Goal: Information Seeking & Learning: Compare options

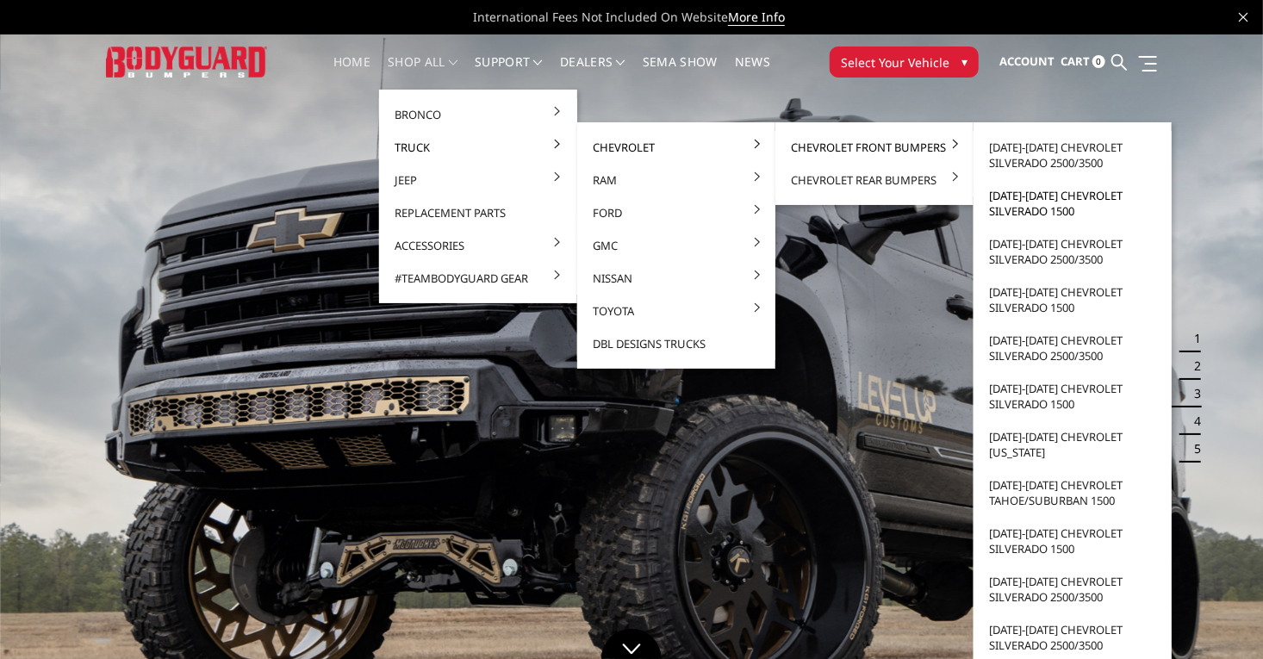
click at [995, 198] on link "[DATE]-[DATE] Chevrolet Silverado 1500" at bounding box center [1072, 203] width 184 height 48
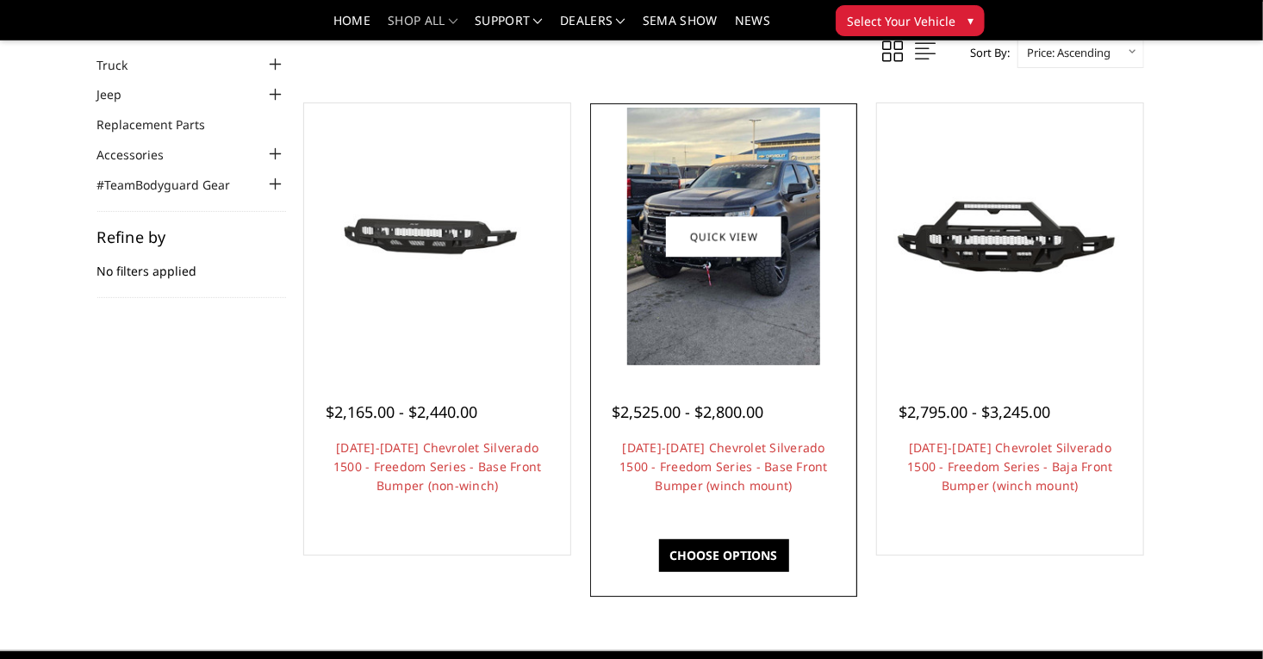
scroll to position [109, 0]
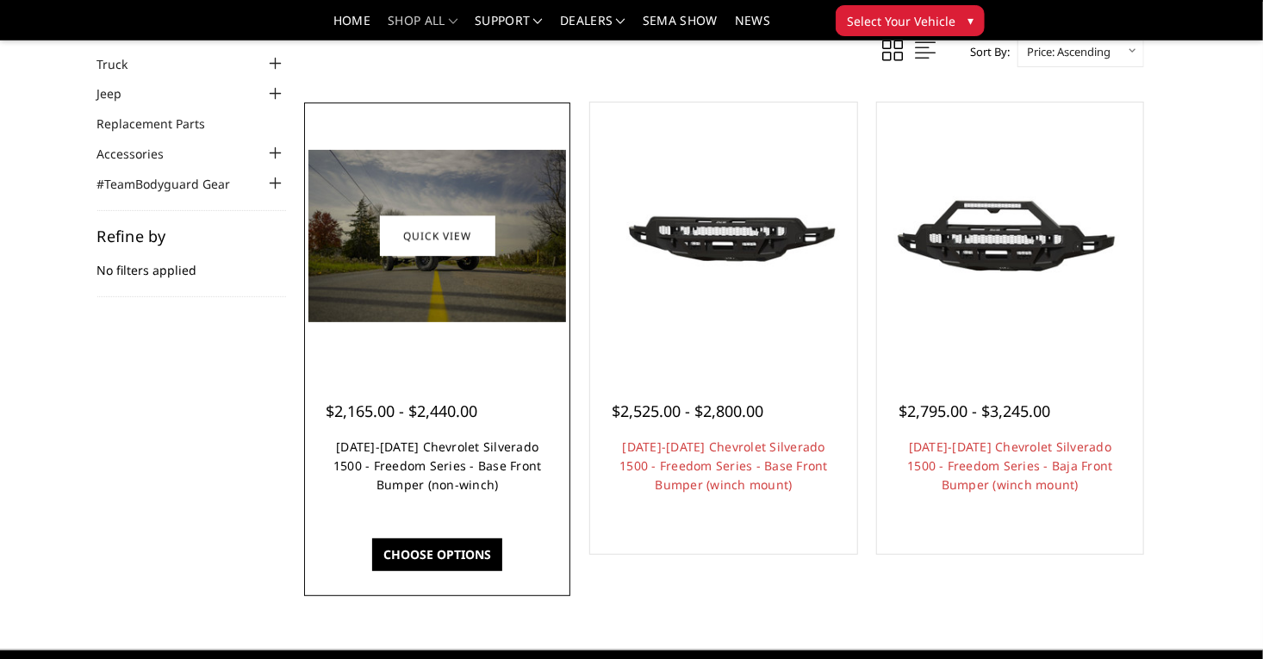
click at [440, 493] on link "[DATE]-[DATE] Chevrolet Silverado 1500 - Freedom Series - Base Front Bumper (no…" at bounding box center [437, 465] width 208 height 54
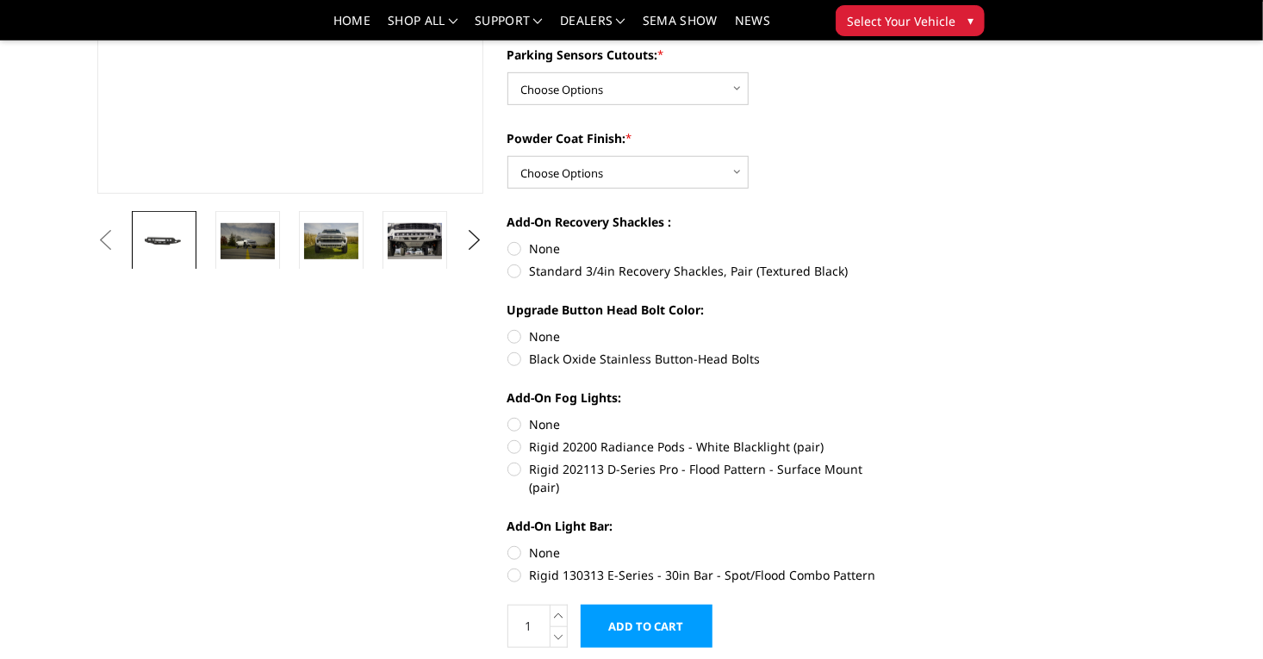
scroll to position [413, 0]
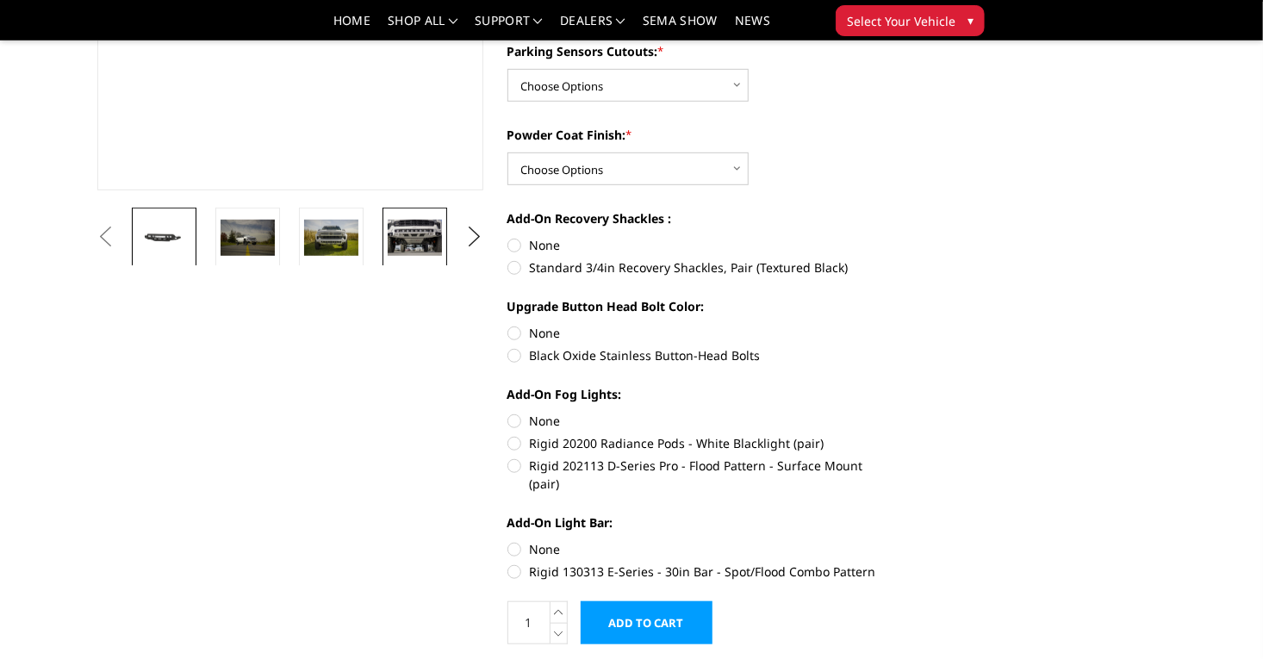
click at [388, 242] on img at bounding box center [415, 238] width 54 height 36
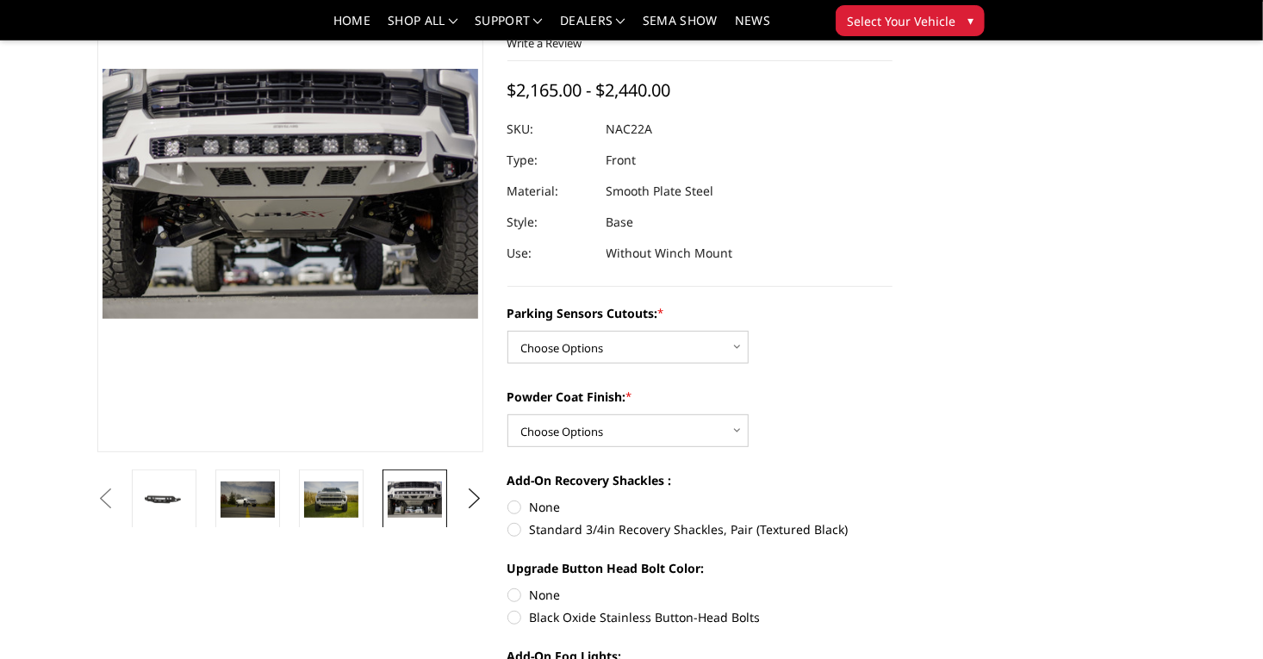
scroll to position [148, 0]
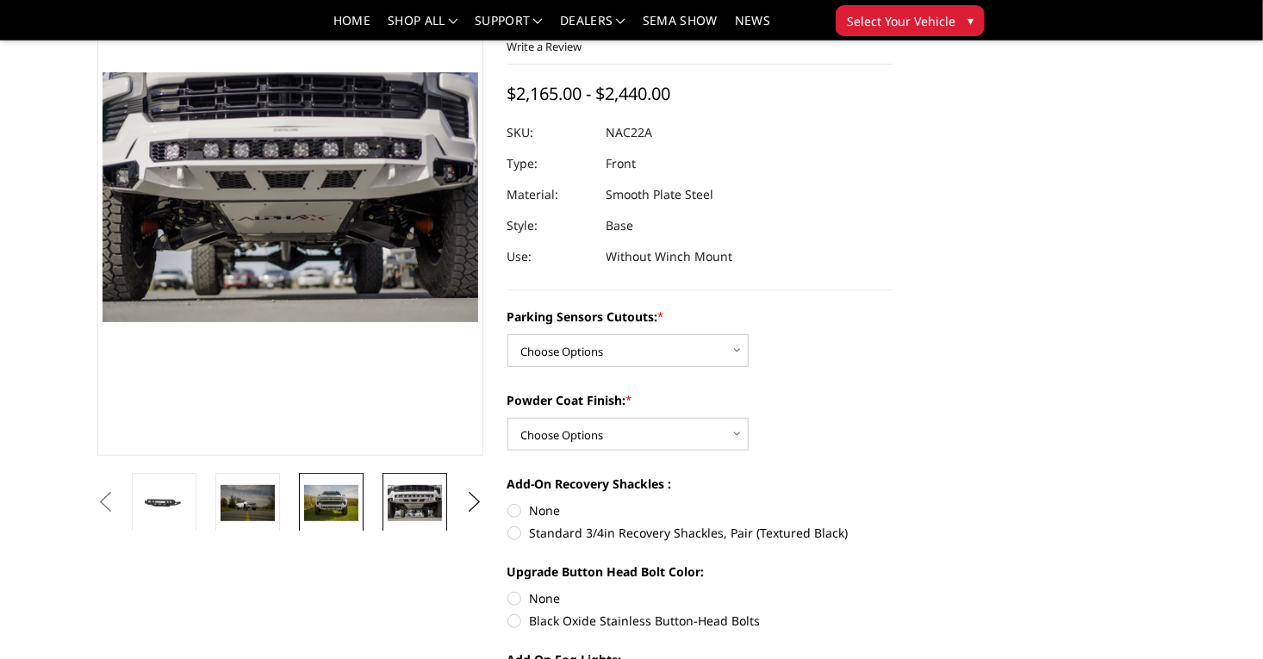
click at [304, 510] on img at bounding box center [331, 503] width 54 height 36
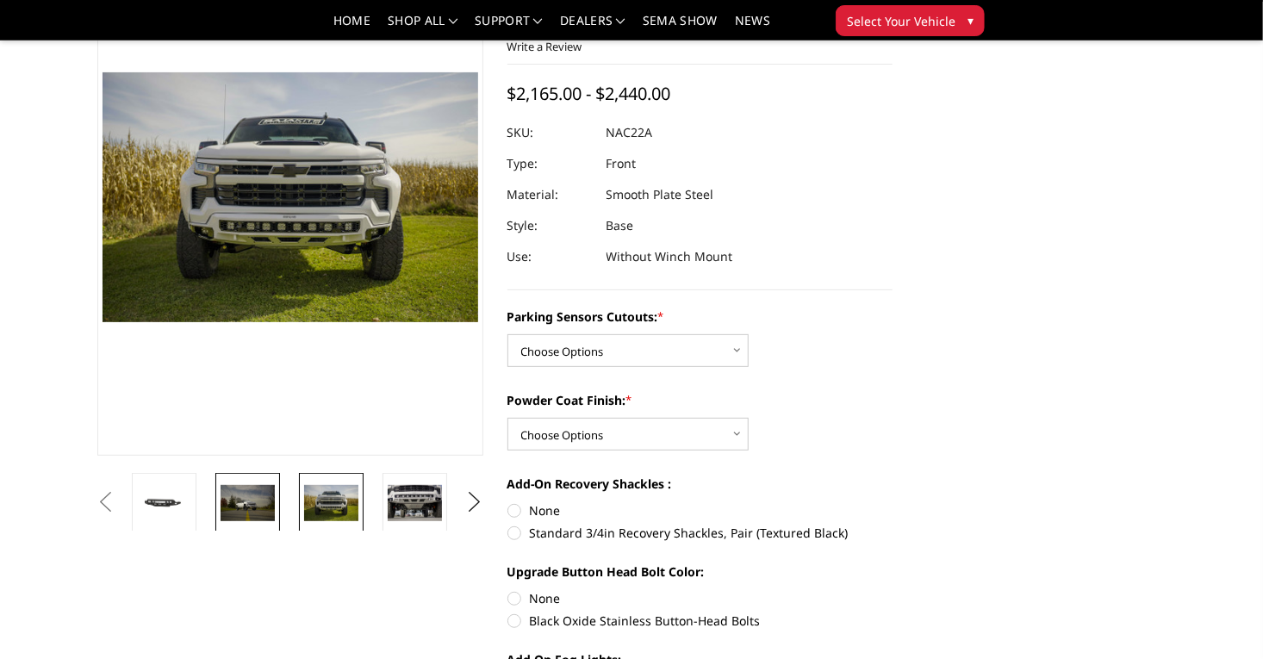
click at [221, 507] on img at bounding box center [248, 503] width 54 height 36
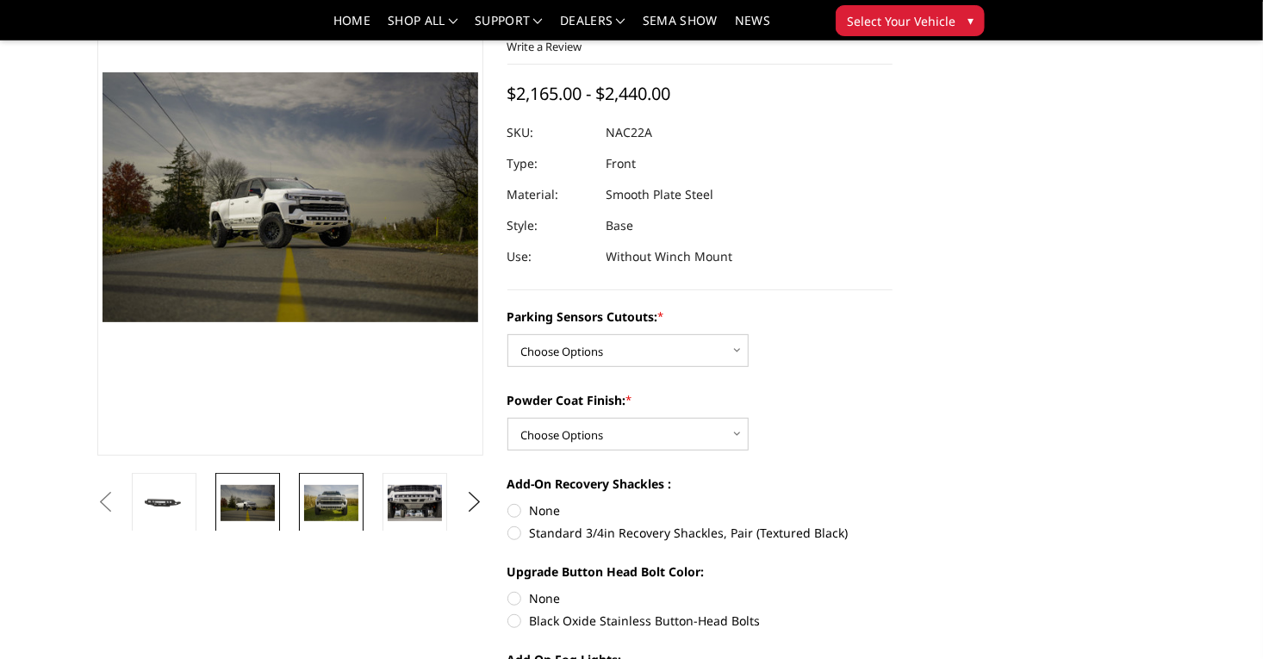
click at [304, 506] on img at bounding box center [331, 503] width 54 height 36
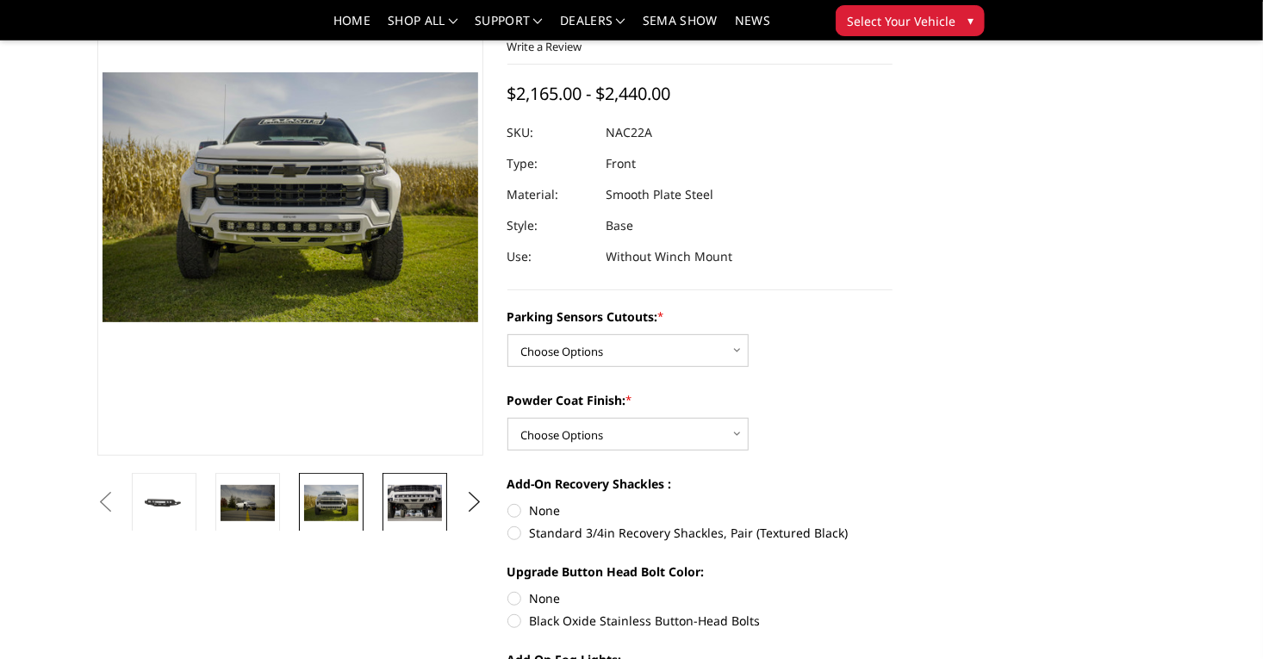
click at [388, 507] on img at bounding box center [415, 503] width 54 height 36
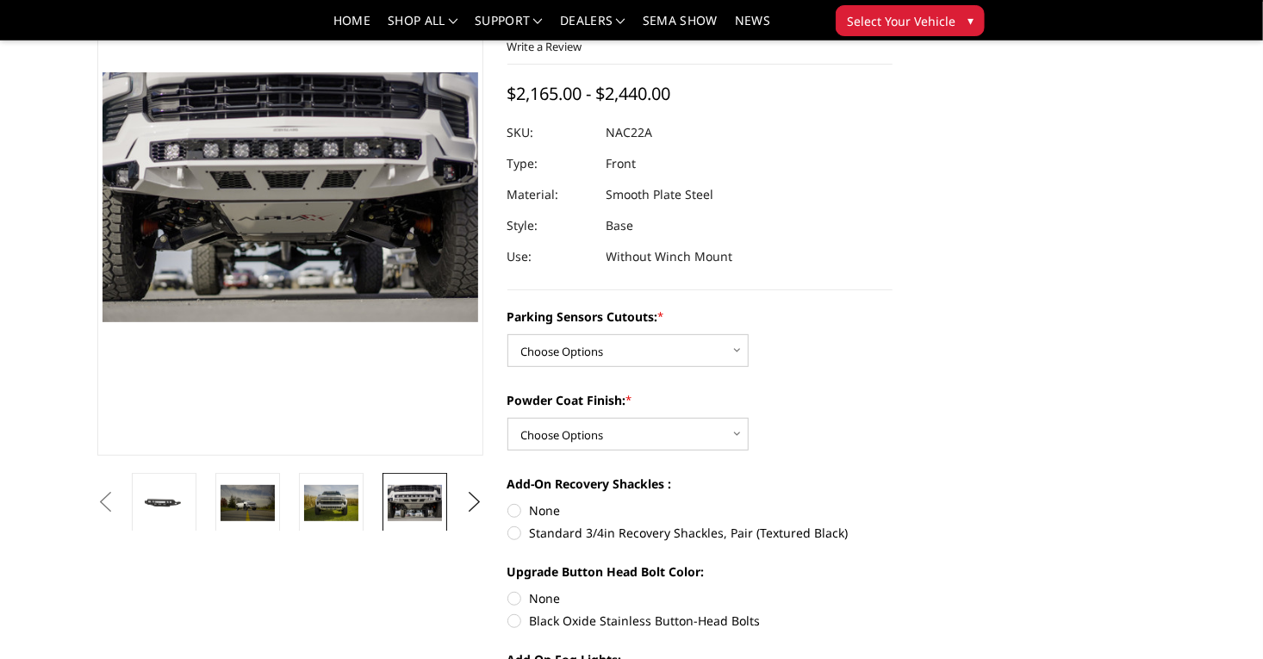
click at [471, 519] on img at bounding box center [498, 503] width 54 height 43
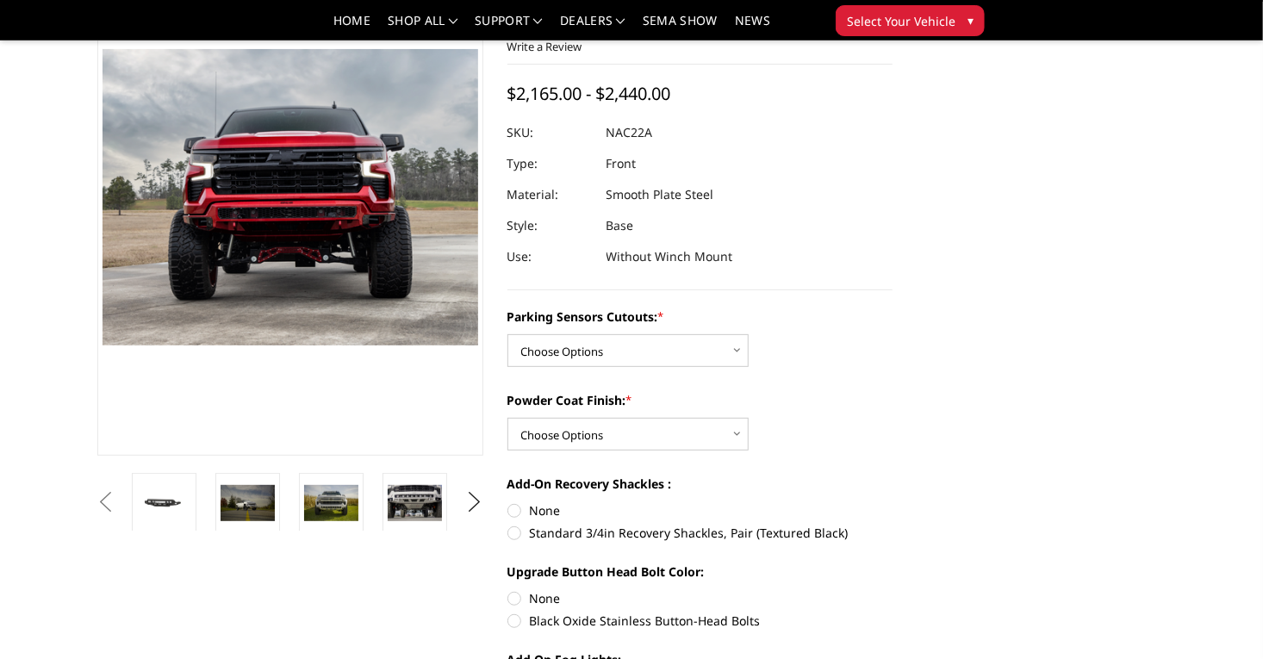
scroll to position [121, 0]
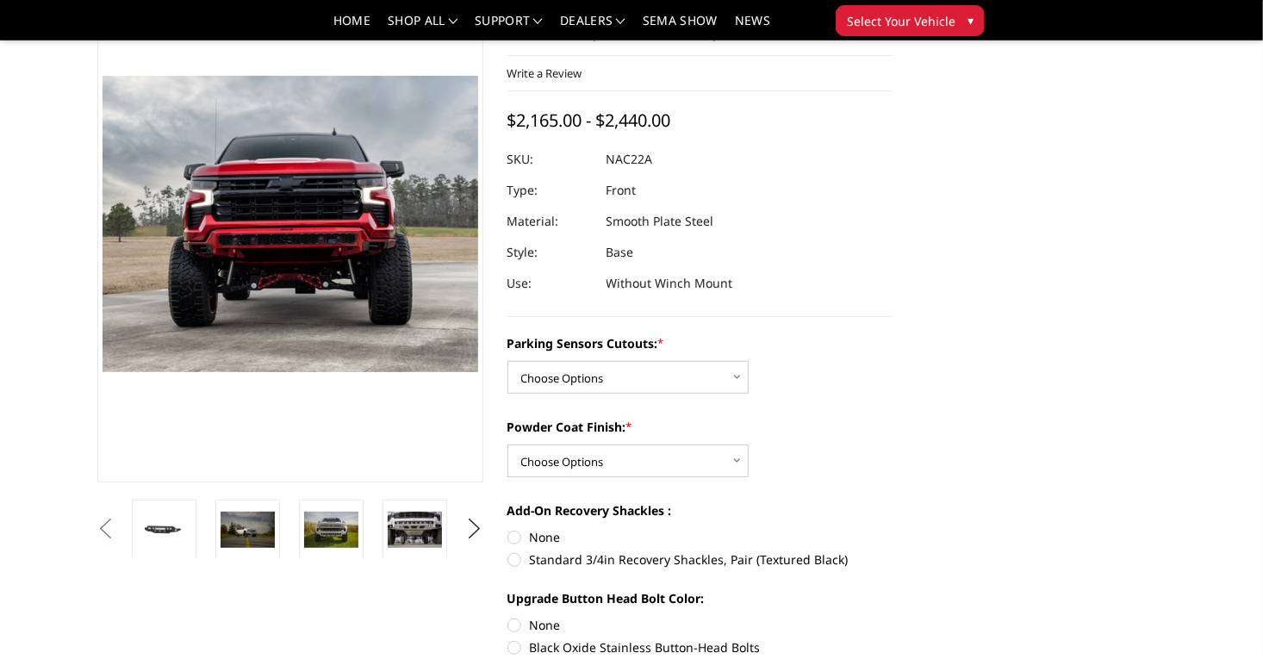
click at [459, 525] on ul "Previous Next" at bounding box center [290, 529] width 394 height 58
click at [477, 531] on button "Next" at bounding box center [474, 529] width 26 height 26
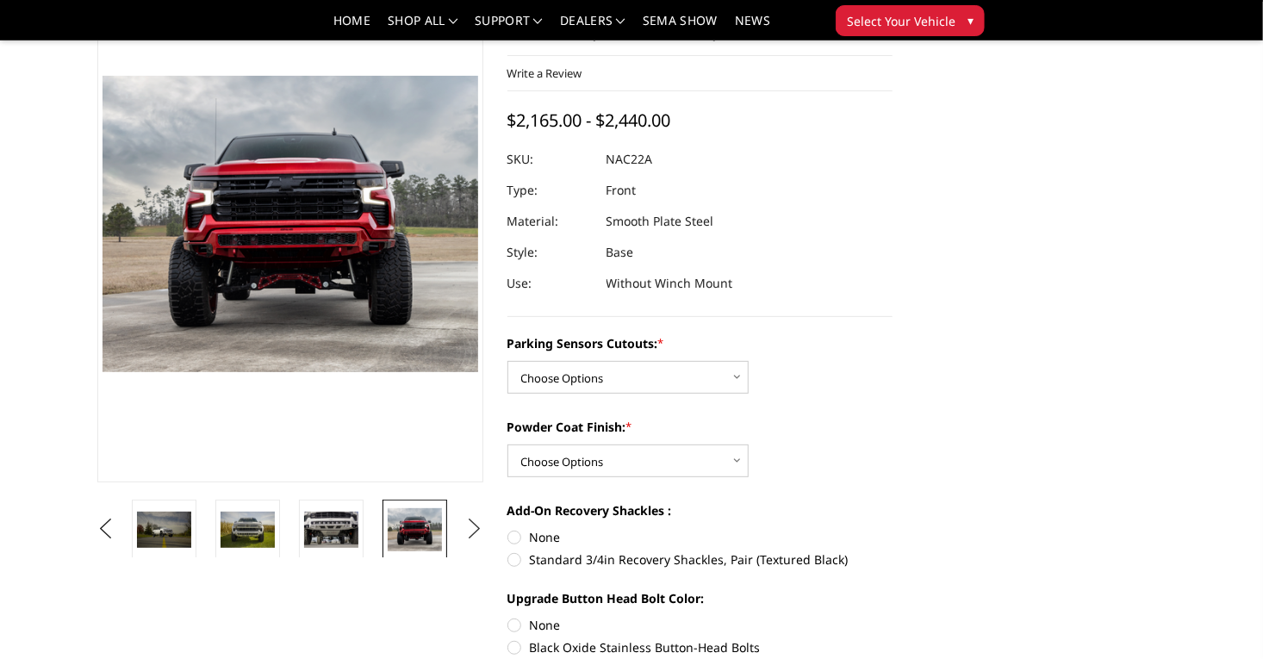
click at [472, 528] on button "Next" at bounding box center [474, 529] width 26 height 26
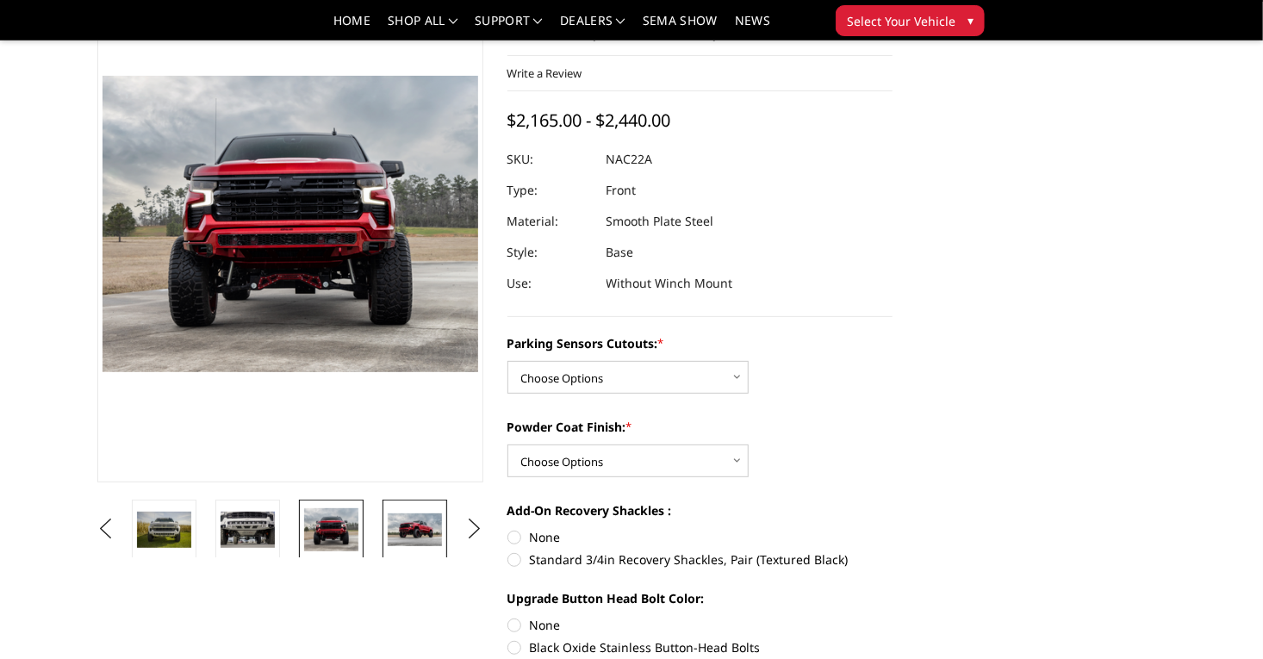
click at [388, 531] on img at bounding box center [415, 530] width 54 height 34
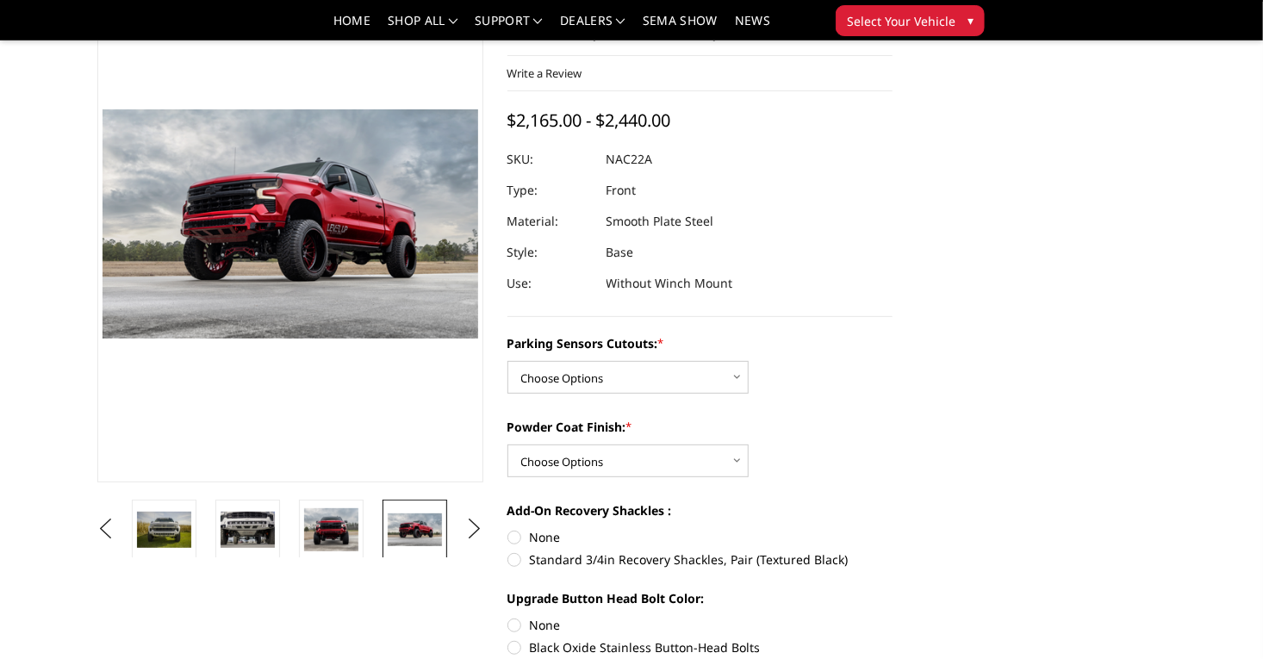
scroll to position [159, 0]
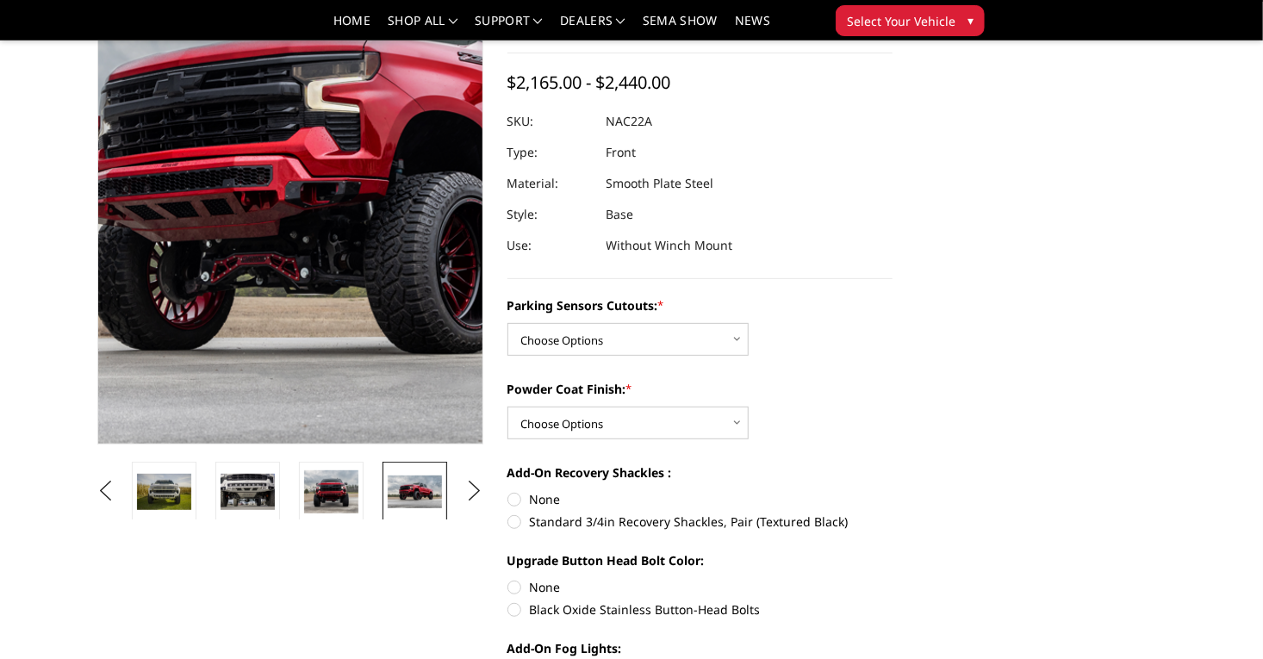
click at [199, 194] on img at bounding box center [403, 185] width 1103 height 674
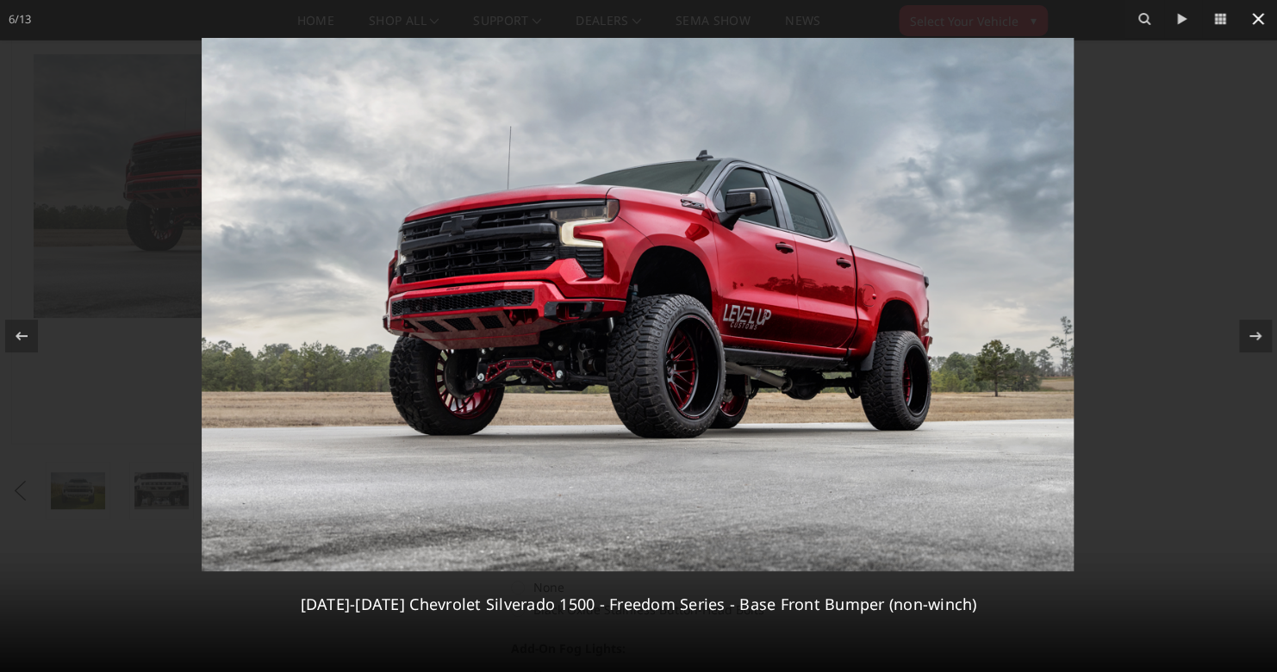
click at [1253, 21] on icon at bounding box center [1258, 19] width 12 height 12
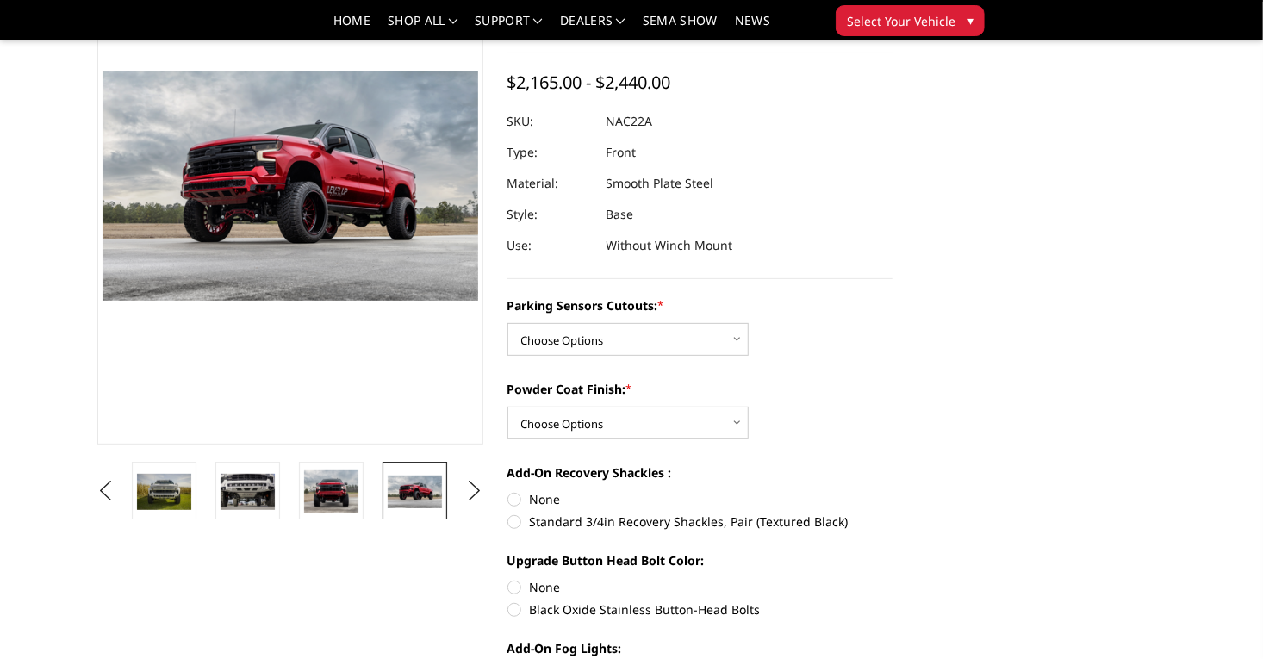
click at [471, 500] on img at bounding box center [498, 491] width 54 height 33
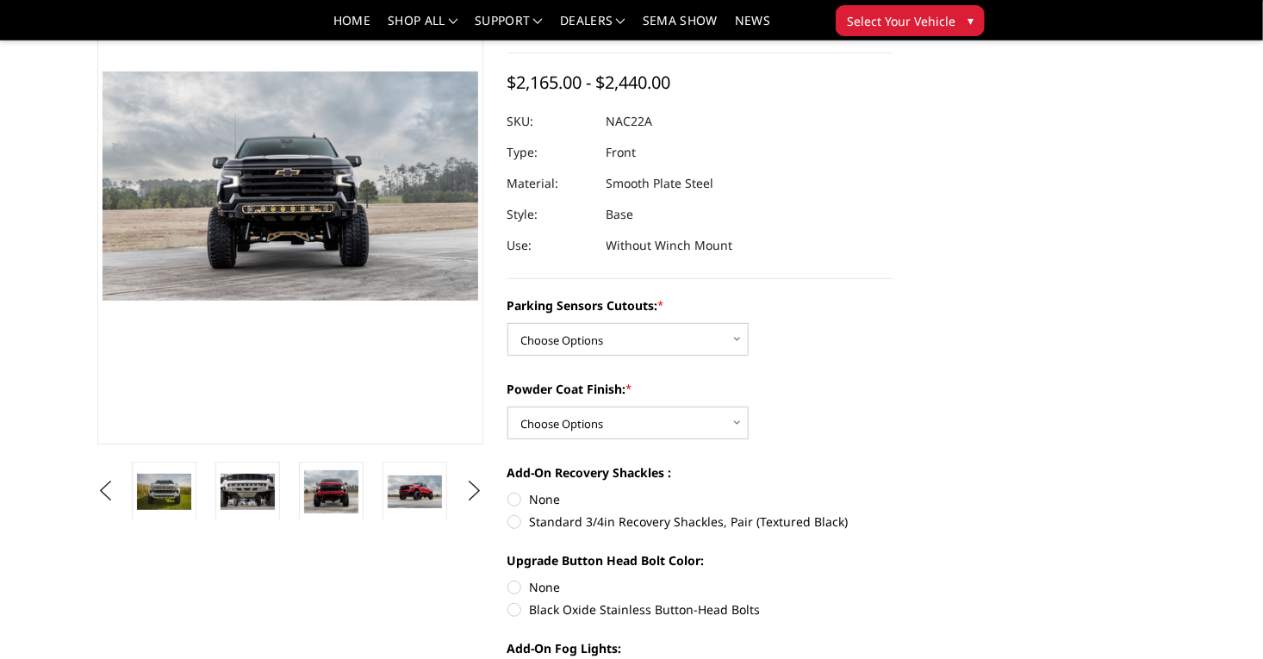
scroll to position [160, 0]
click at [482, 490] on button "Next" at bounding box center [474, 490] width 26 height 26
click at [481, 490] on button "Next" at bounding box center [474, 490] width 26 height 26
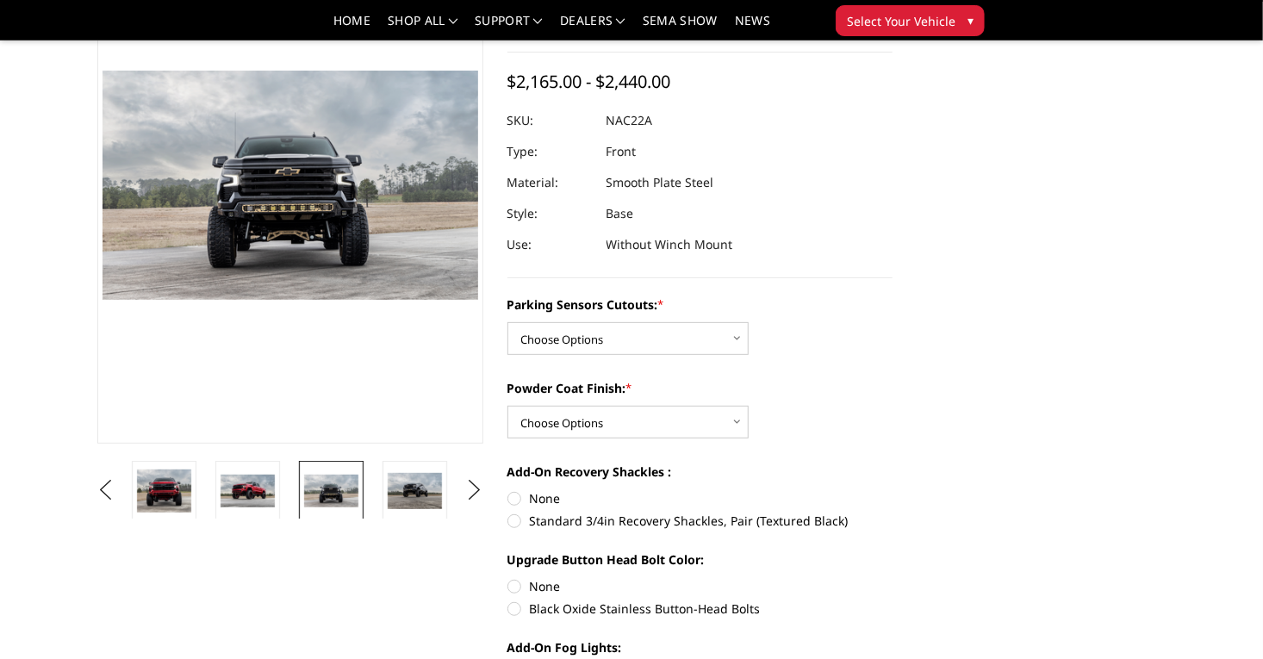
click at [471, 493] on img at bounding box center [498, 491] width 54 height 34
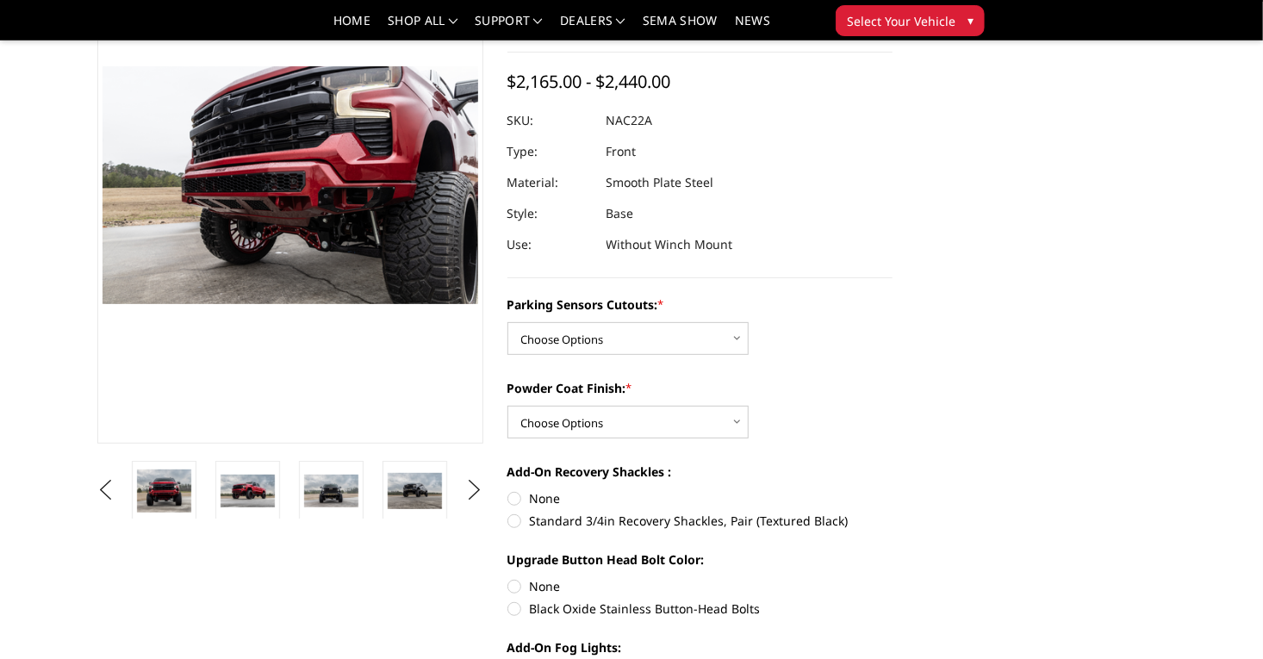
scroll to position [155, 0]
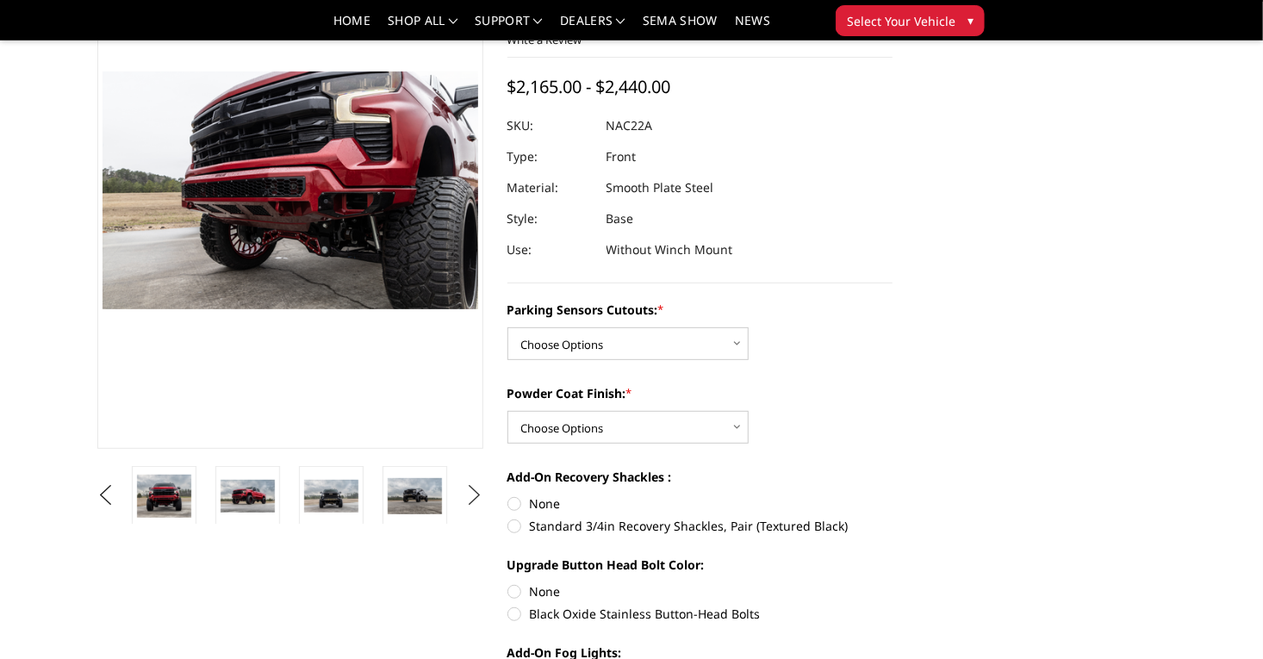
click at [475, 496] on button "Next" at bounding box center [474, 495] width 26 height 26
click at [469, 492] on button "Next" at bounding box center [474, 495] width 26 height 26
click at [382, 492] on link at bounding box center [414, 496] width 65 height 60
click at [471, 493] on img at bounding box center [498, 496] width 54 height 36
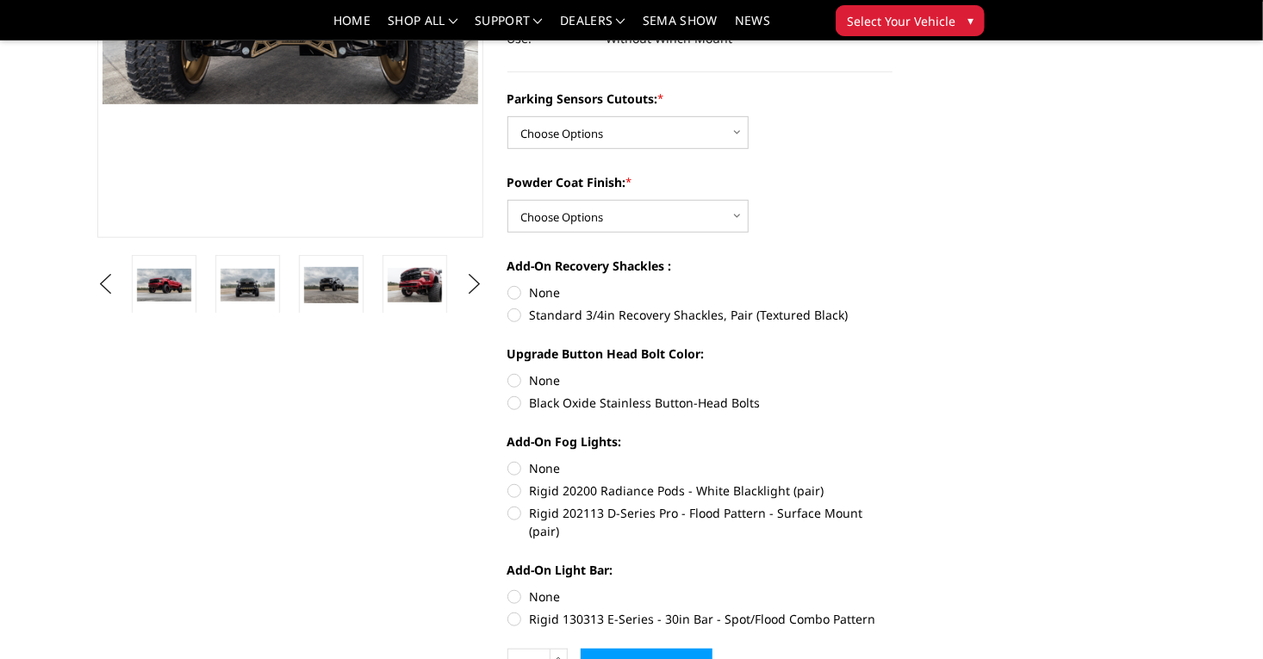
scroll to position [0, 0]
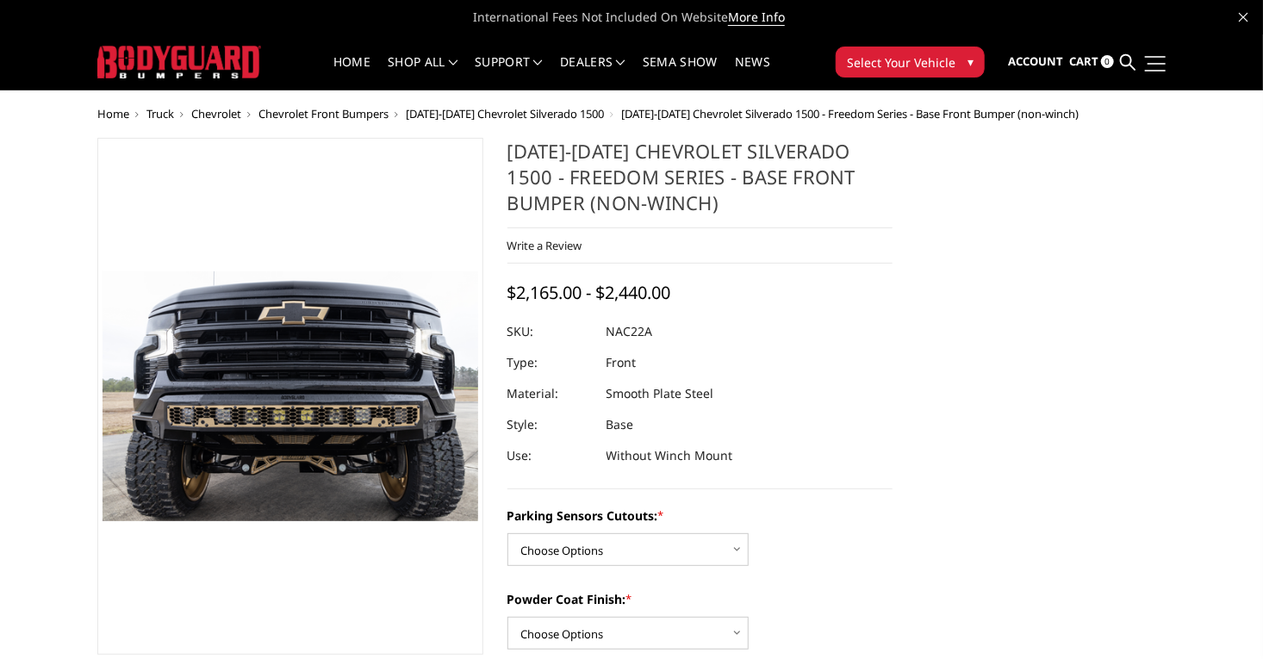
click at [1165, 59] on link at bounding box center [1153, 63] width 24 height 18
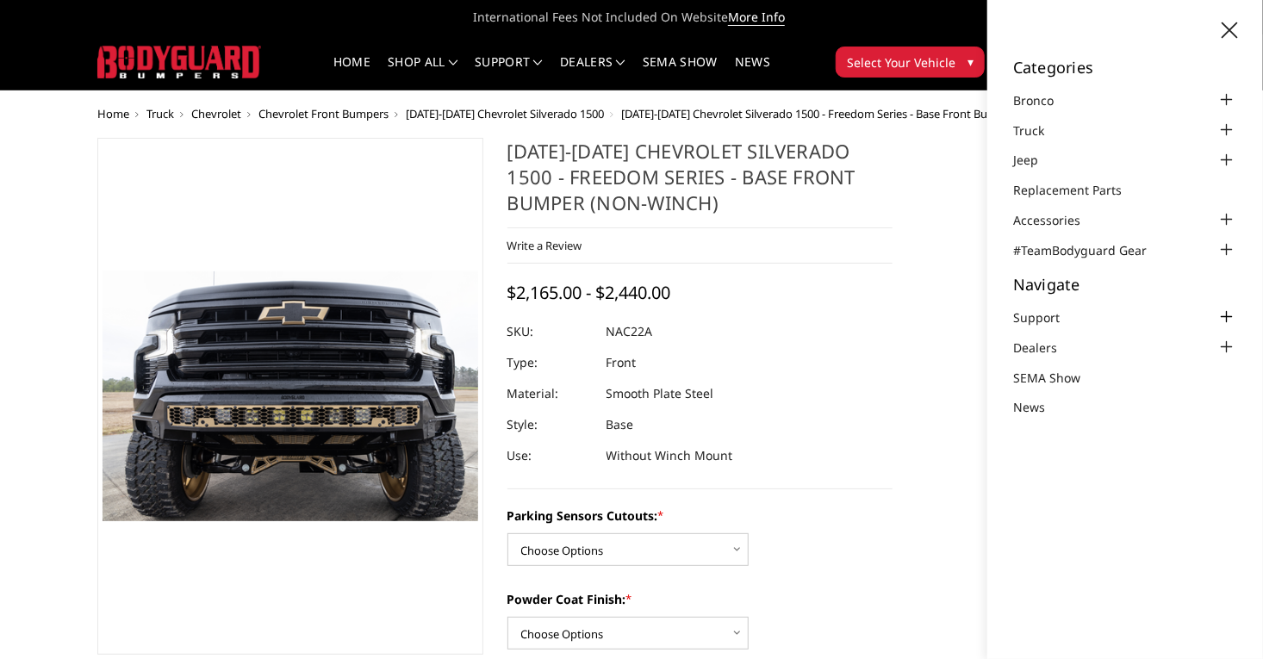
click at [1233, 327] on div at bounding box center [1226, 317] width 21 height 21
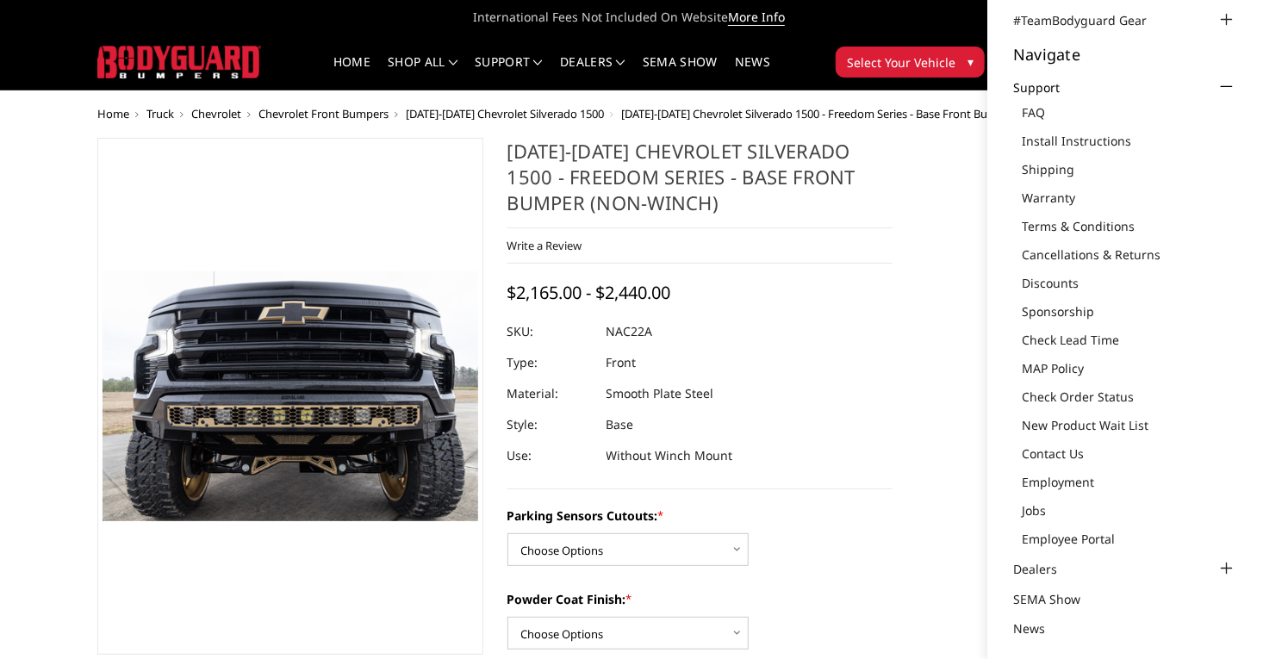
scroll to position [229, 0]
click at [1052, 463] on link "Contact Us" at bounding box center [1129, 454] width 215 height 18
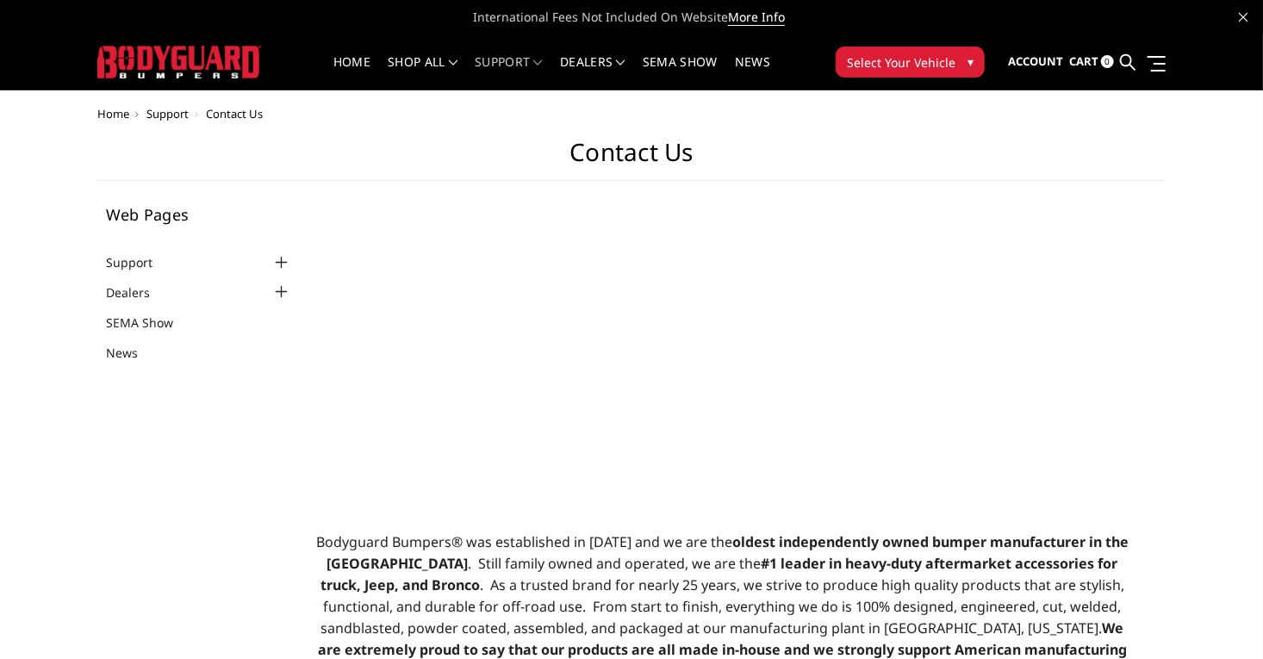
select select "US"
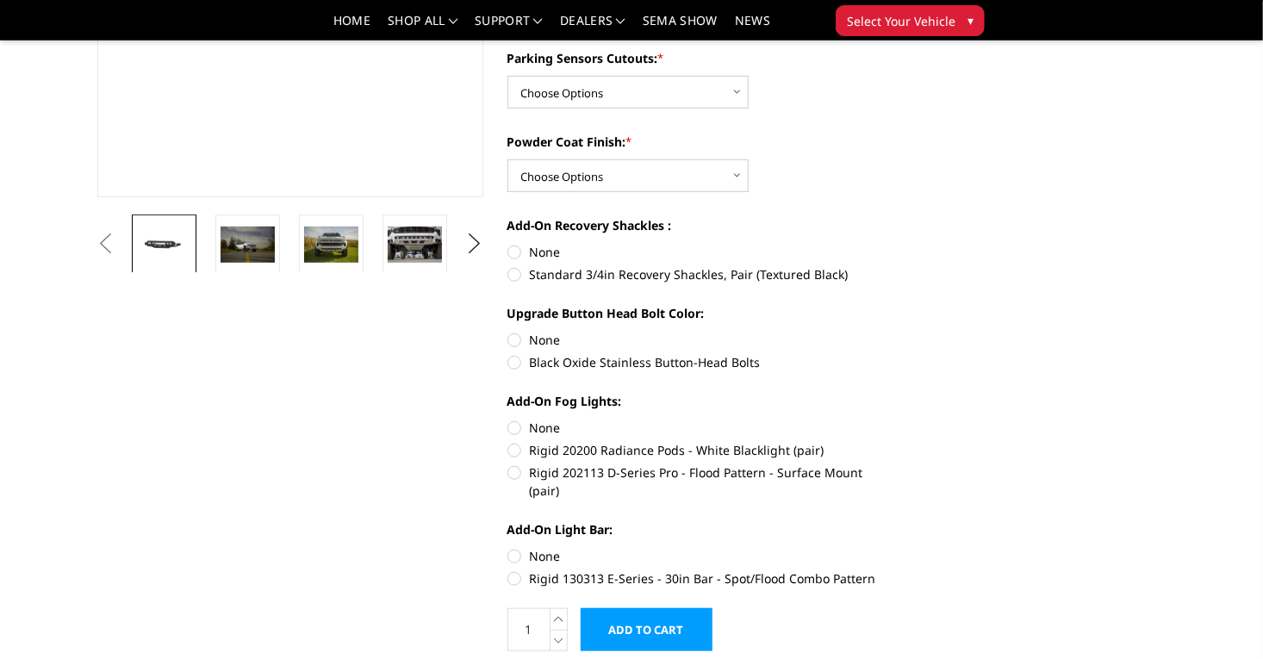
scroll to position [407, 0]
drag, startPoint x: 598, startPoint y: 426, endPoint x: 564, endPoint y: 426, distance: 33.6
click at [564, 441] on label "Rigid 20200 Radiance Pods - White Blacklight (pair)" at bounding box center [700, 450] width 386 height 18
copy label "20200"
drag, startPoint x: 684, startPoint y: 423, endPoint x: 535, endPoint y: 424, distance: 149.0
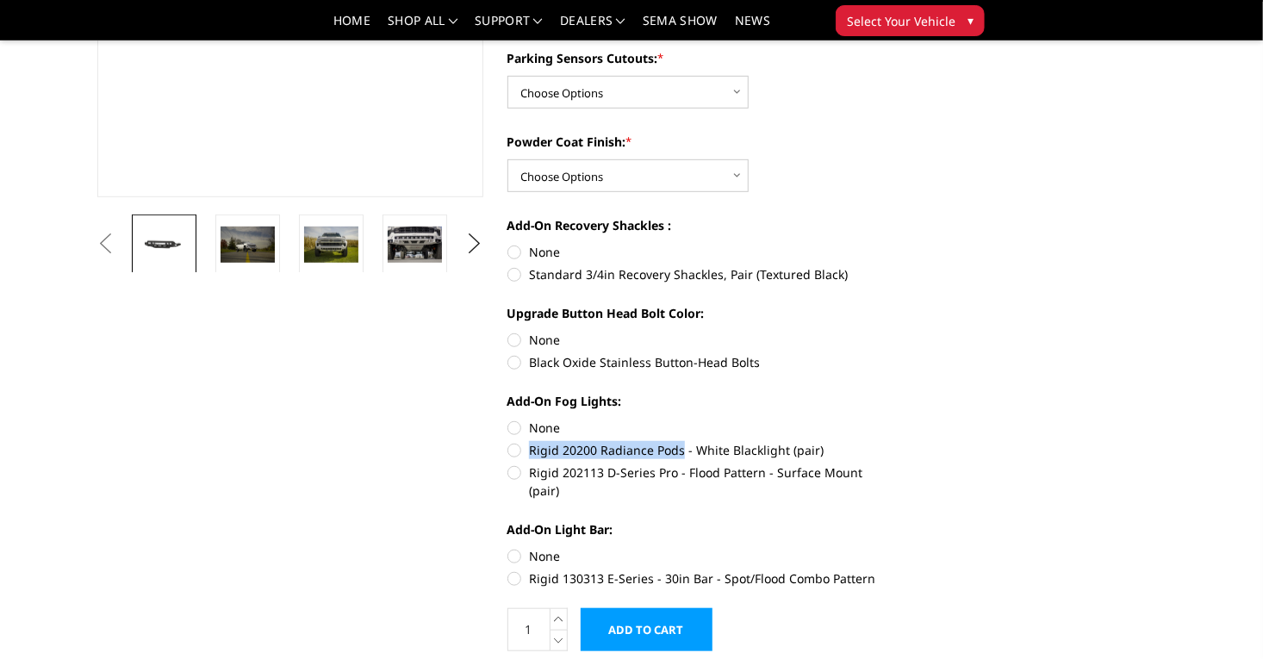
click at [535, 441] on label "Rigid 20200 Radiance Pods - White Blacklight (pair)" at bounding box center [700, 450] width 386 height 18
copy label "Rigid 20200 Radiance Pods"
click at [388, 252] on img at bounding box center [415, 245] width 54 height 36
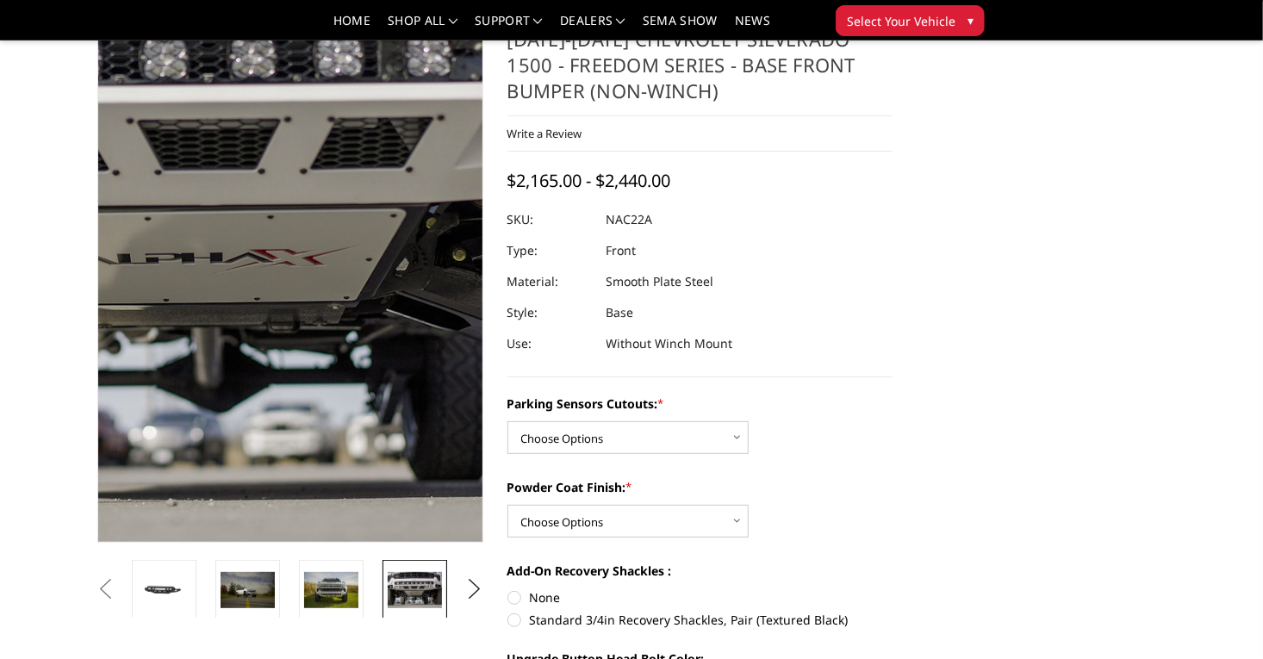
scroll to position [62, 0]
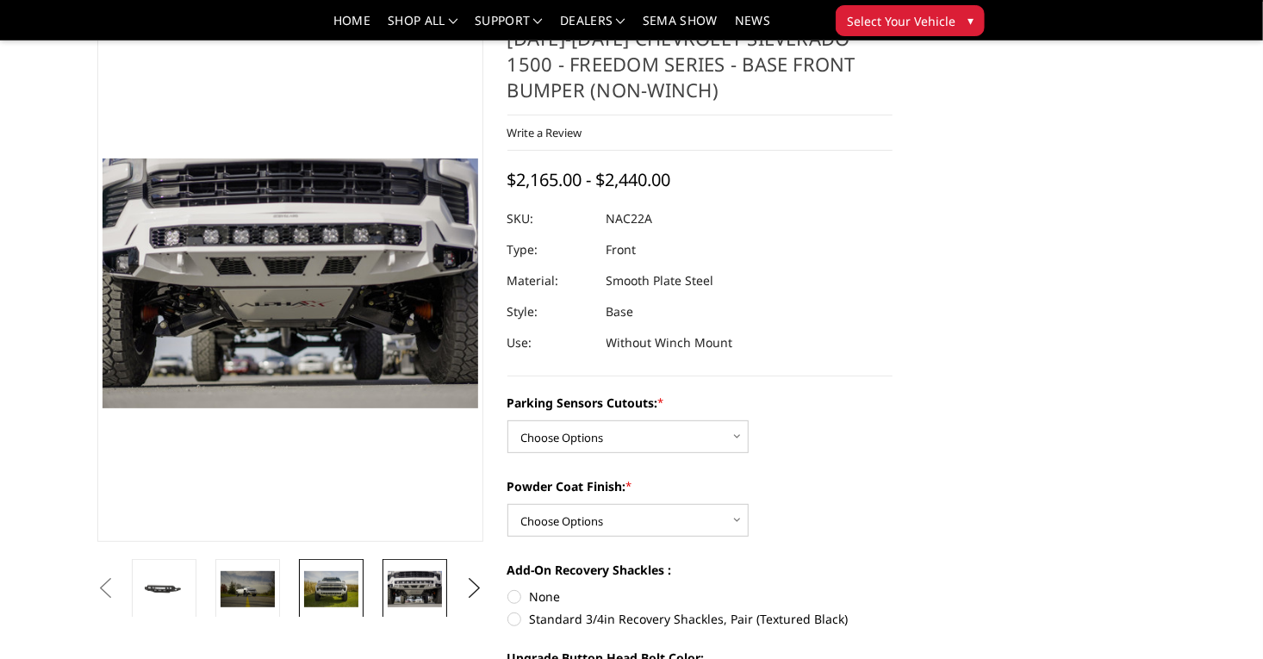
click at [304, 592] on img at bounding box center [331, 589] width 54 height 36
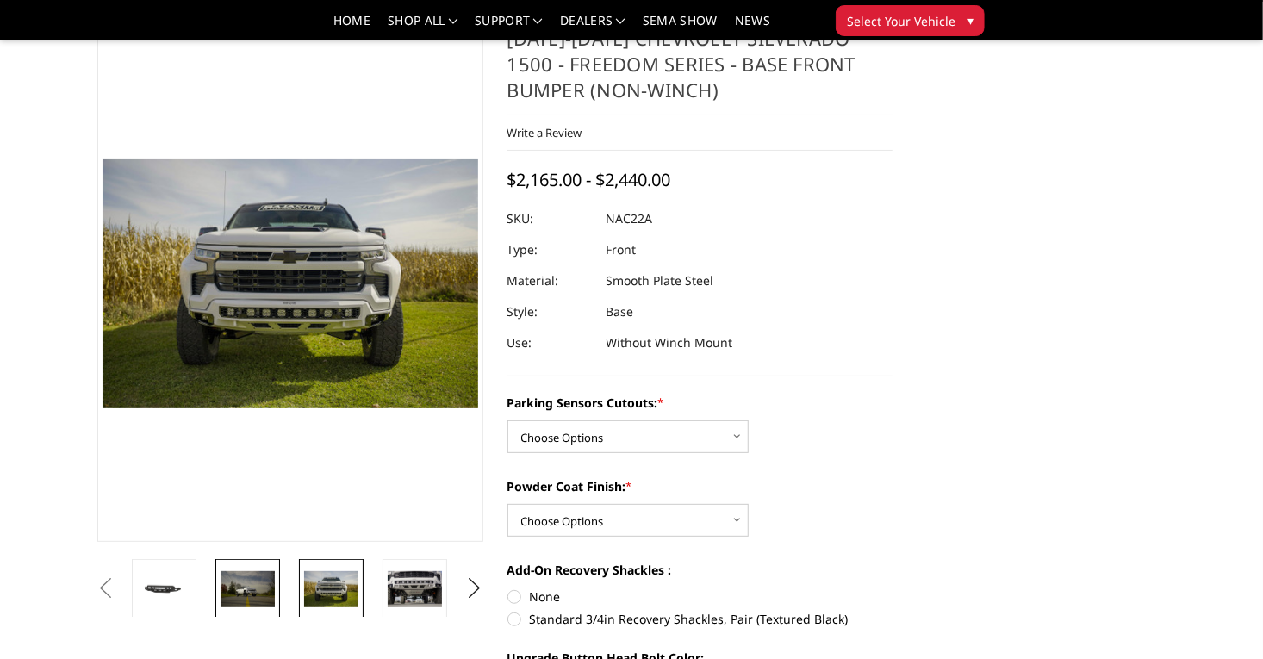
click at [221, 592] on img at bounding box center [248, 589] width 54 height 36
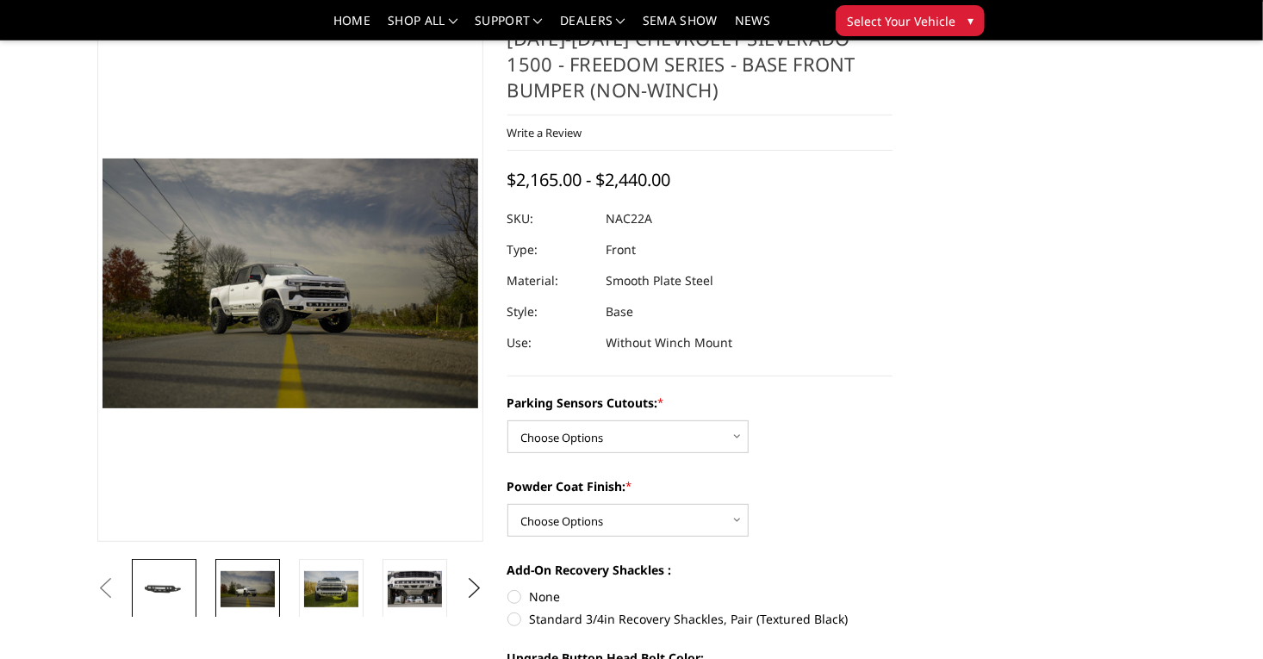
click at [137, 600] on img at bounding box center [164, 589] width 54 height 26
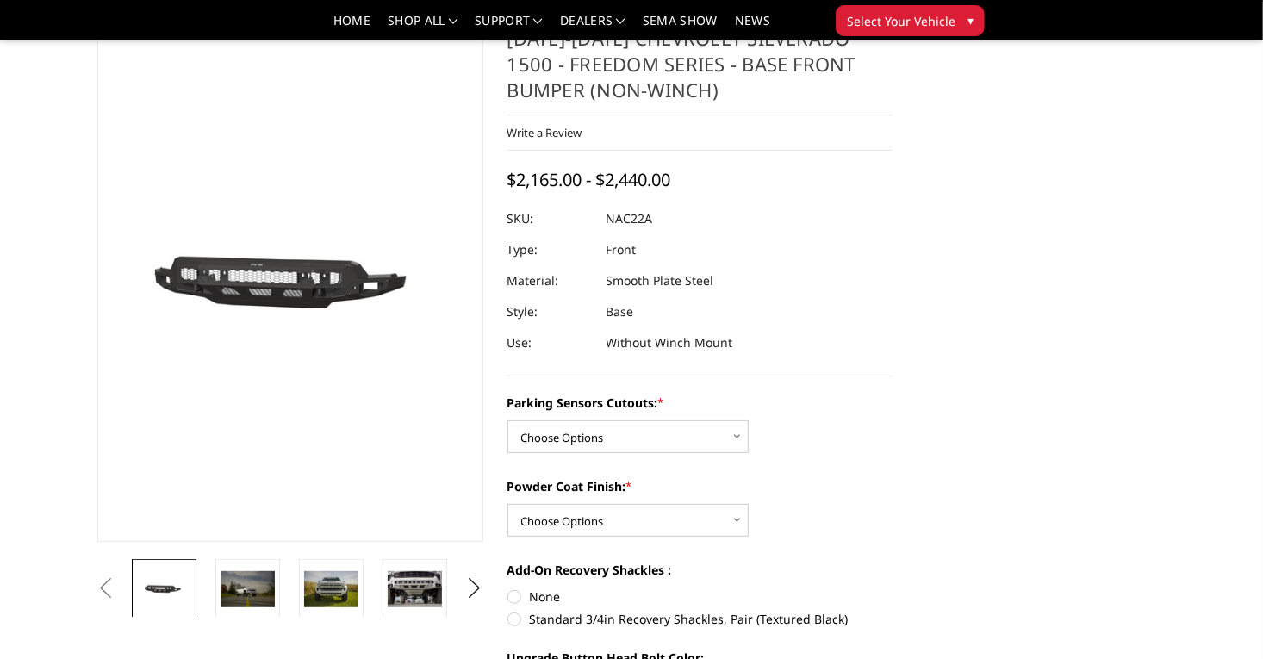
click at [93, 593] on button "Previous" at bounding box center [106, 588] width 26 height 26
click at [299, 596] on link at bounding box center [331, 589] width 65 height 60
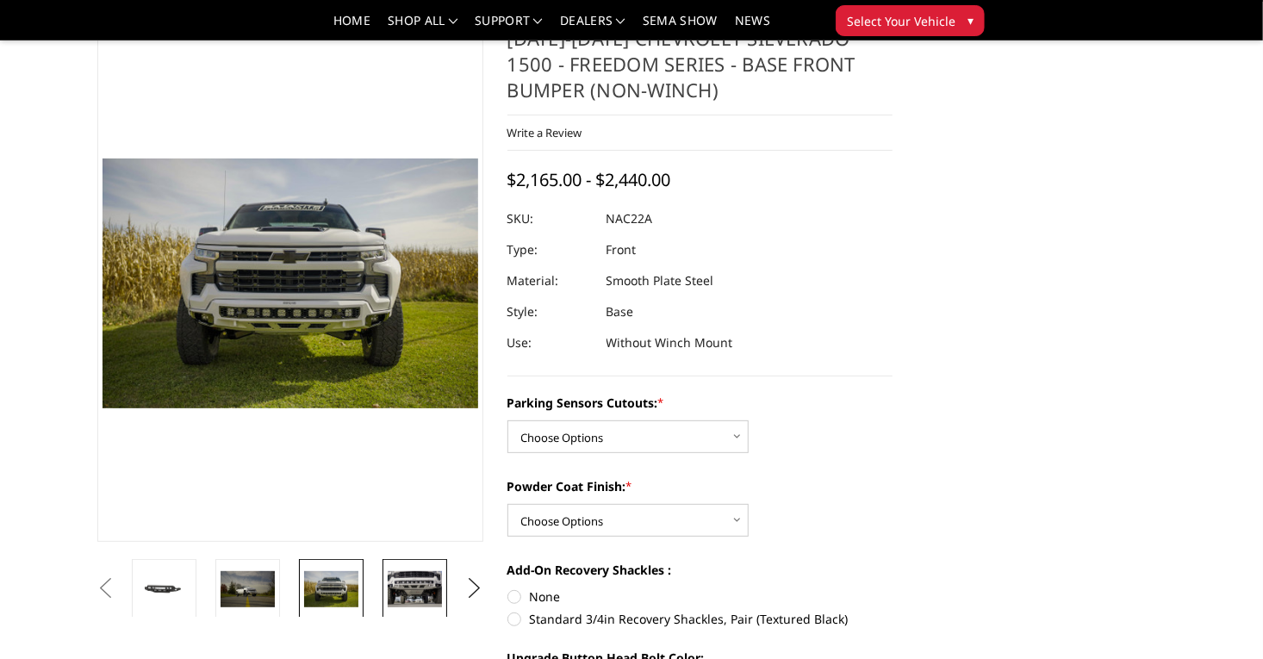
click at [388, 587] on img at bounding box center [415, 589] width 54 height 36
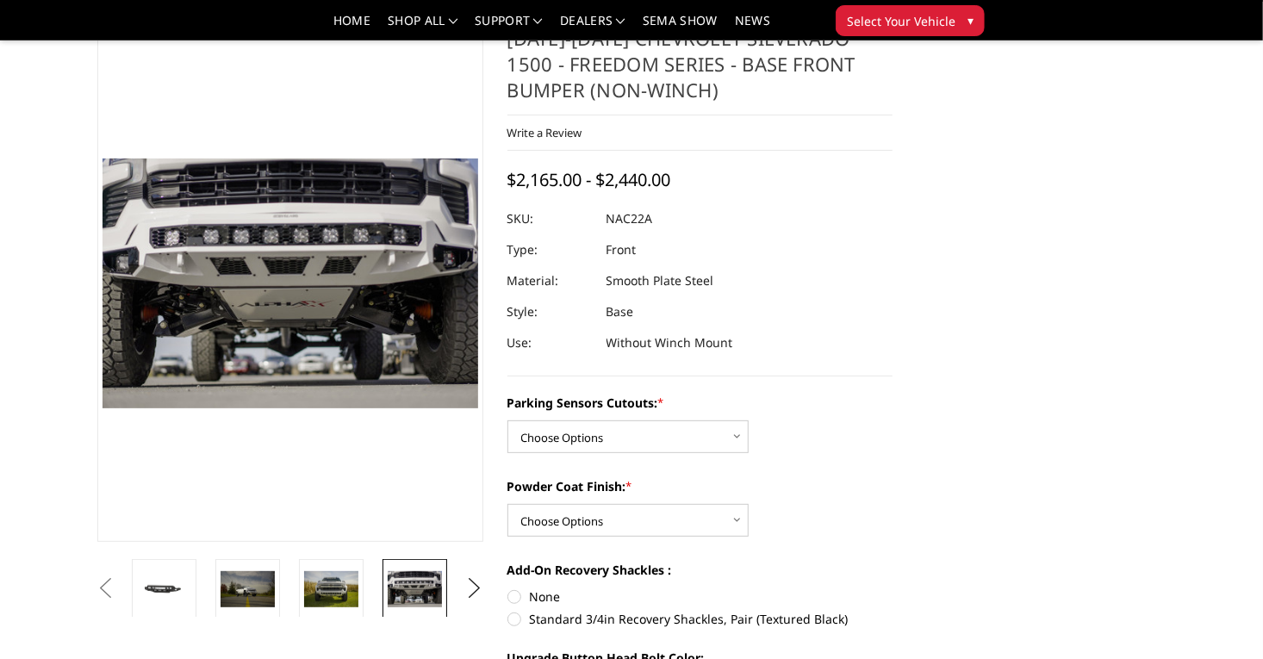
click at [471, 589] on img at bounding box center [498, 589] width 54 height 43
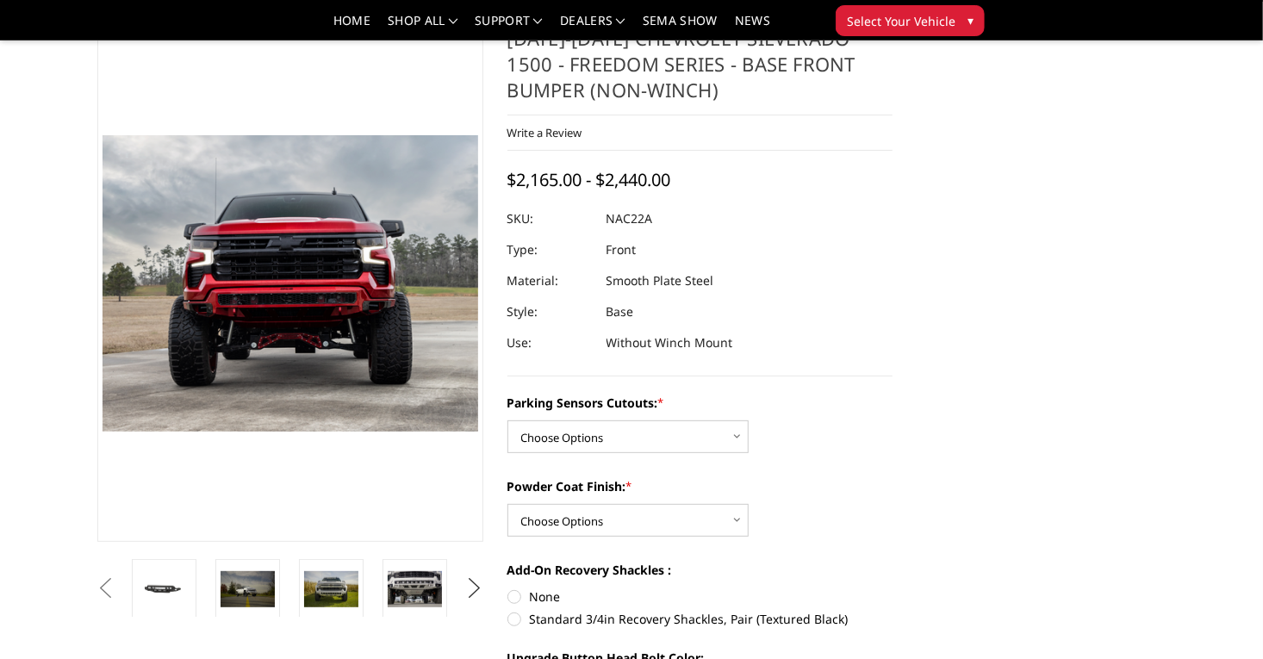
click at [478, 591] on button "Next" at bounding box center [474, 588] width 26 height 26
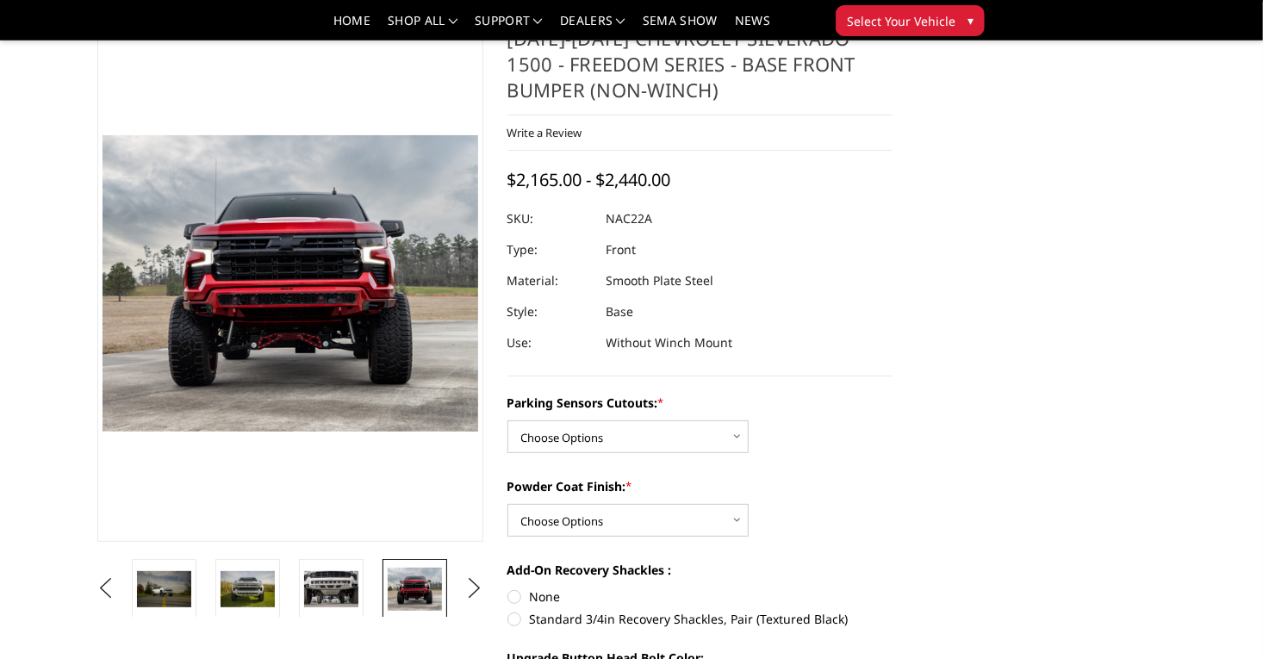
click at [471, 594] on img at bounding box center [498, 590] width 54 height 34
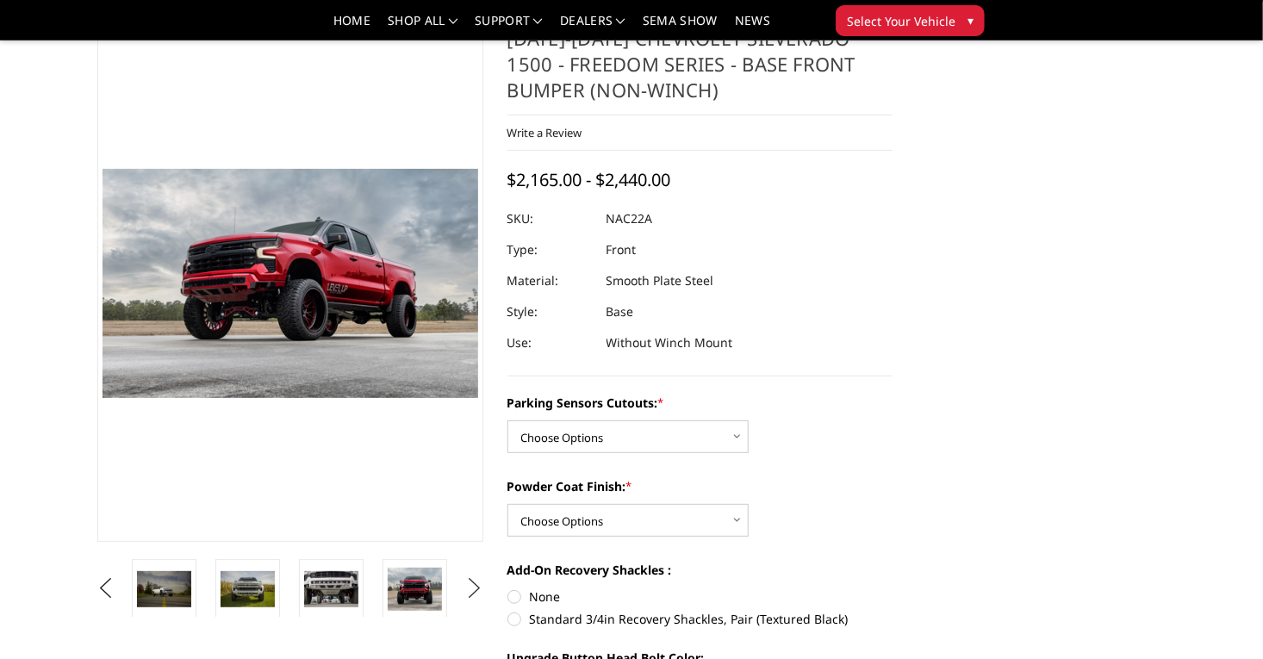
click at [480, 587] on button "Next" at bounding box center [474, 588] width 26 height 26
click at [471, 587] on img at bounding box center [498, 589] width 54 height 33
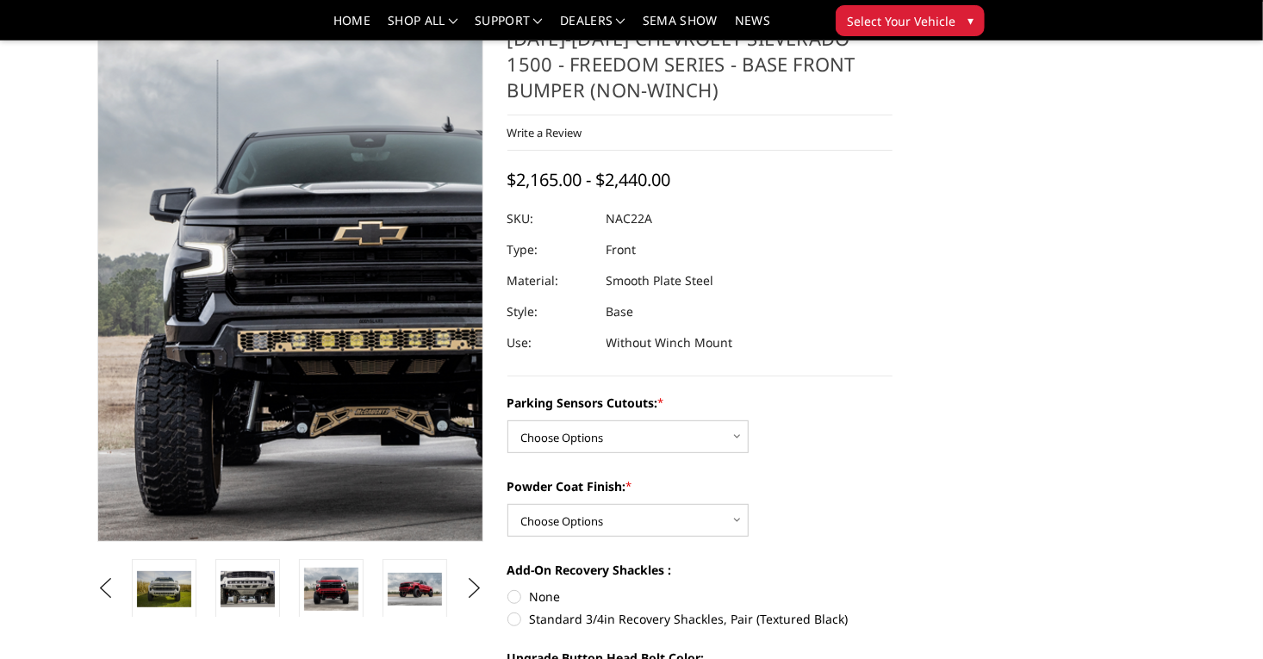
click at [217, 322] on img at bounding box center [378, 272] width 1103 height 673
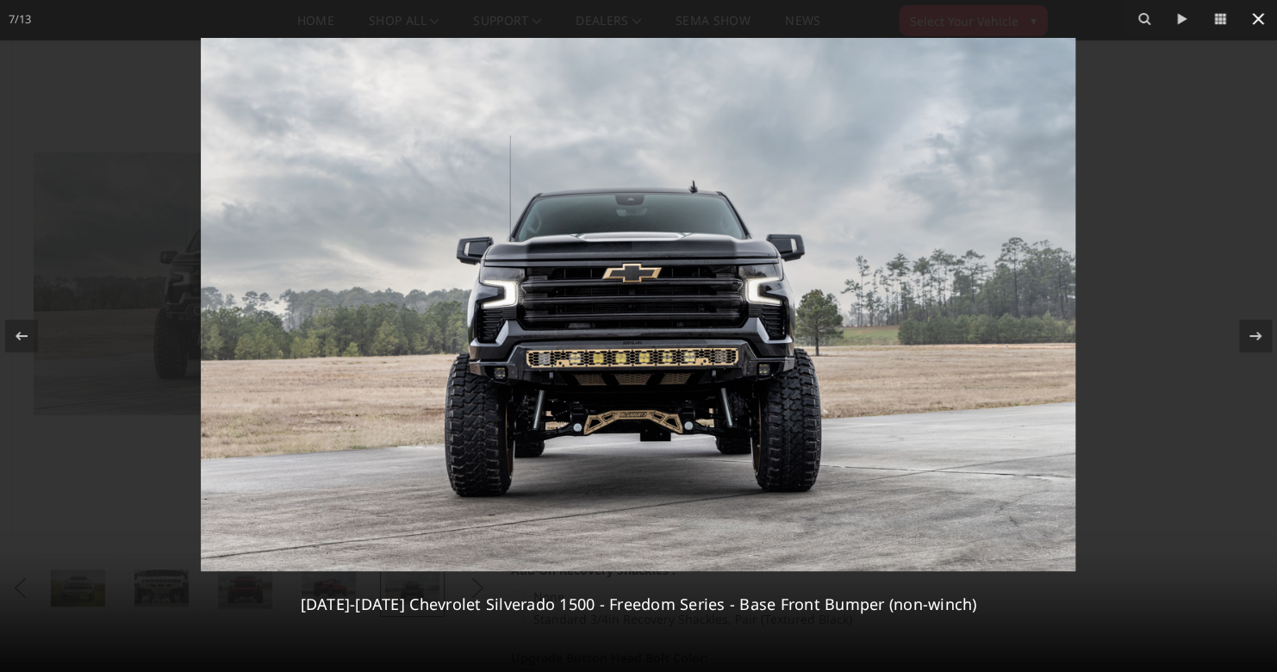
click at [1251, 25] on icon at bounding box center [1257, 19] width 21 height 21
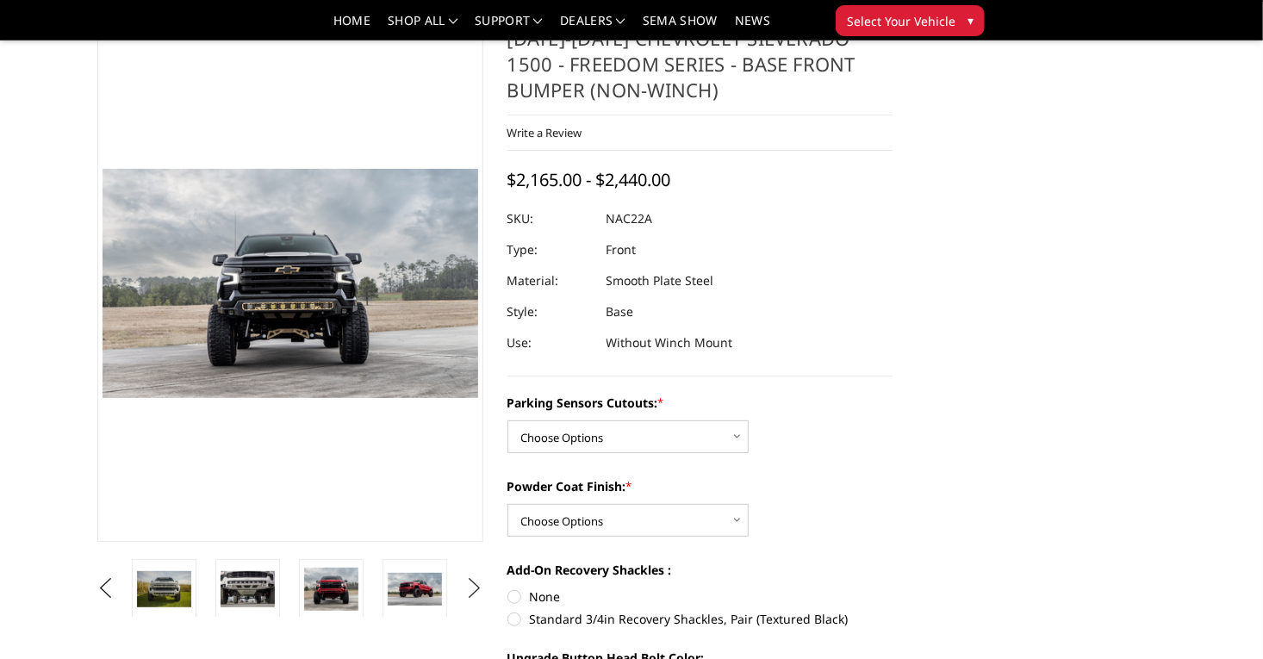
click at [480, 586] on button "Next" at bounding box center [474, 588] width 26 height 26
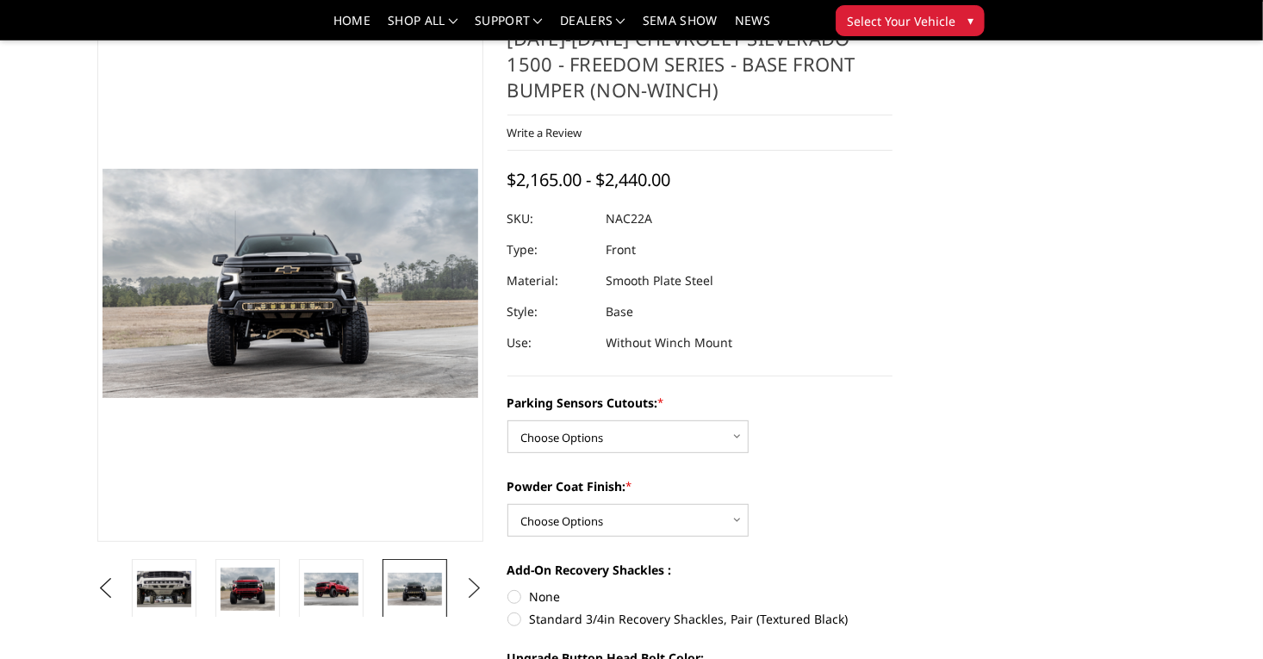
click at [480, 586] on button "Next" at bounding box center [474, 588] width 26 height 26
click at [388, 596] on img at bounding box center [415, 589] width 54 height 36
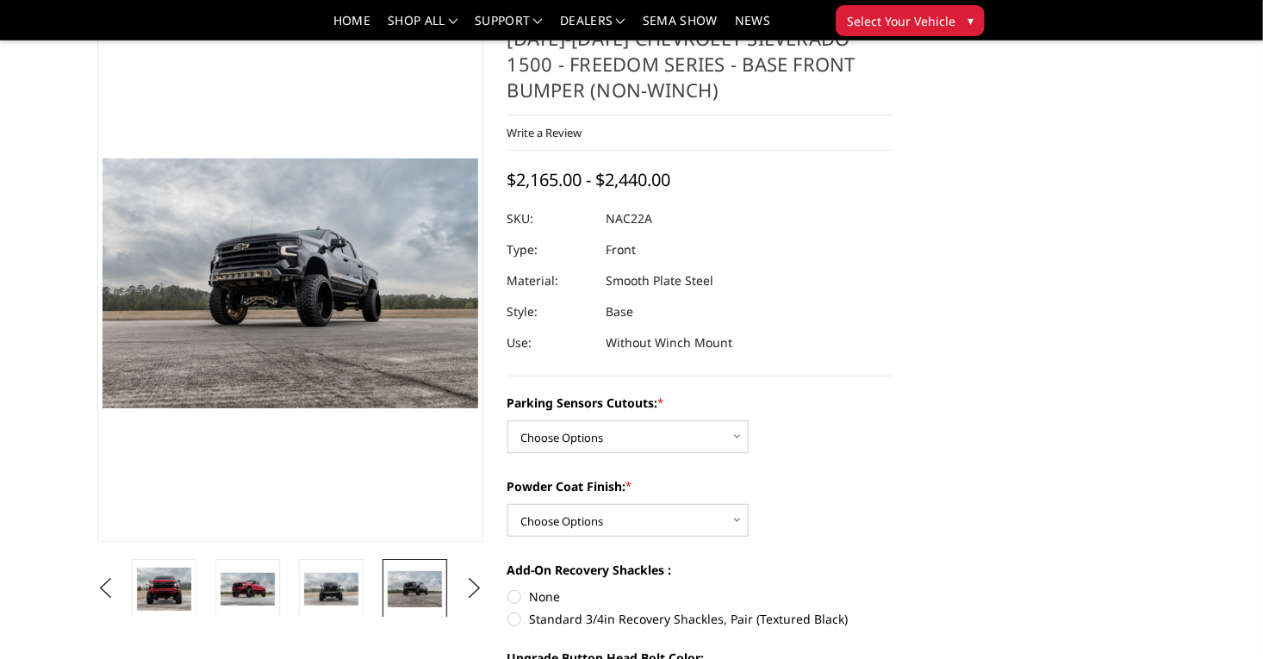
click at [466, 596] on link at bounding box center [498, 589] width 65 height 60
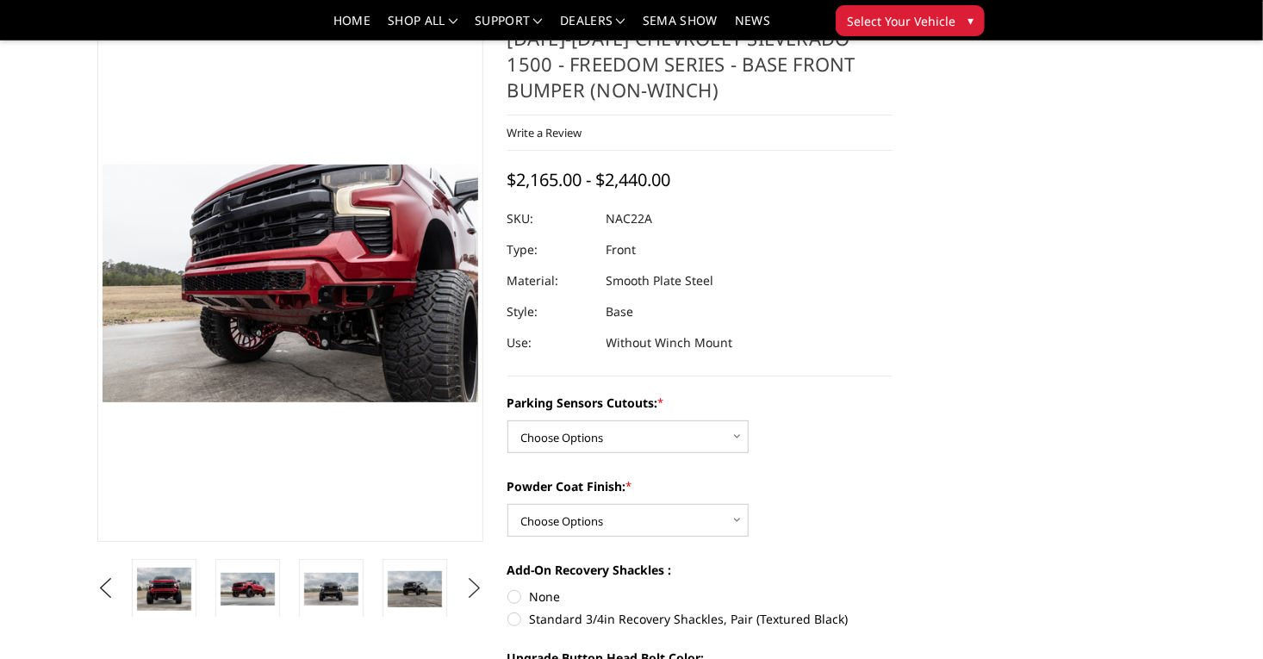
click at [472, 593] on button "Next" at bounding box center [474, 588] width 26 height 26
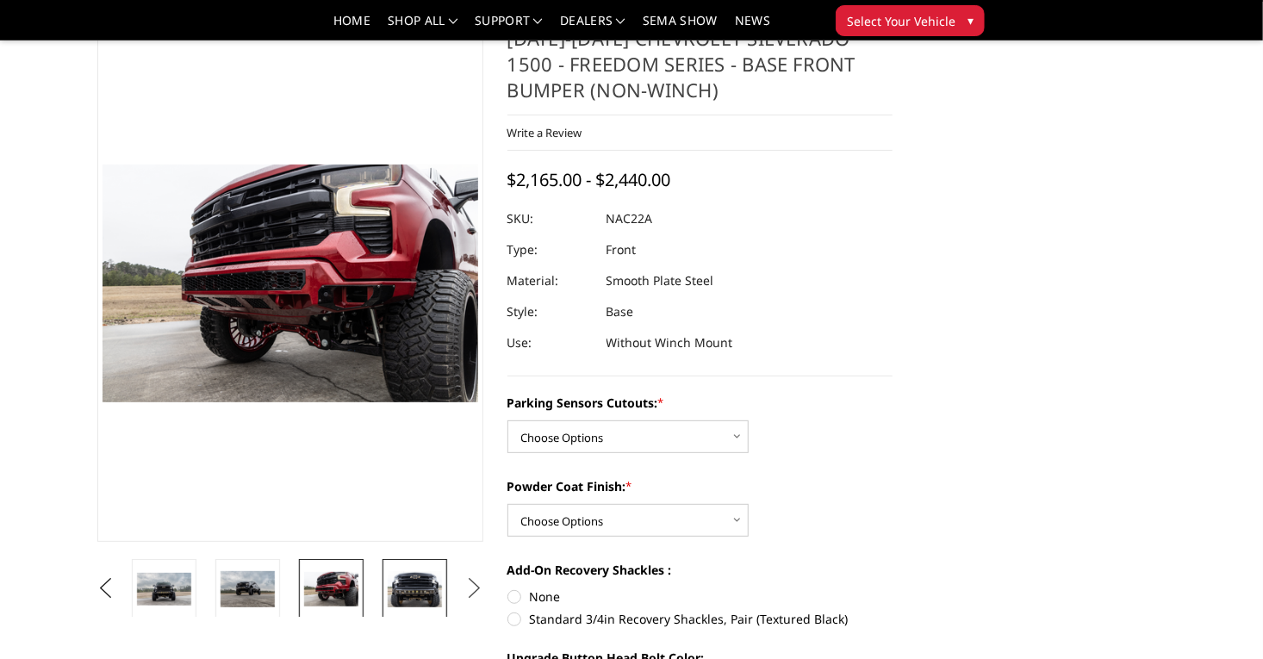
drag, startPoint x: 472, startPoint y: 593, endPoint x: 314, endPoint y: 597, distance: 158.6
click at [314, 597] on ul "Previous Next" at bounding box center [290, 588] width 394 height 58
click at [388, 593] on img at bounding box center [415, 589] width 54 height 36
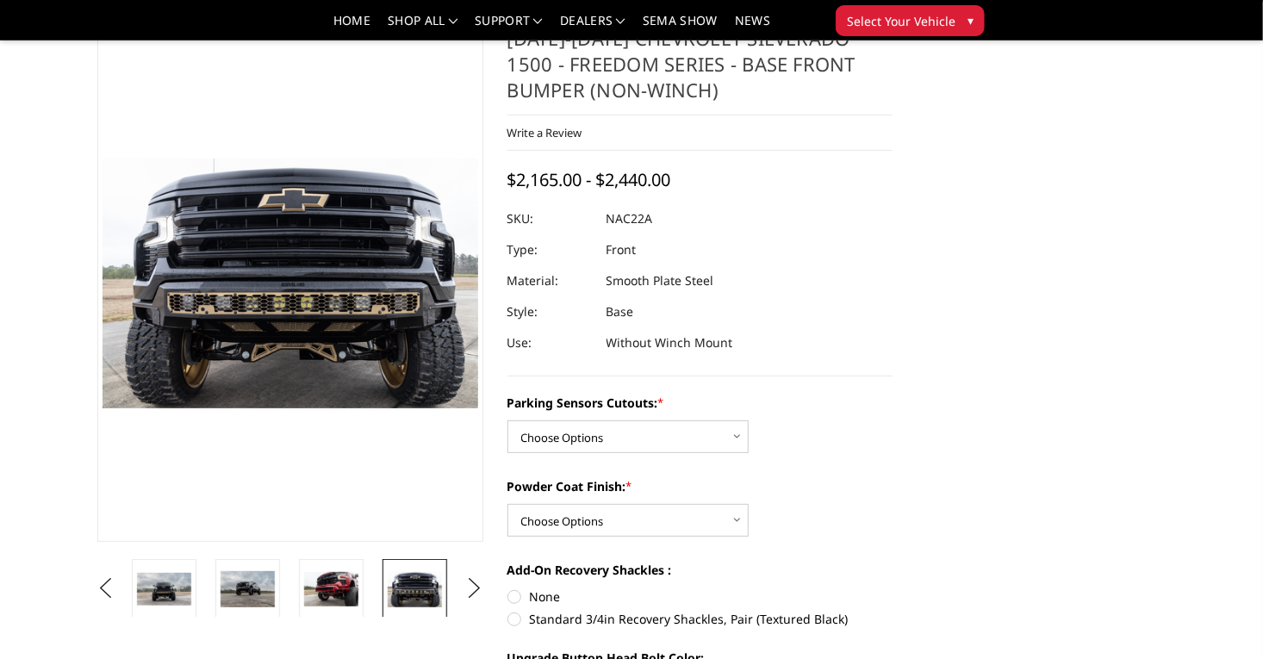
click at [471, 603] on img at bounding box center [498, 589] width 54 height 36
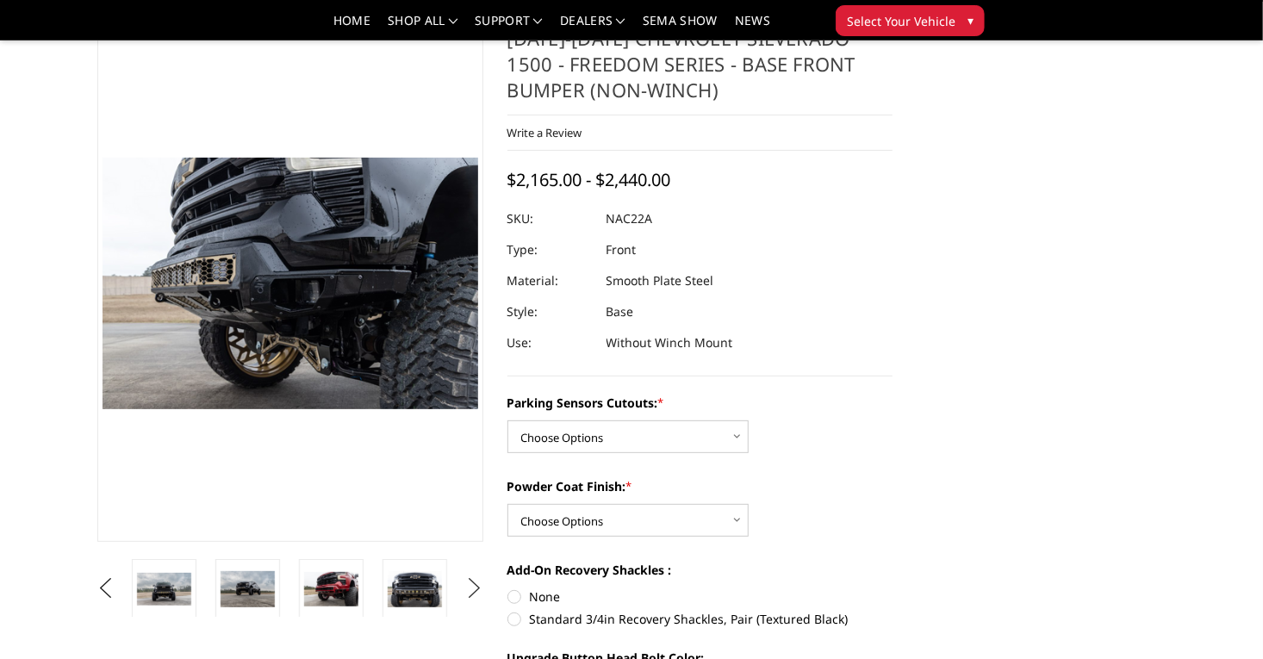
click at [480, 582] on button "Next" at bounding box center [474, 588] width 26 height 26
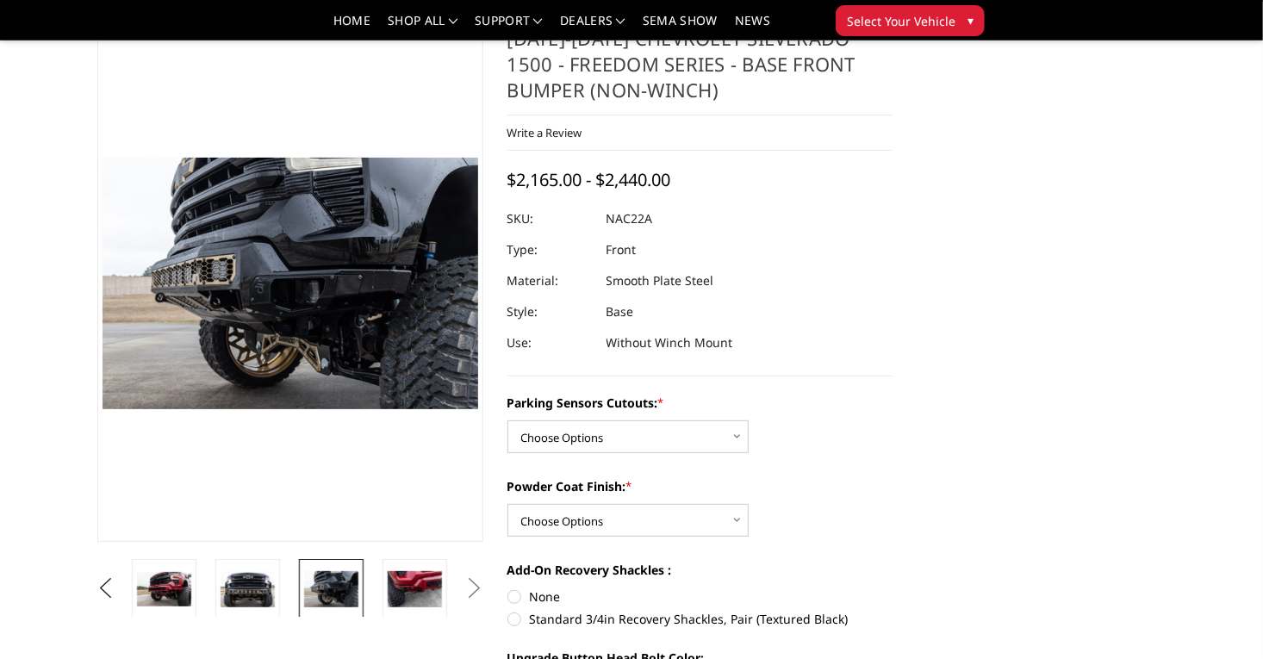
click at [471, 587] on img at bounding box center [498, 589] width 54 height 34
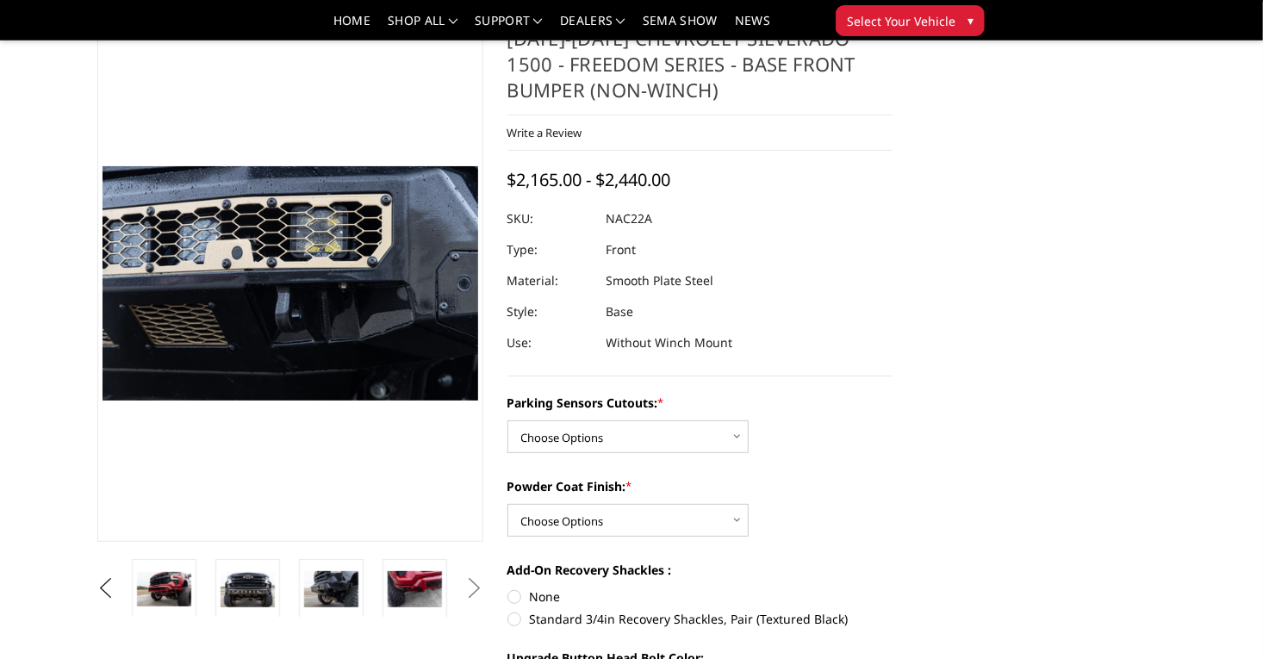
click at [469, 586] on button "Next" at bounding box center [474, 588] width 26 height 26
click at [480, 590] on button "Next" at bounding box center [474, 588] width 26 height 26
click at [388, 595] on img at bounding box center [415, 589] width 54 height 37
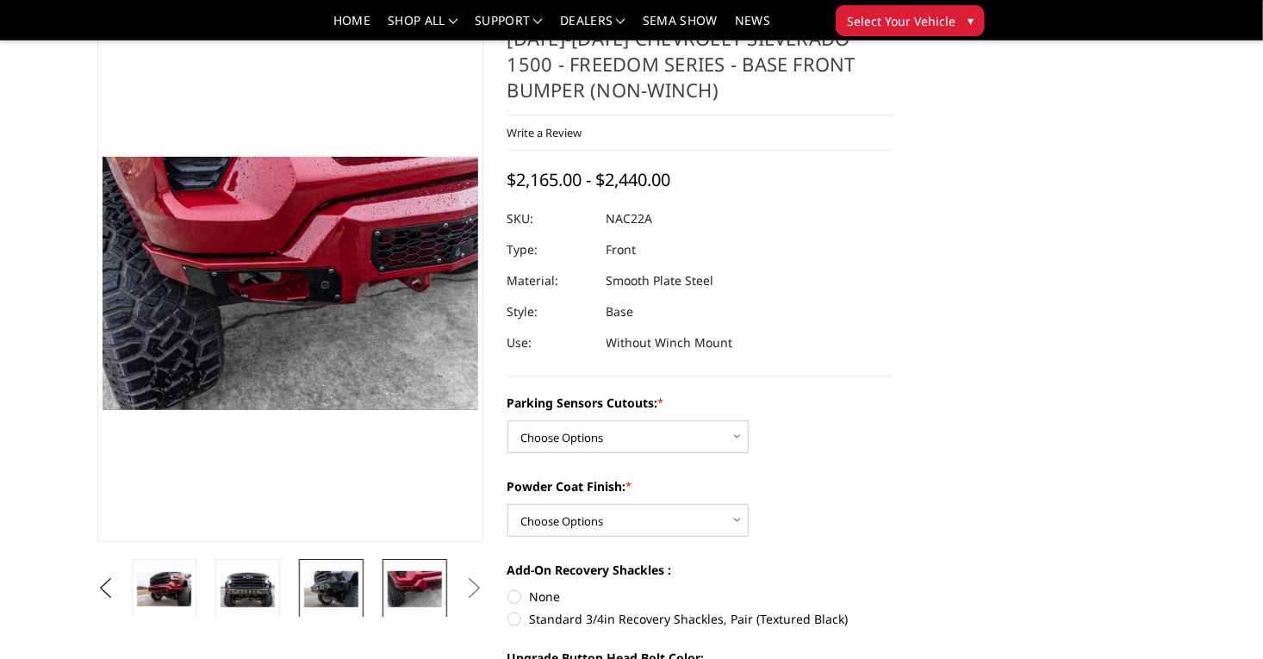
click at [304, 596] on img at bounding box center [331, 589] width 54 height 36
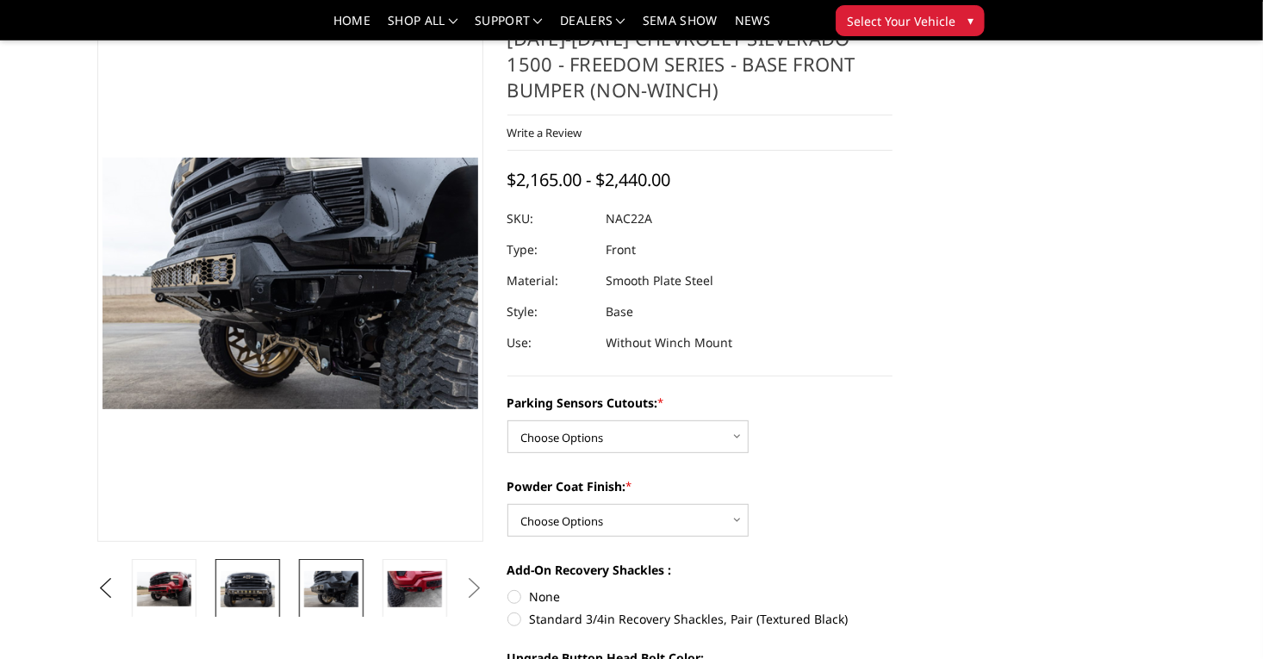
click at [215, 600] on link at bounding box center [247, 589] width 65 height 60
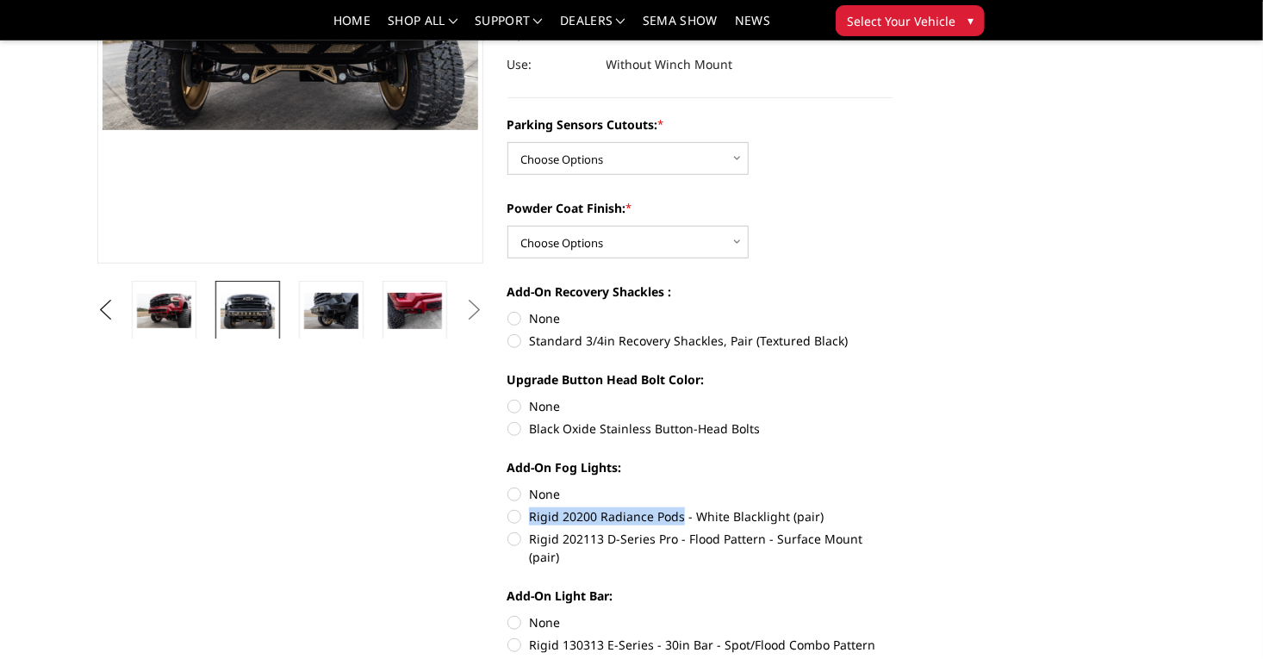
scroll to position [339, 0]
click at [643, 531] on label "Rigid 202113 D-Series Pro - Flood Pattern - Surface Mount (pair)" at bounding box center [700, 549] width 386 height 36
click at [892, 509] on input "Rigid 202113 D-Series Pro - Flood Pattern - Surface Mount (pair)" at bounding box center [892, 508] width 1 height 1
radio input "true"
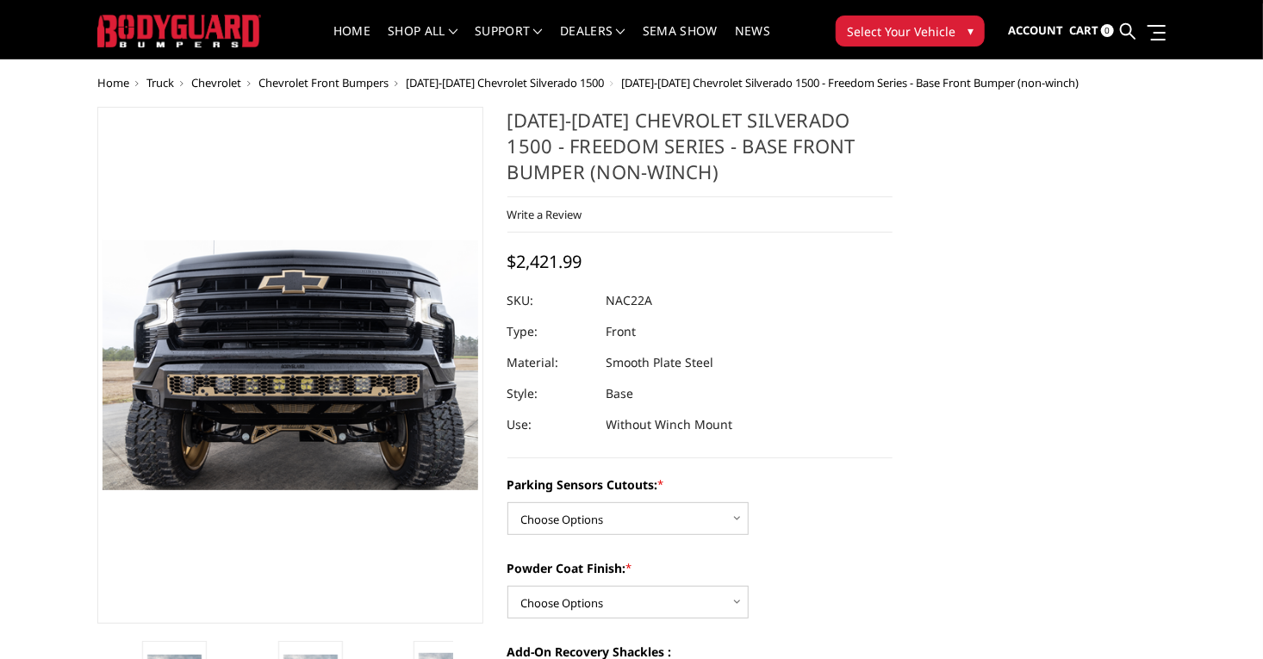
scroll to position [31, 0]
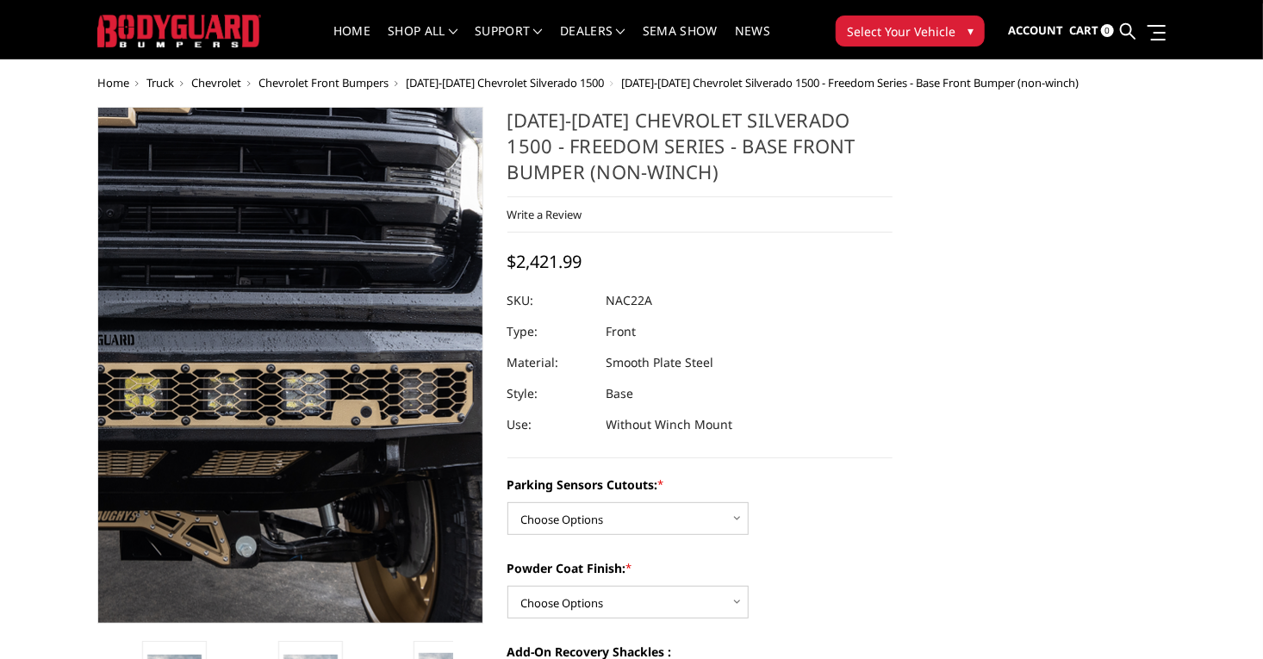
click at [433, 436] on img at bounding box center [93, 336] width 1103 height 733
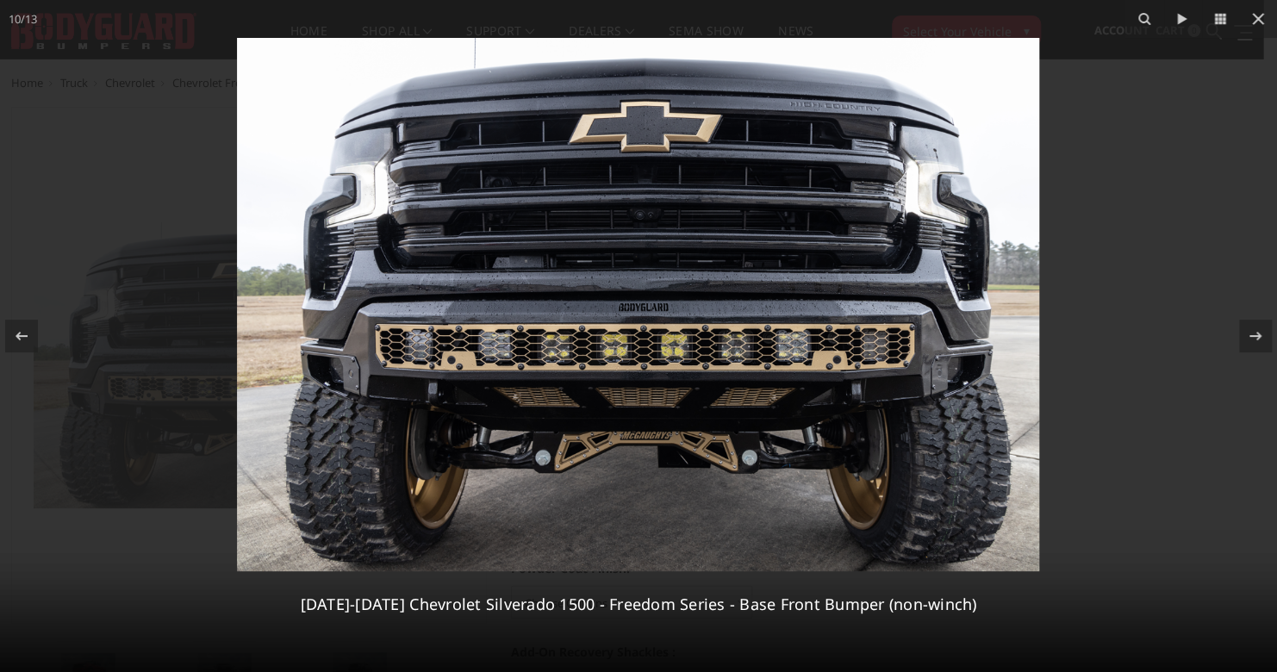
click at [952, 385] on img at bounding box center [638, 304] width 802 height 533
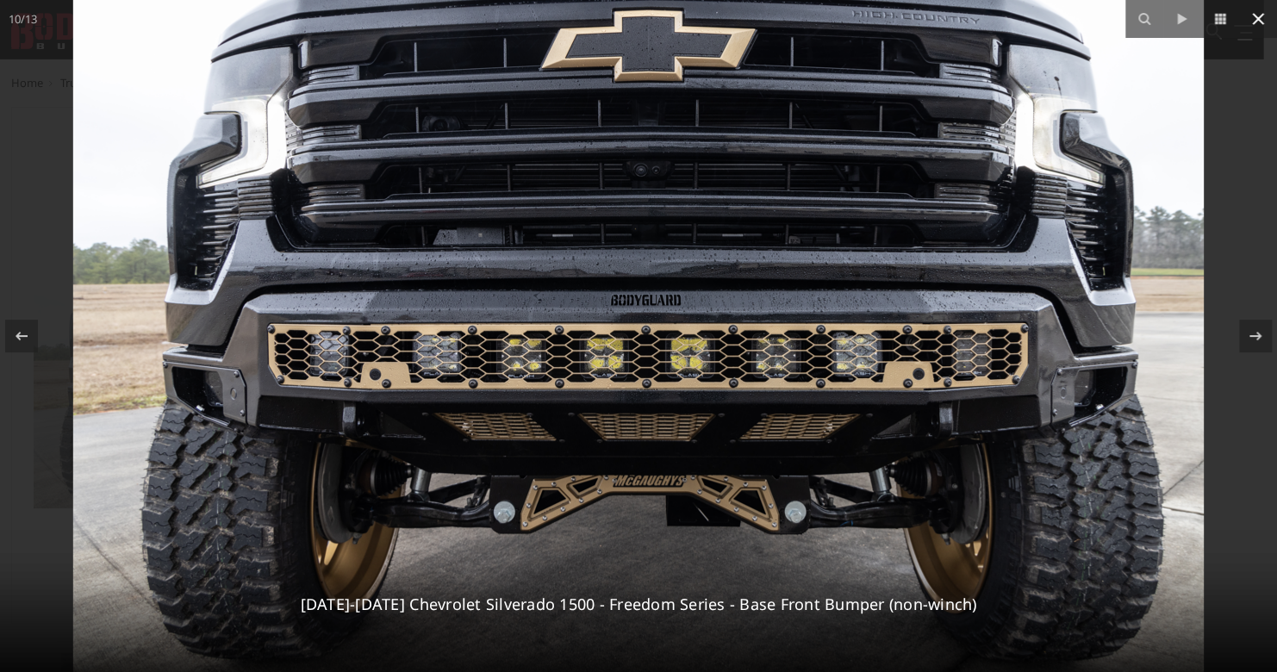
click at [1252, 24] on icon at bounding box center [1257, 19] width 21 height 21
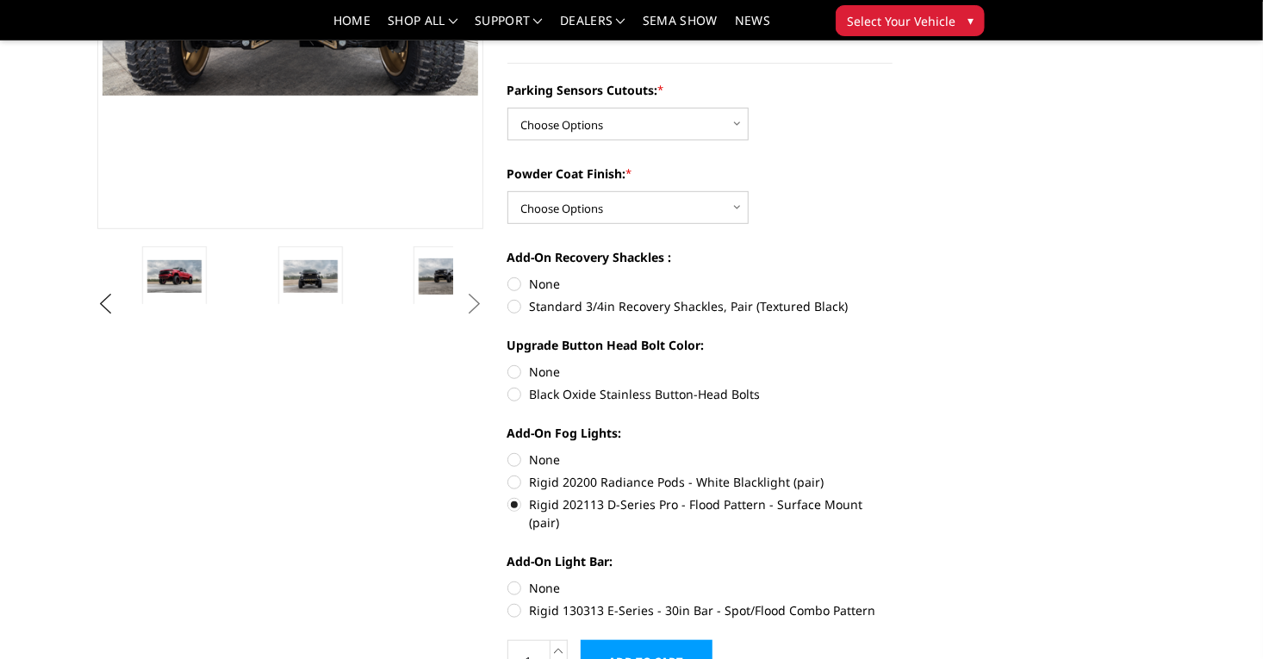
scroll to position [72, 0]
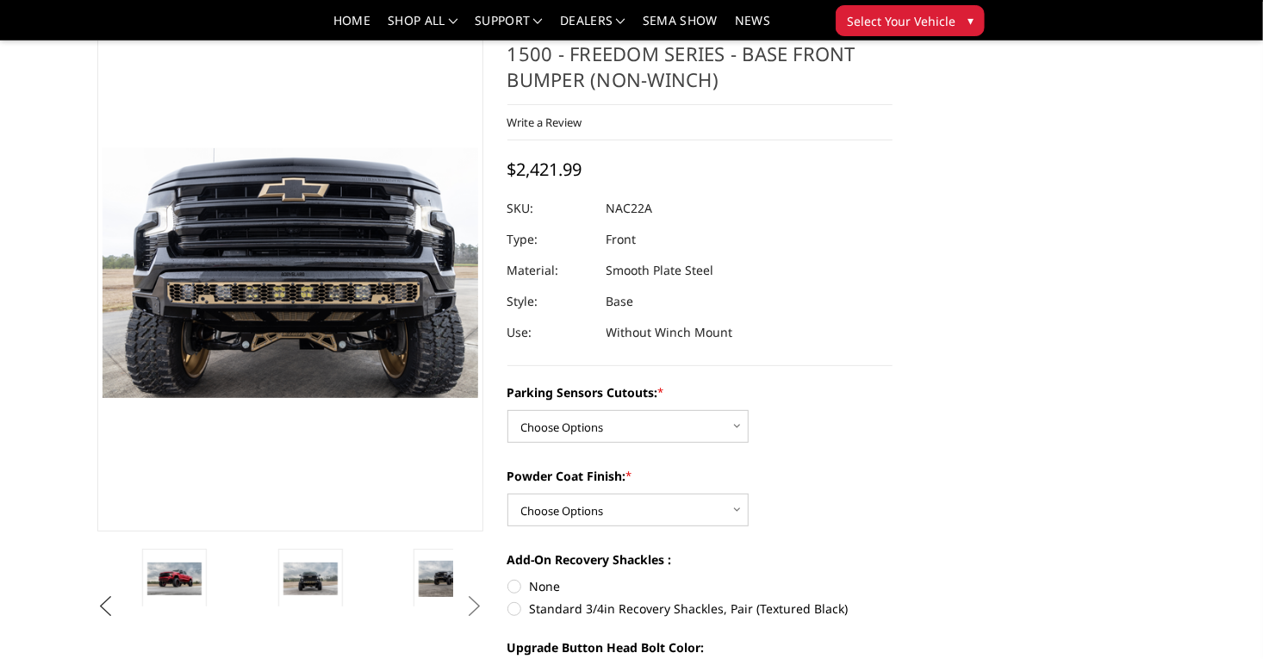
click at [93, 610] on button "Previous" at bounding box center [106, 607] width 26 height 26
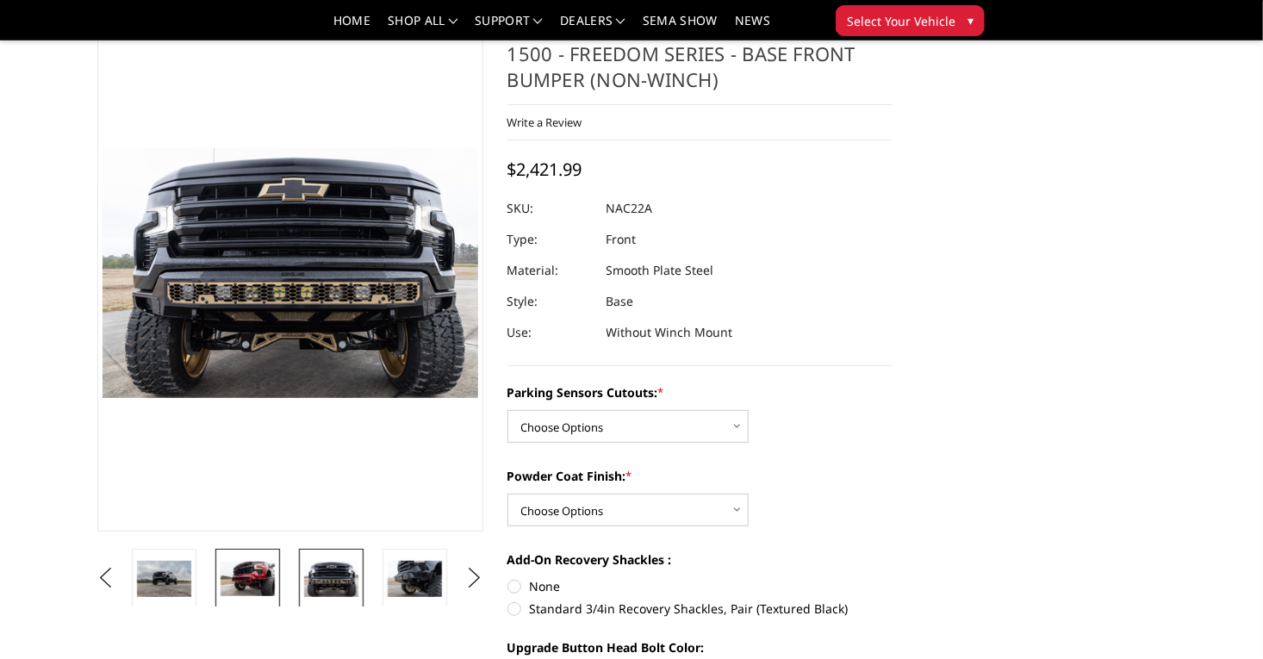
click at [221, 577] on img at bounding box center [248, 579] width 54 height 34
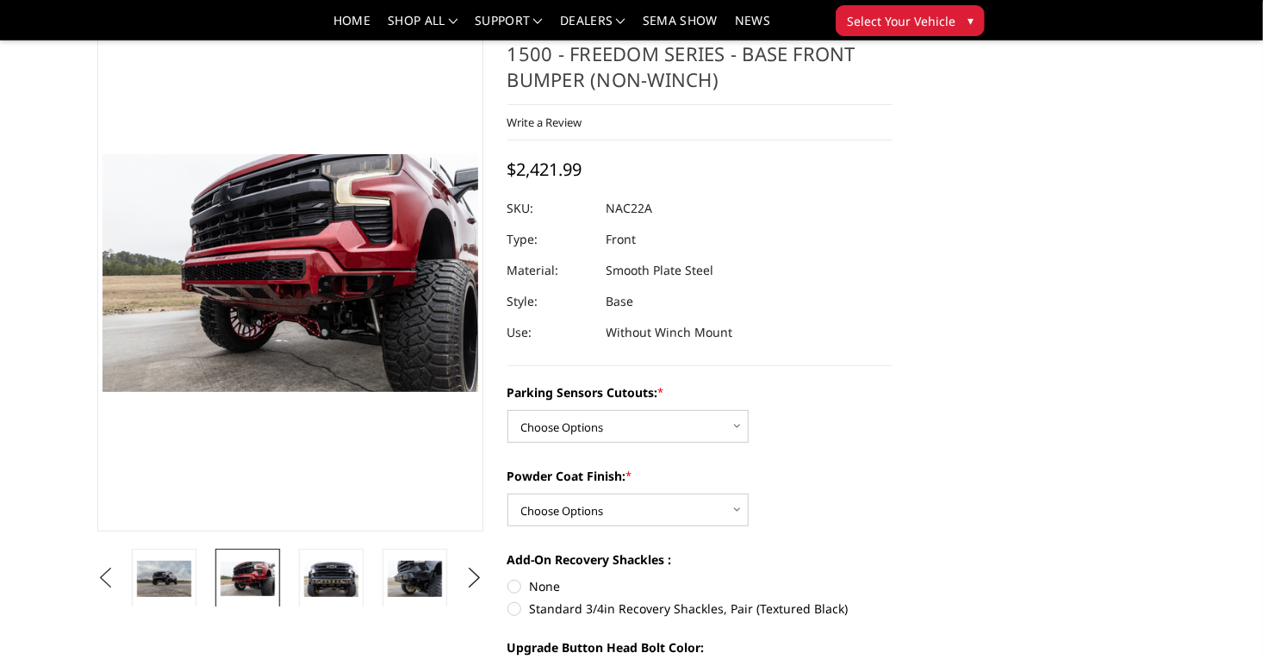
click at [93, 579] on button "Previous" at bounding box center [106, 578] width 26 height 26
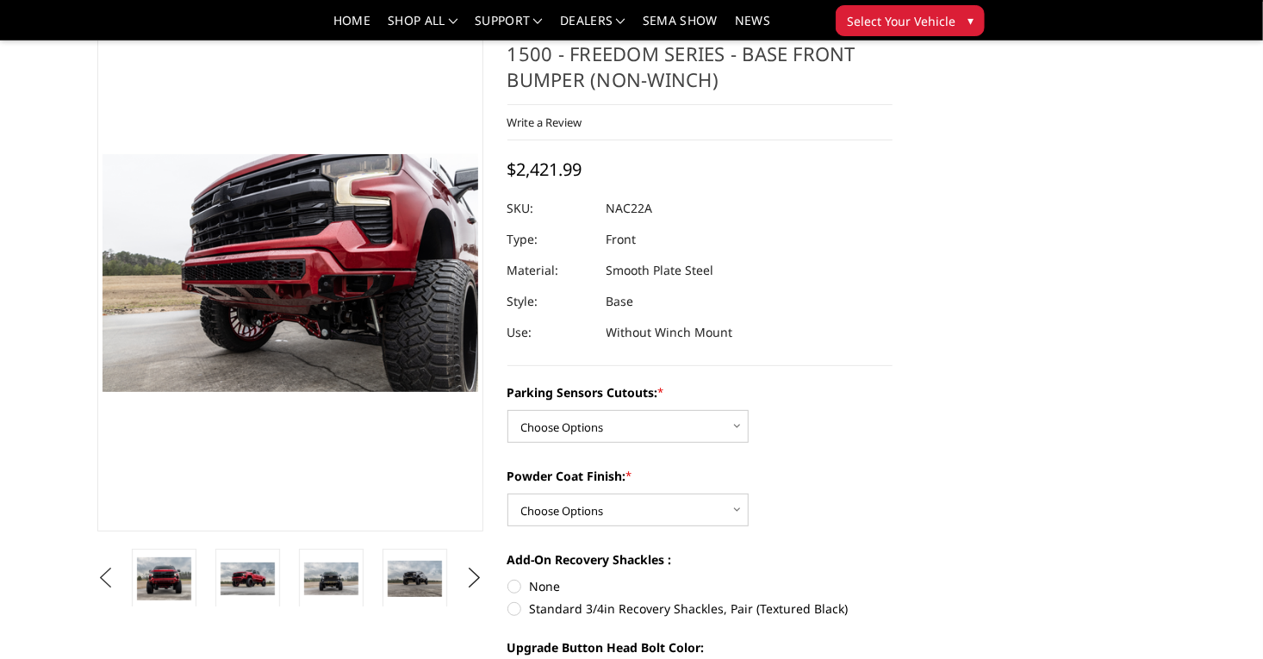
click at [93, 579] on button "Previous" at bounding box center [106, 578] width 26 height 26
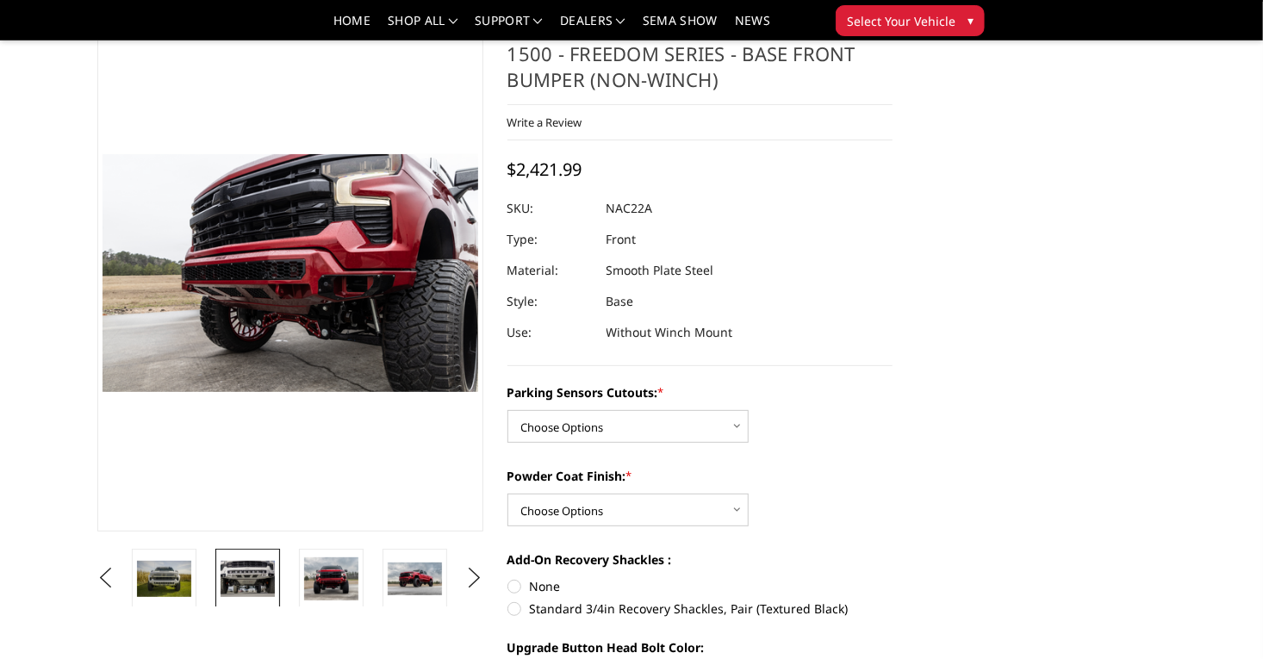
click at [221, 580] on img at bounding box center [248, 579] width 54 height 36
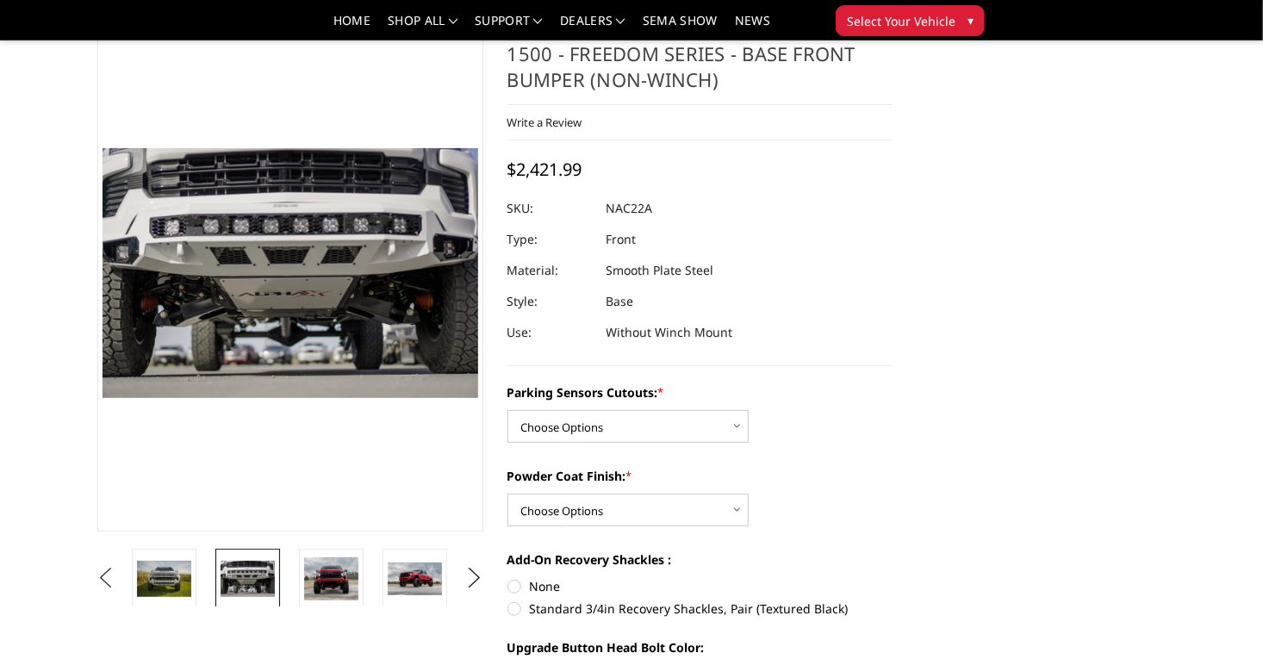
click at [93, 587] on button "Previous" at bounding box center [106, 578] width 26 height 26
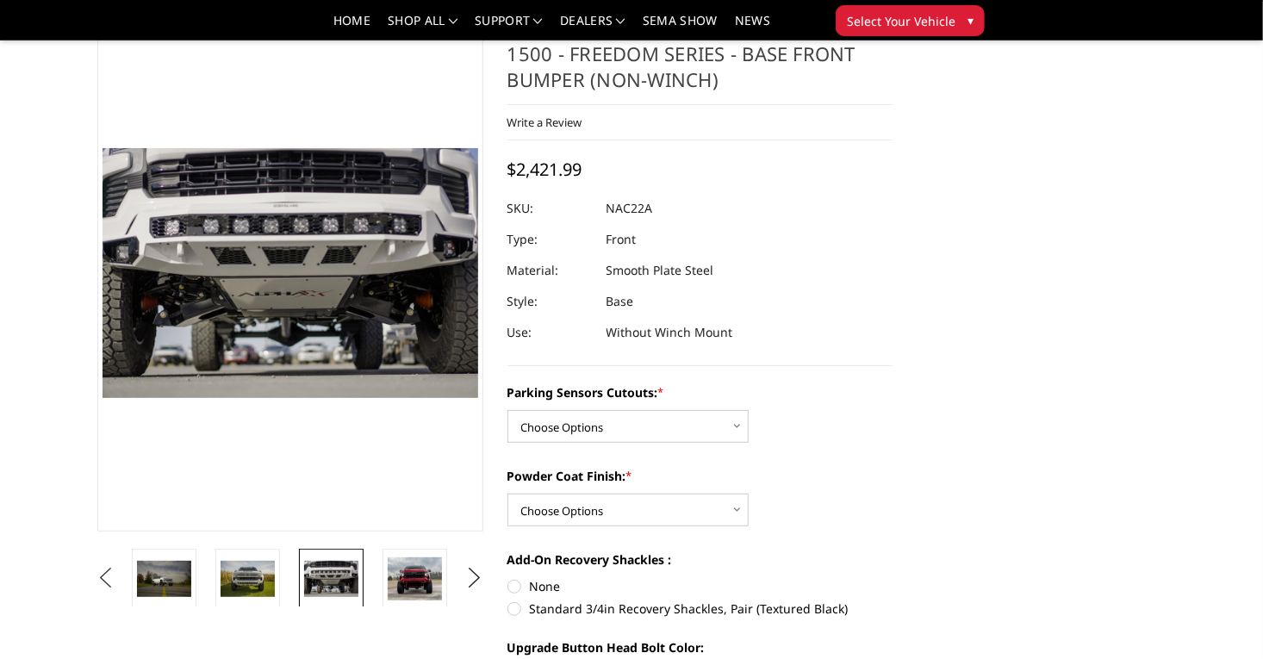
click at [93, 587] on button "Previous" at bounding box center [106, 578] width 26 height 26
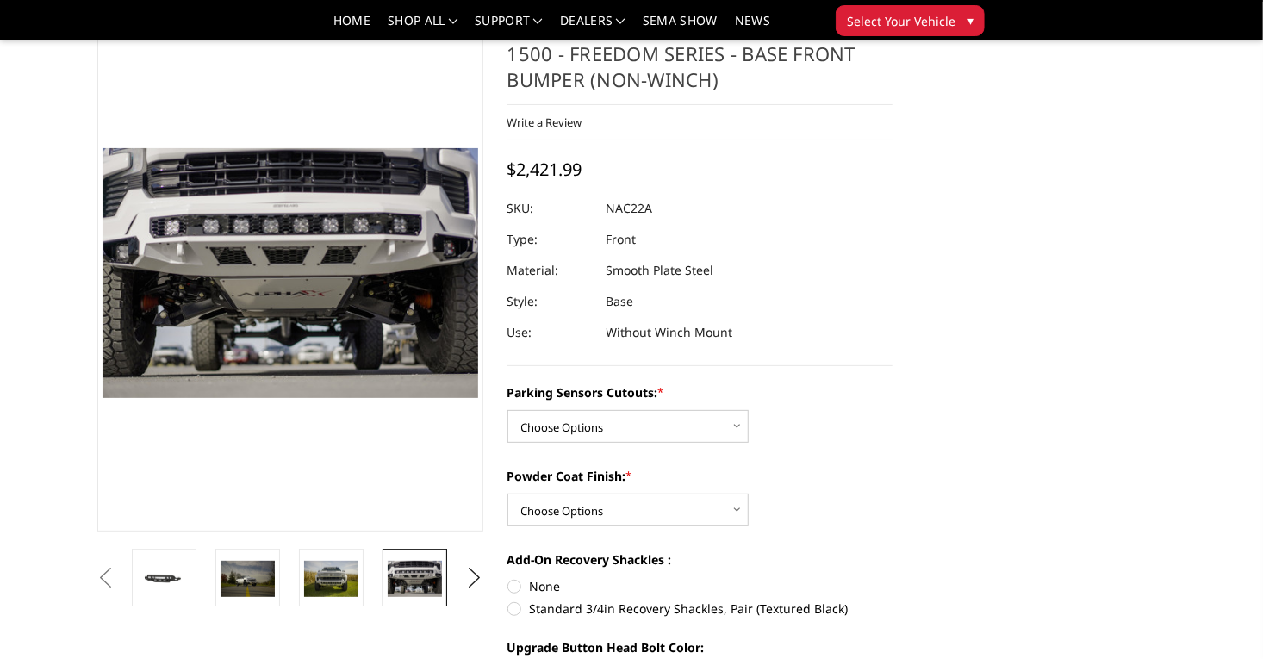
click at [93, 587] on button "Previous" at bounding box center [106, 578] width 26 height 26
click at [476, 578] on button "Next" at bounding box center [474, 578] width 26 height 26
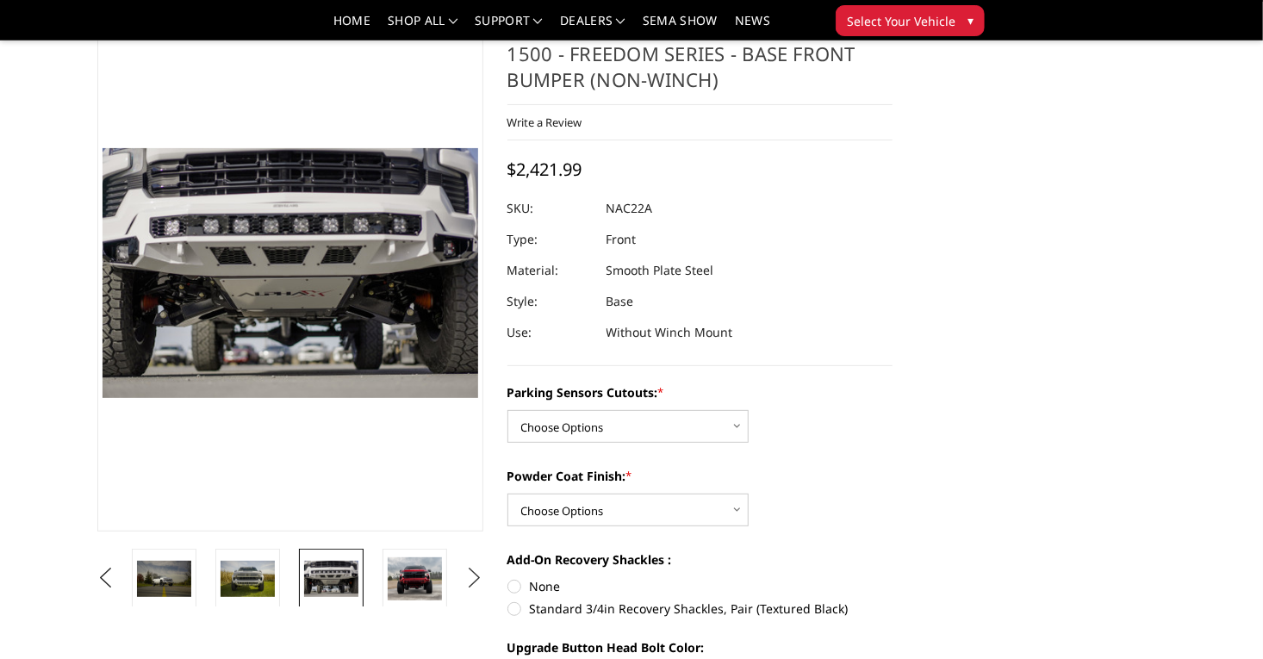
click at [476, 578] on button "Next" at bounding box center [474, 578] width 26 height 26
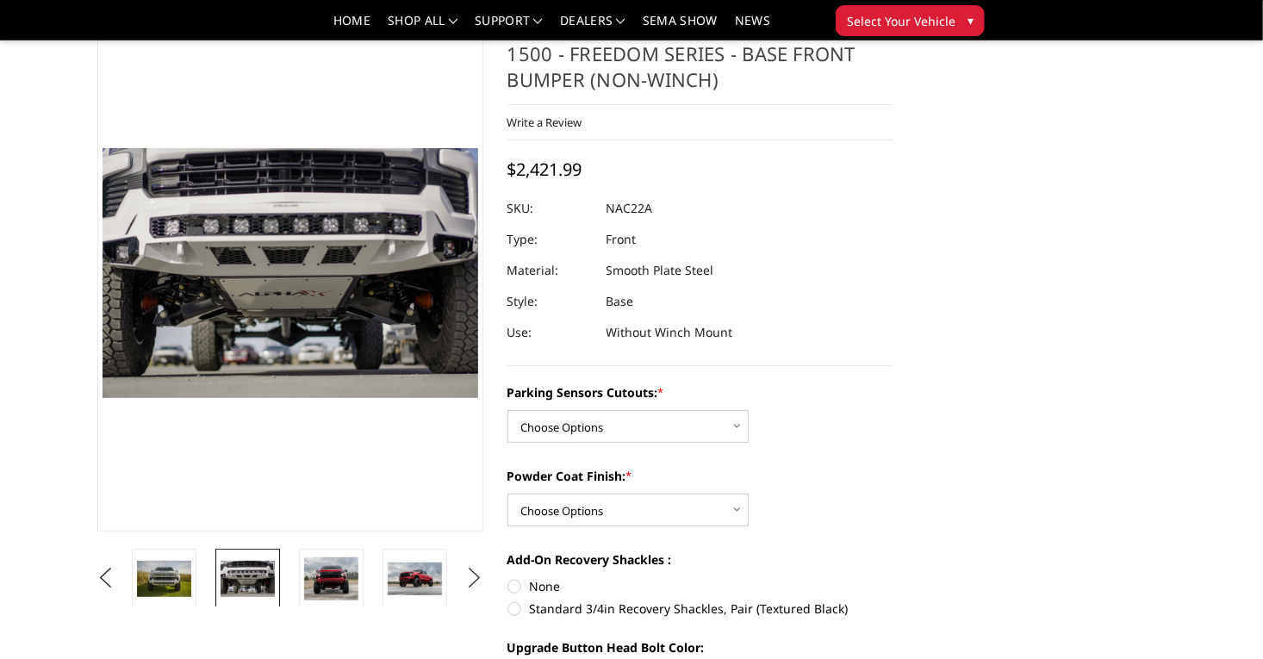
click at [476, 578] on button "Next" at bounding box center [474, 578] width 26 height 26
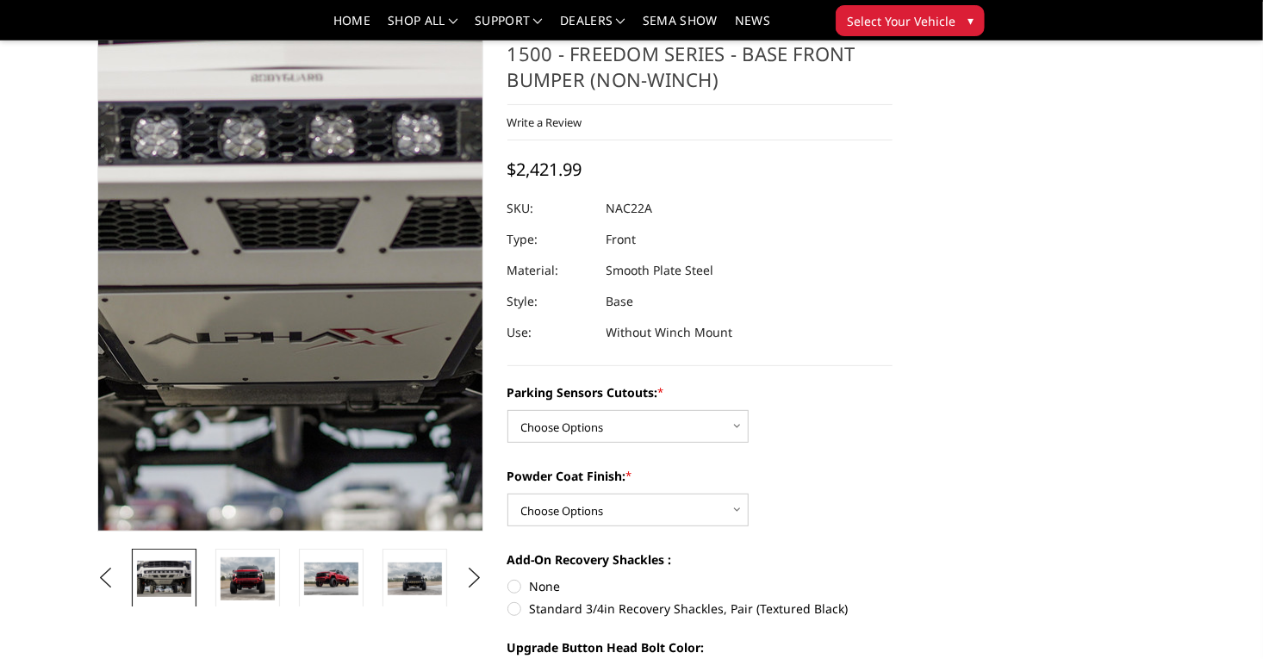
click at [276, 268] on img at bounding box center [300, 276] width 1103 height 737
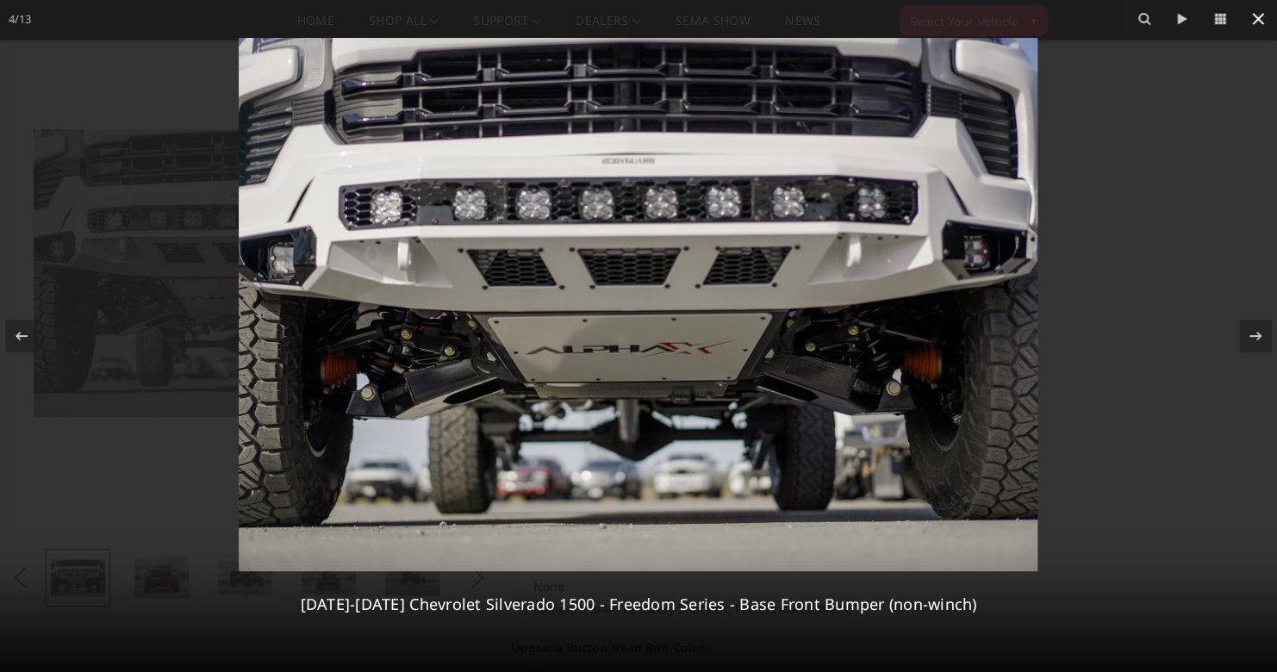
click at [1252, 26] on icon at bounding box center [1257, 19] width 21 height 21
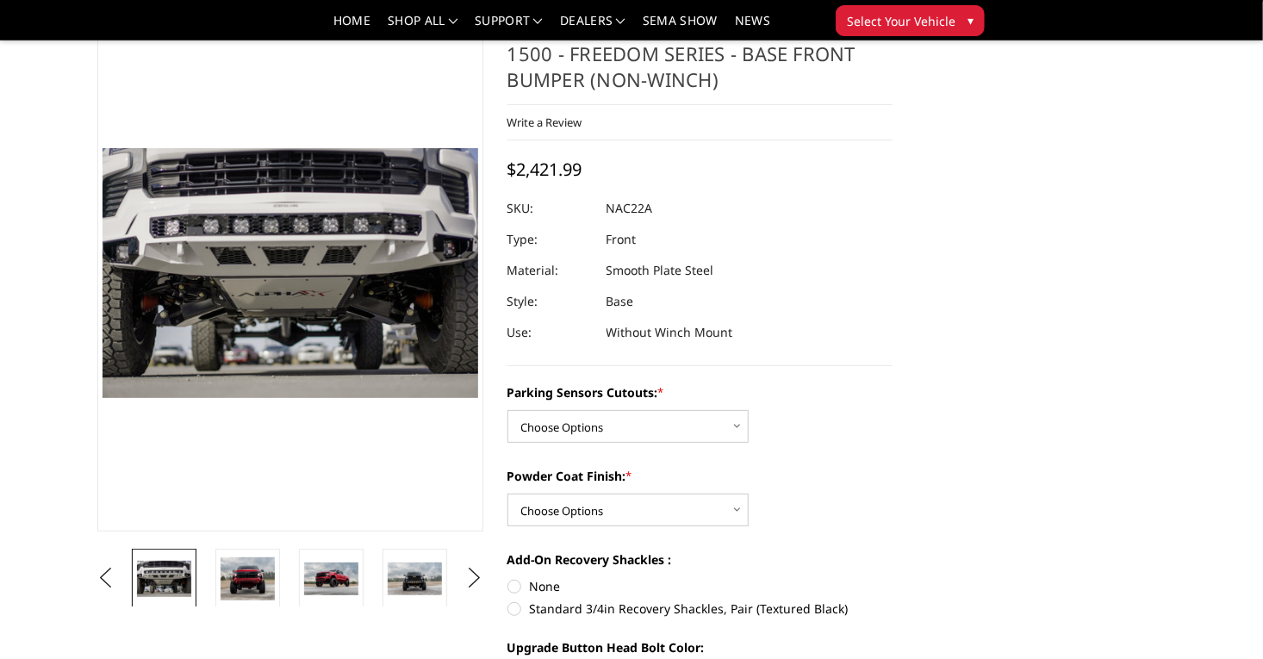
scroll to position [0, 0]
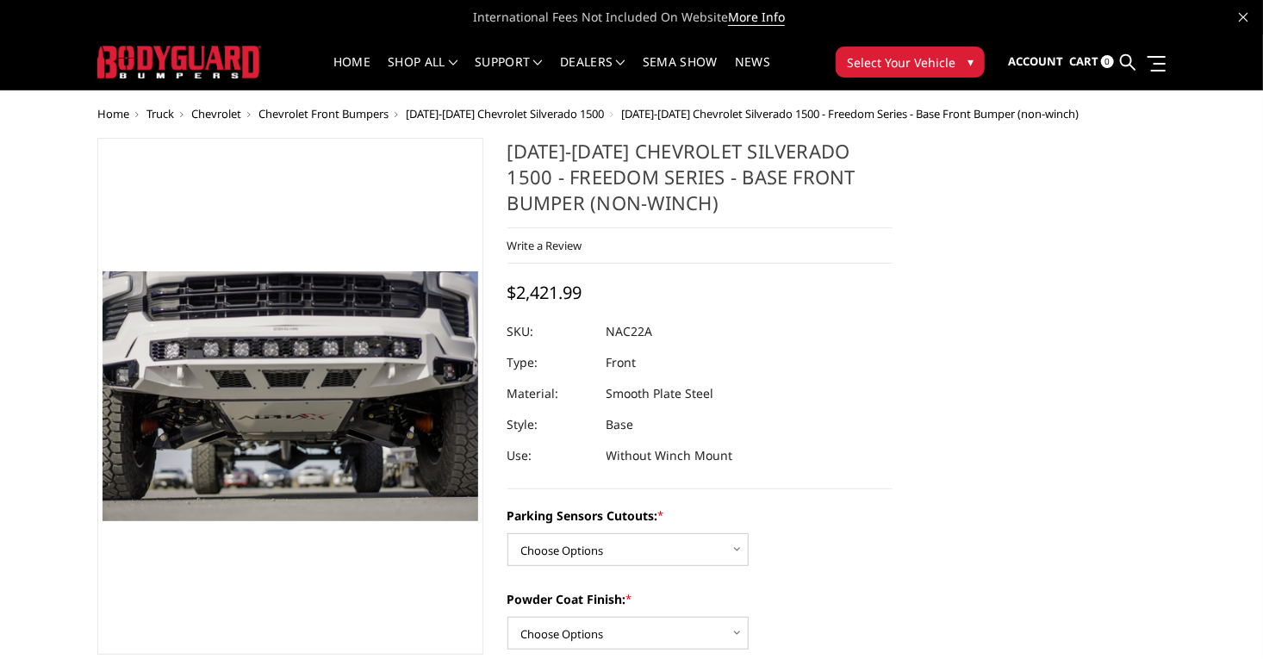
click at [406, 110] on span "[DATE]-[DATE] Chevrolet Silverado 1500" at bounding box center [505, 114] width 198 height 16
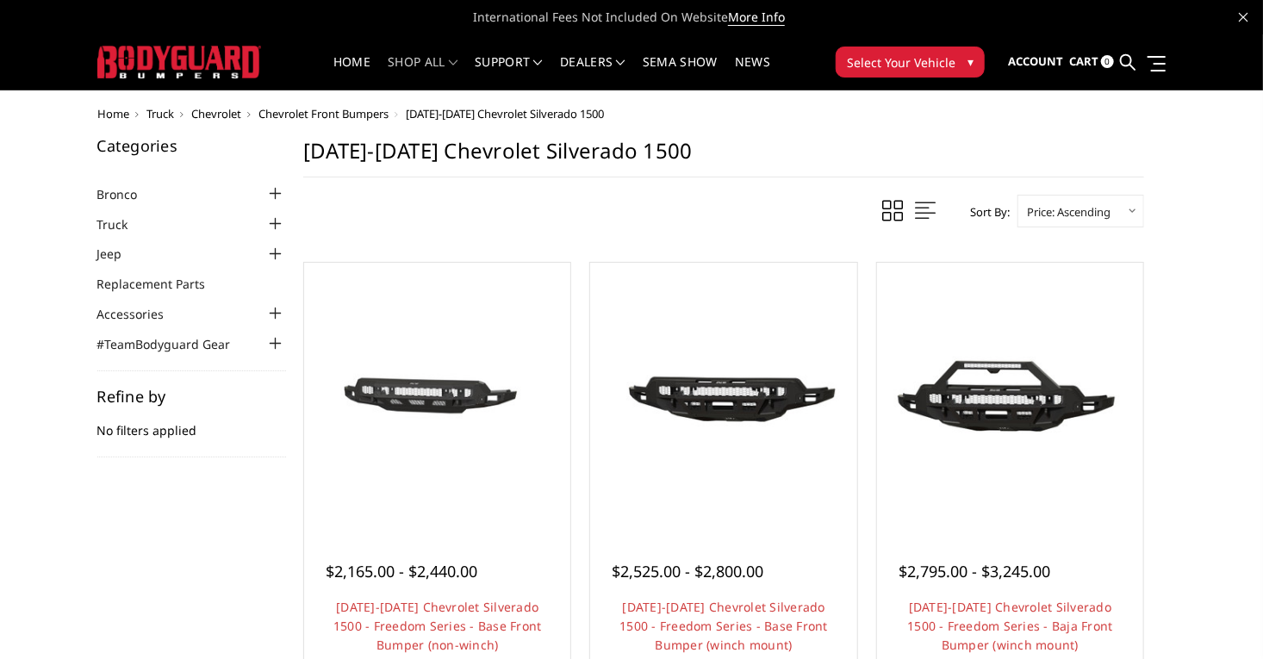
click at [191, 107] on span "Chevrolet" at bounding box center [216, 114] width 50 height 16
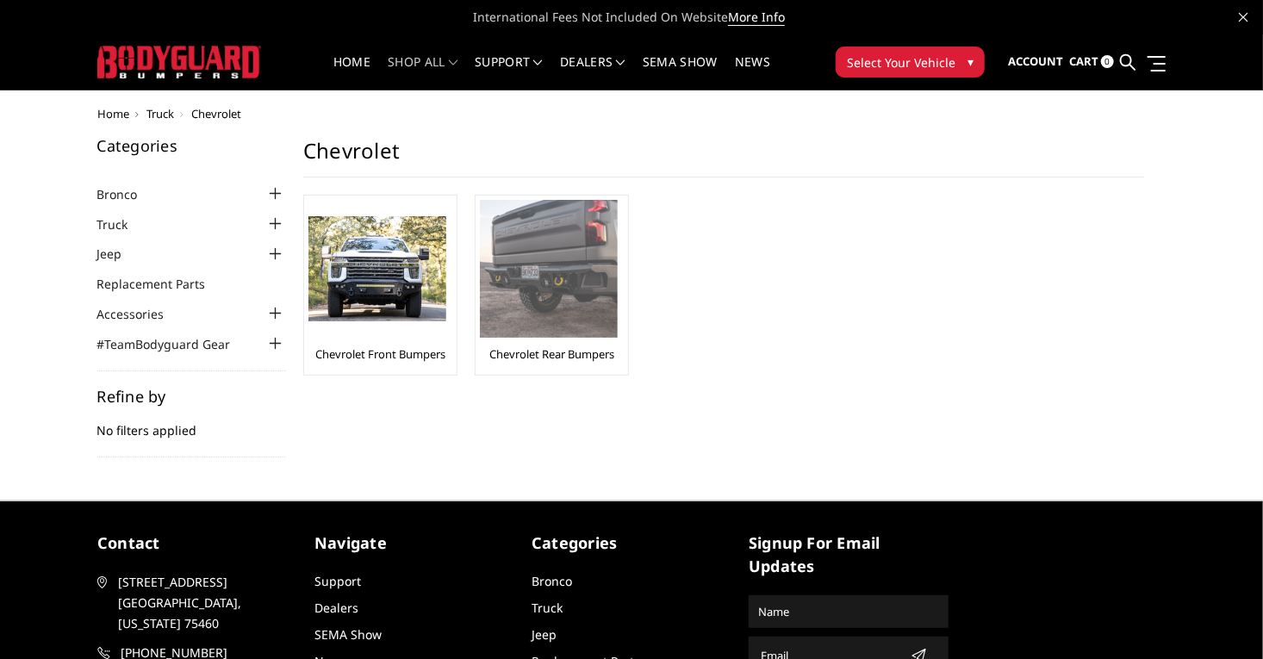
click at [499, 282] on img at bounding box center [549, 269] width 138 height 138
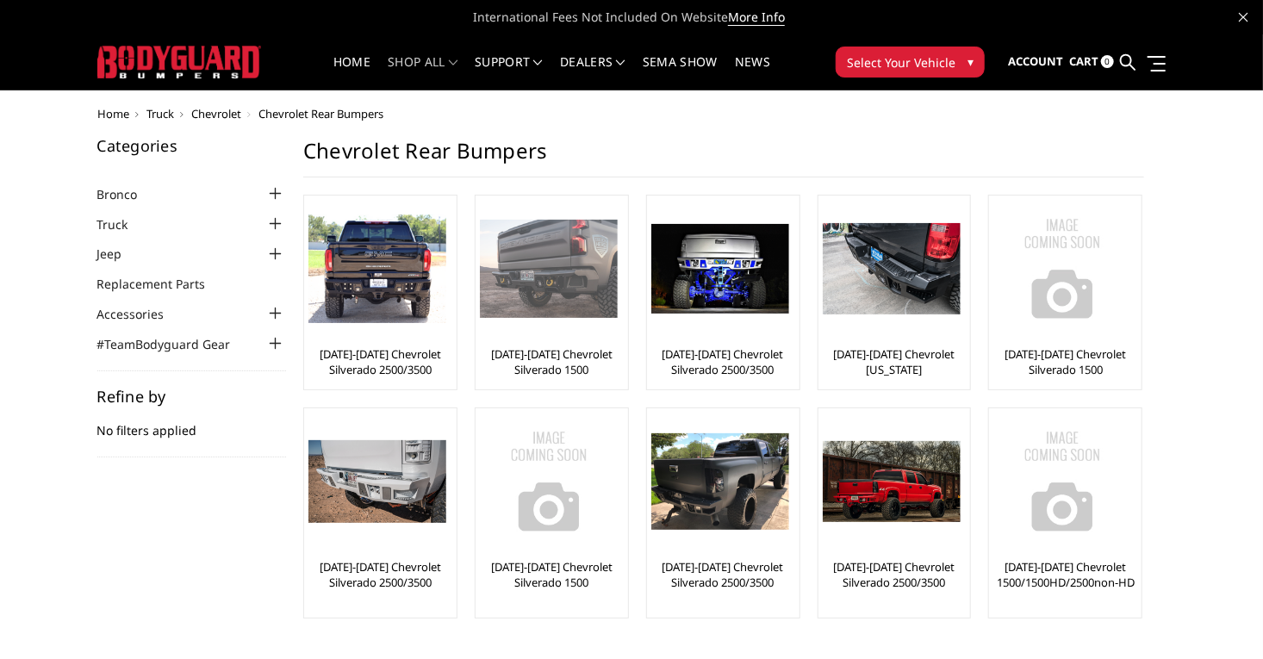
click at [513, 307] on img at bounding box center [549, 269] width 138 height 98
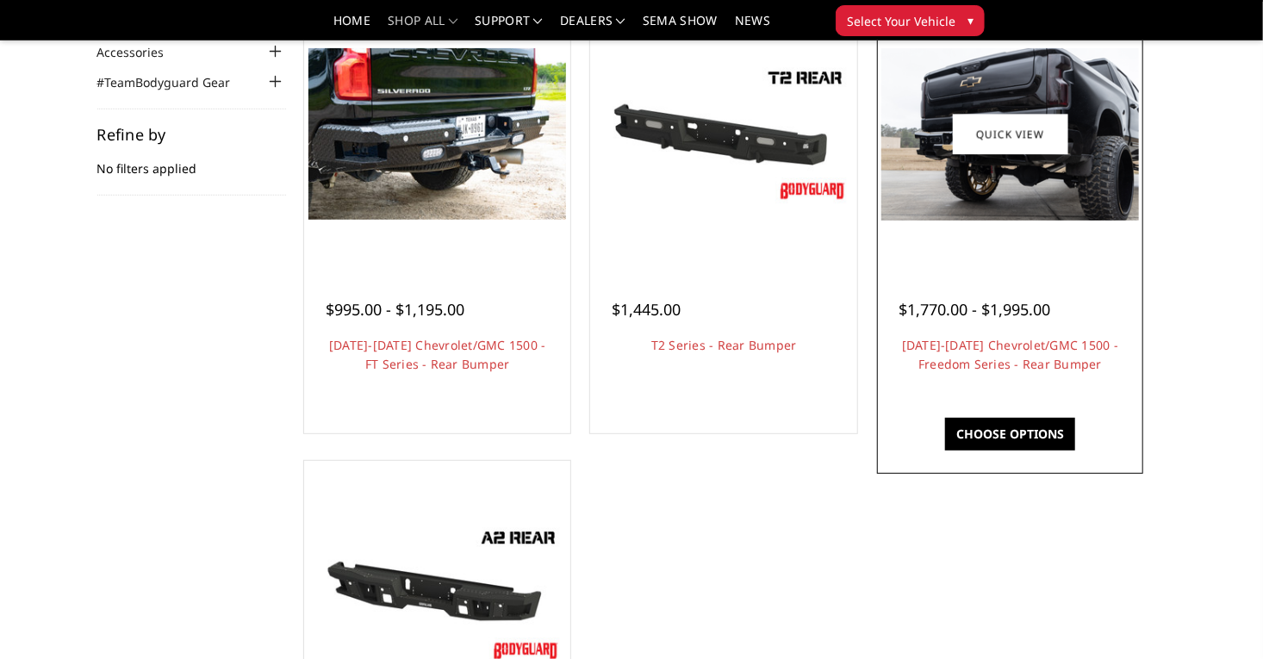
scroll to position [240, 0]
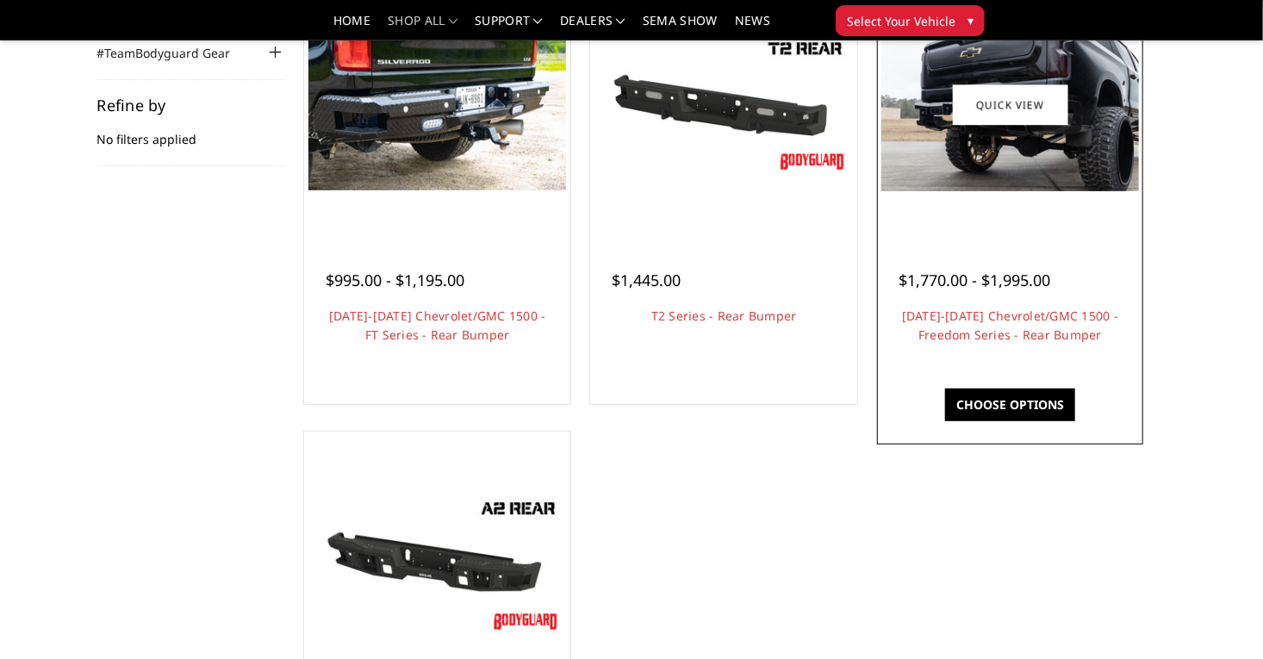
click at [1116, 176] on img at bounding box center [1010, 105] width 258 height 172
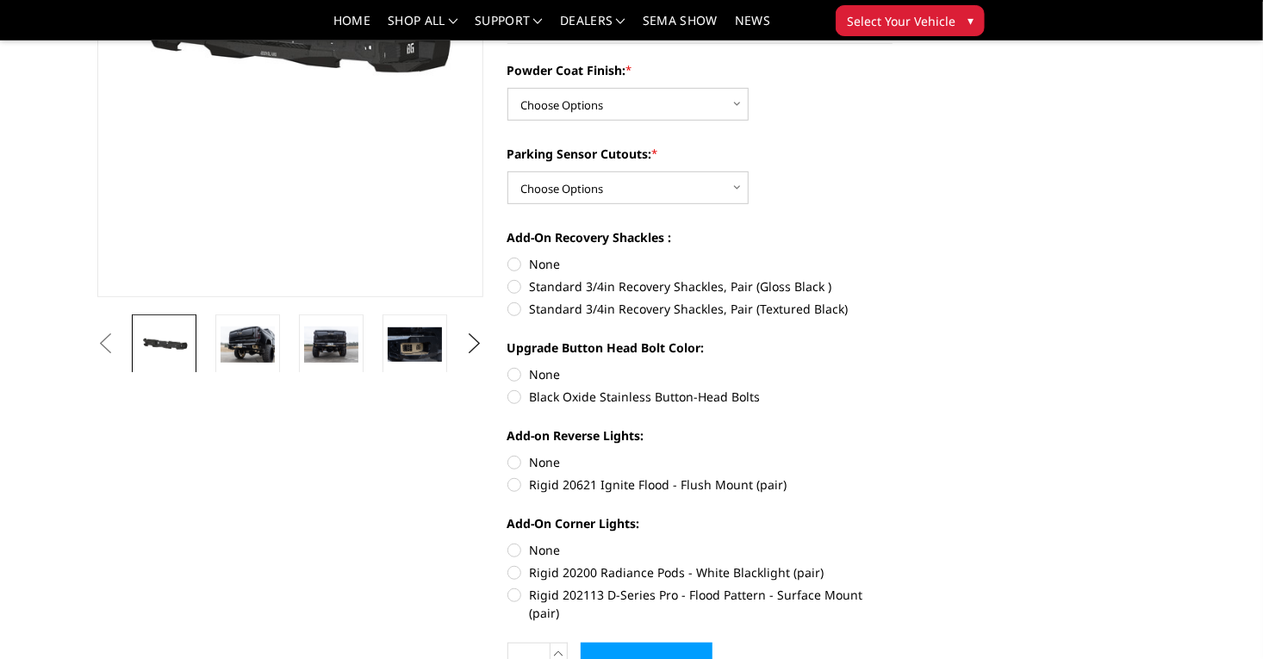
scroll to position [310, 0]
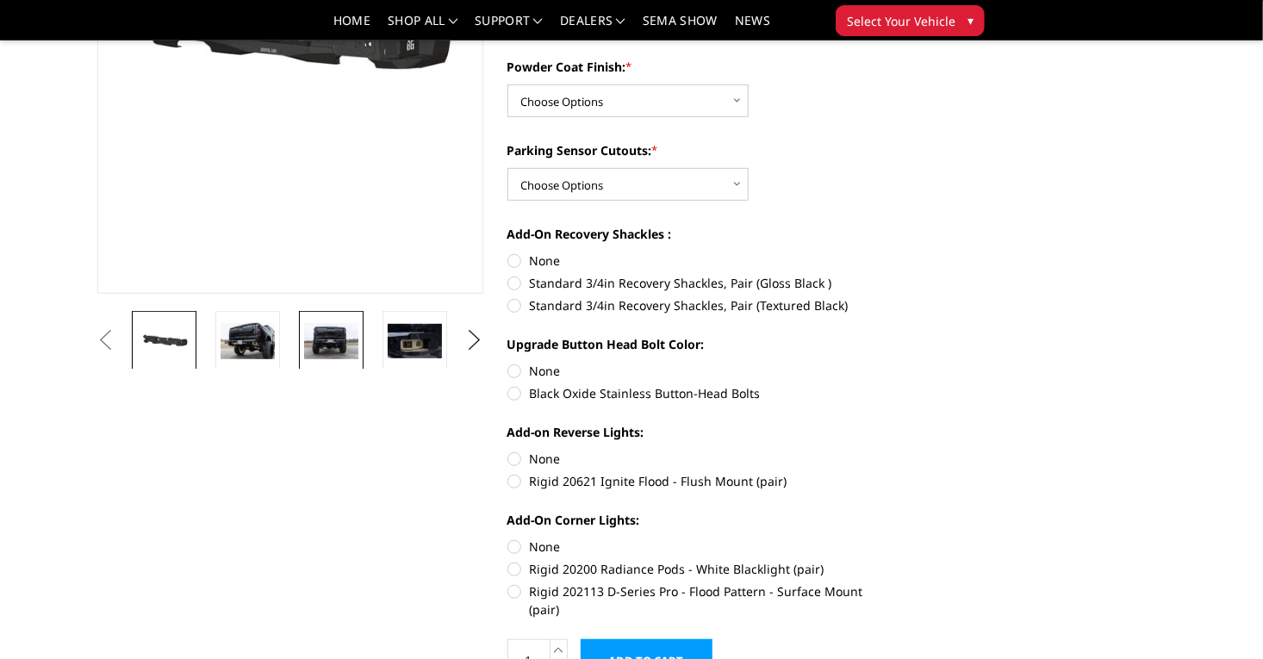
click at [304, 345] on img at bounding box center [331, 341] width 54 height 36
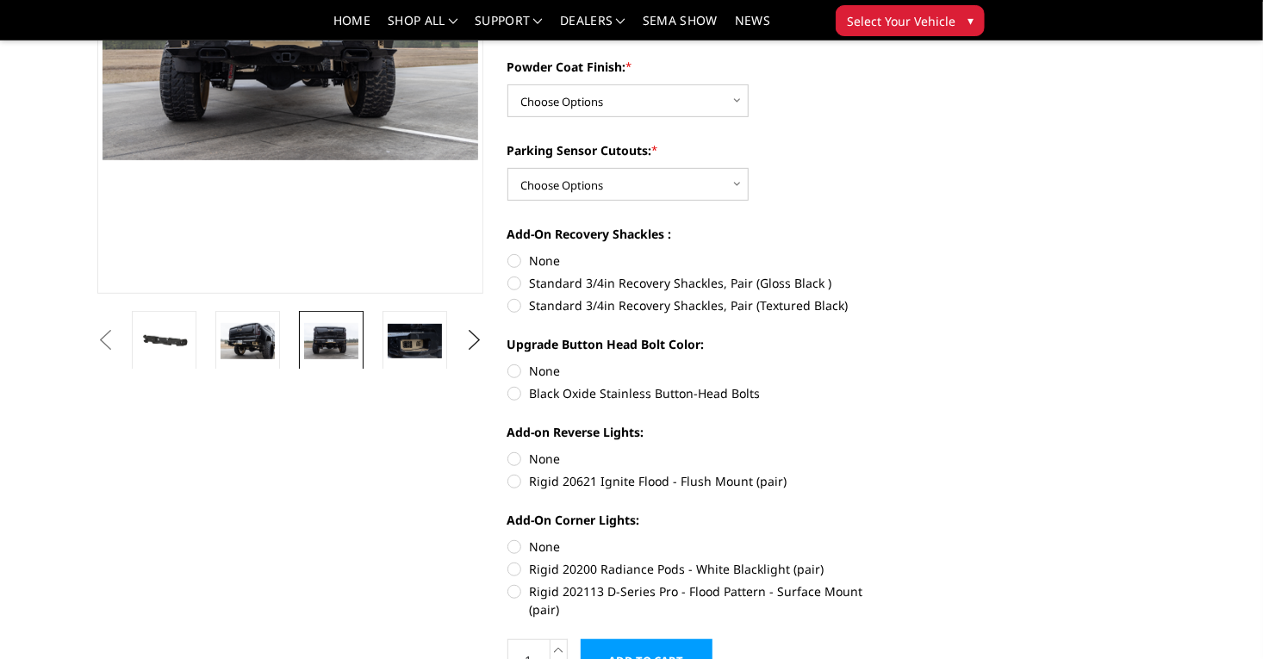
scroll to position [269, 0]
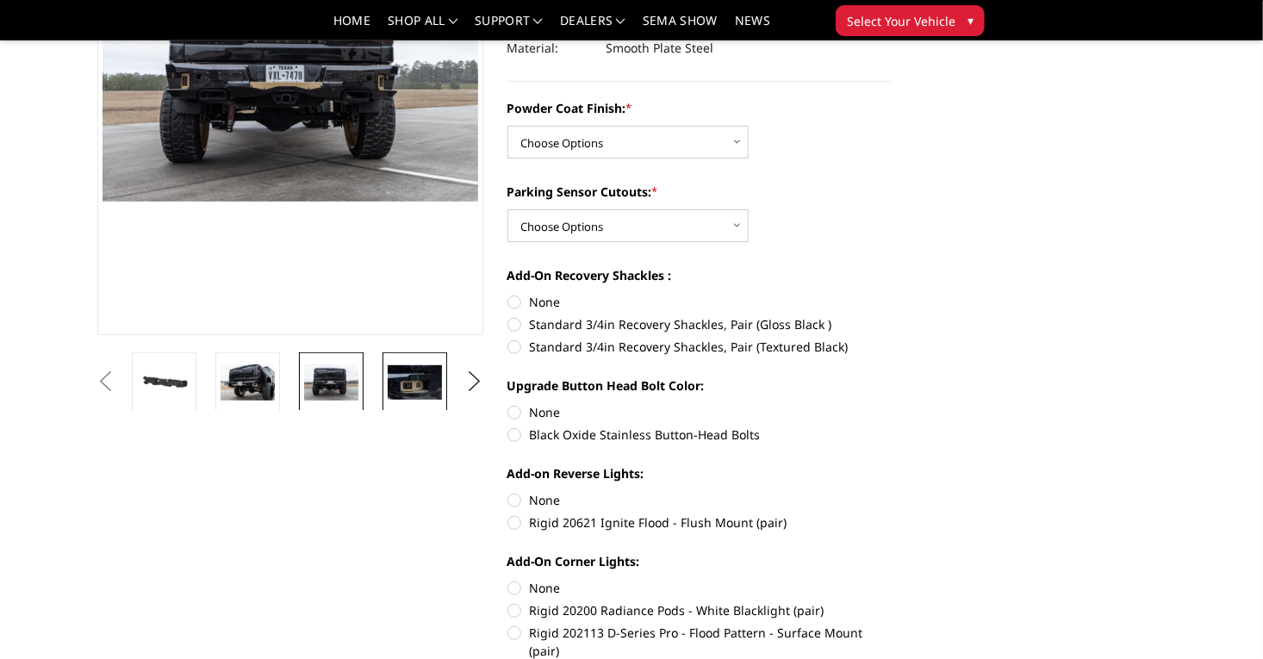
click at [388, 388] on img at bounding box center [415, 382] width 54 height 35
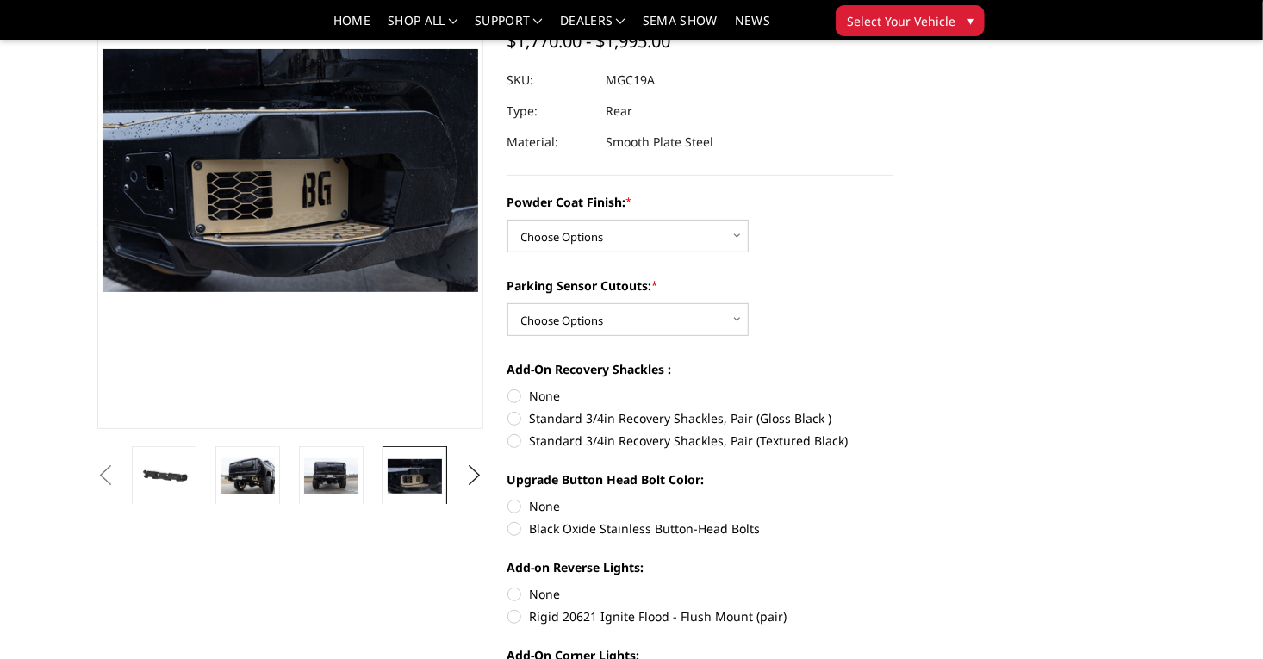
scroll to position [172, 0]
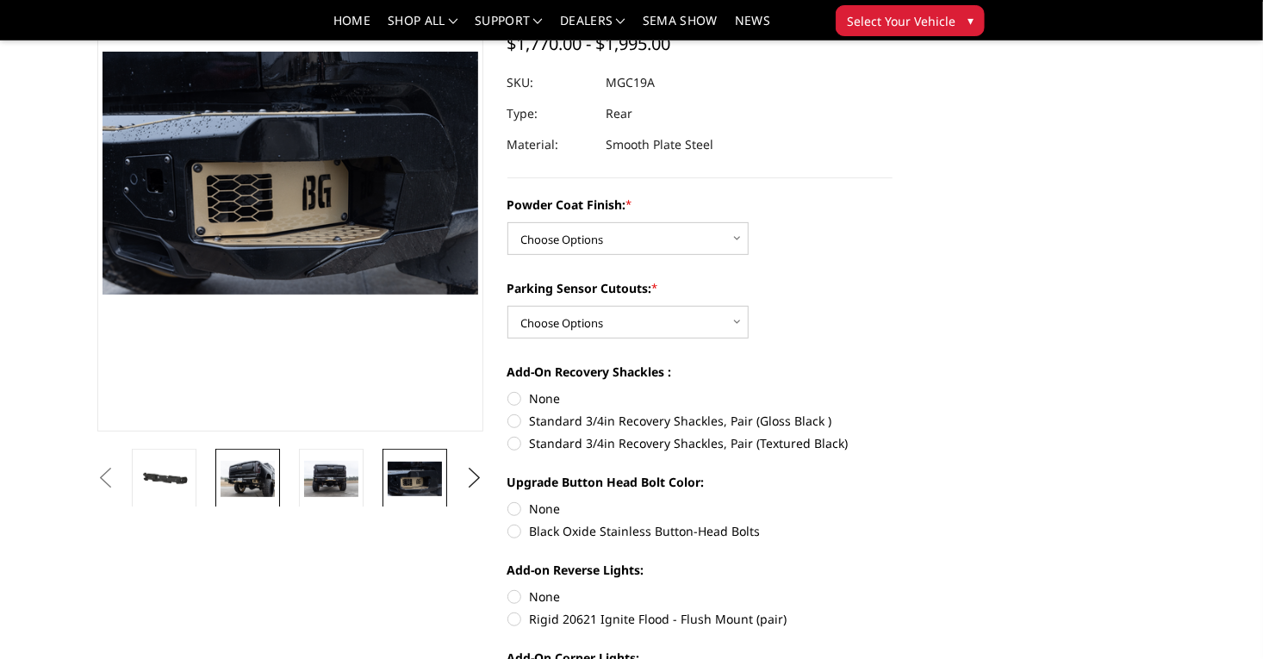
click at [221, 475] on img at bounding box center [248, 479] width 54 height 36
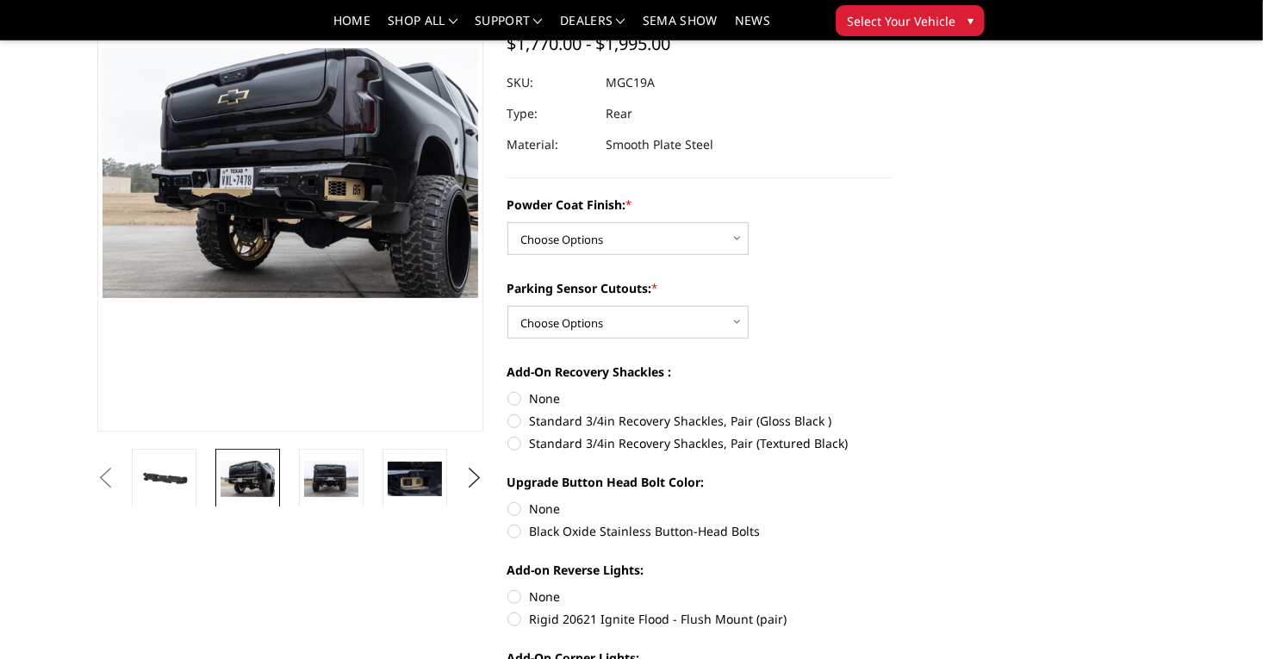
scroll to position [169, 0]
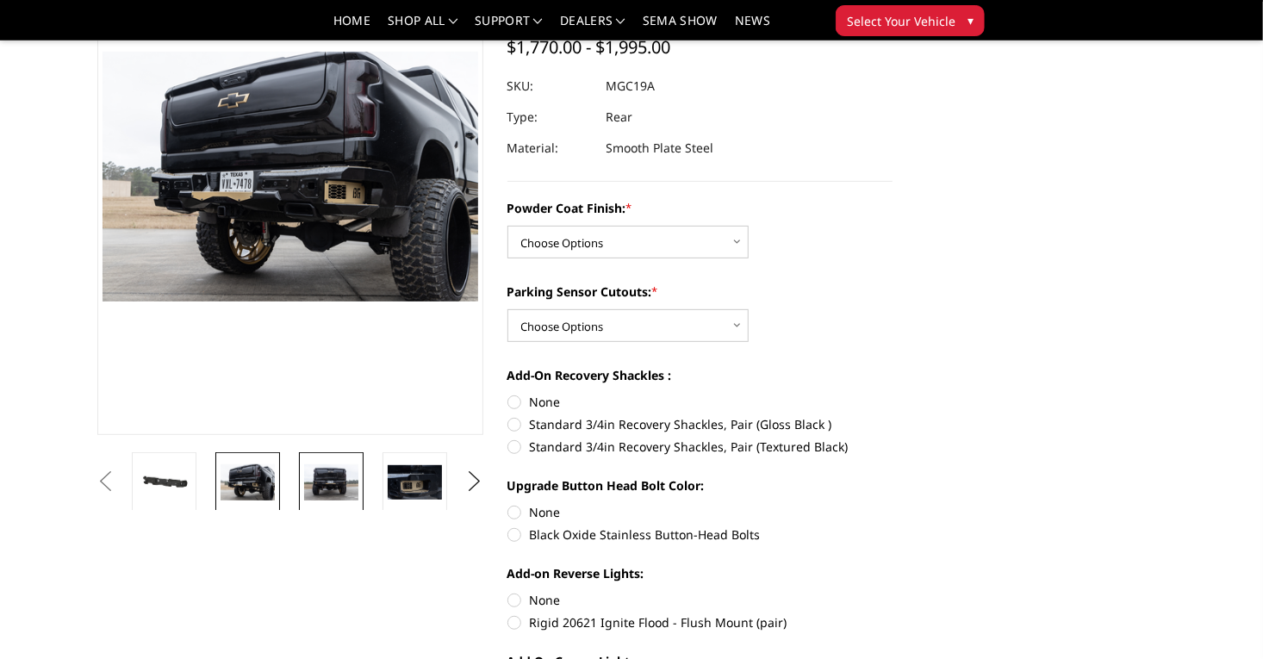
click at [304, 475] on img at bounding box center [331, 482] width 54 height 36
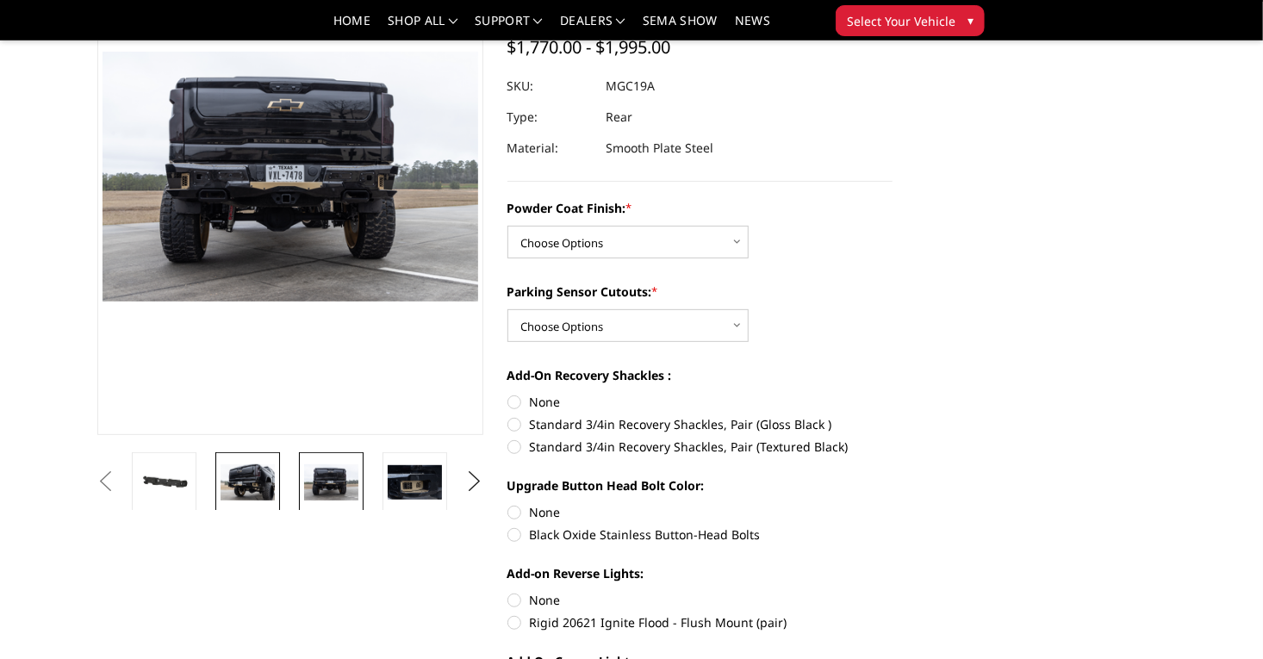
click at [221, 482] on img at bounding box center [248, 482] width 54 height 36
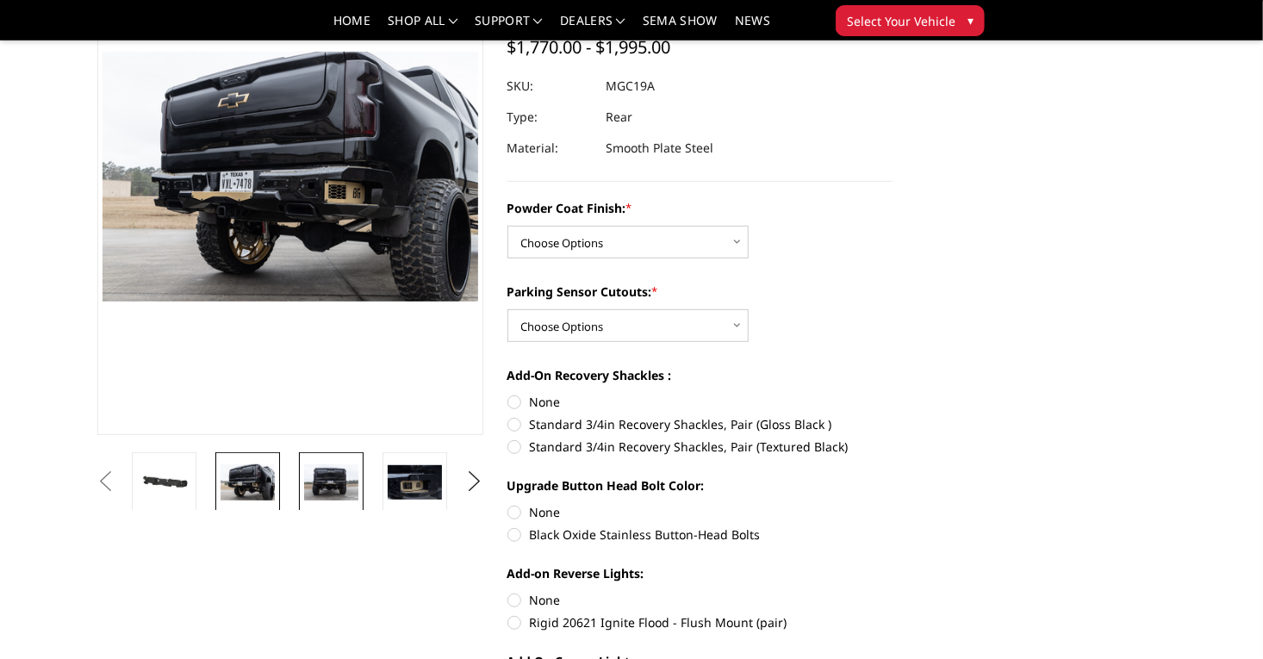
click at [299, 486] on link at bounding box center [331, 482] width 65 height 60
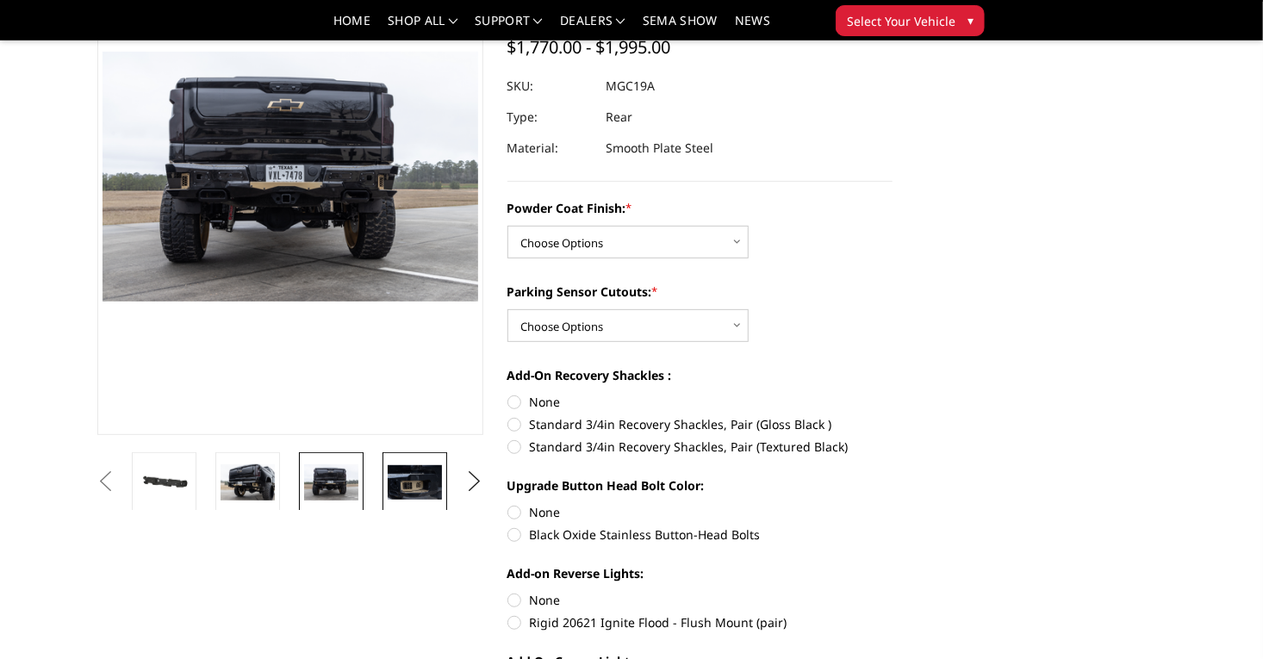
click at [388, 486] on img at bounding box center [415, 482] width 54 height 35
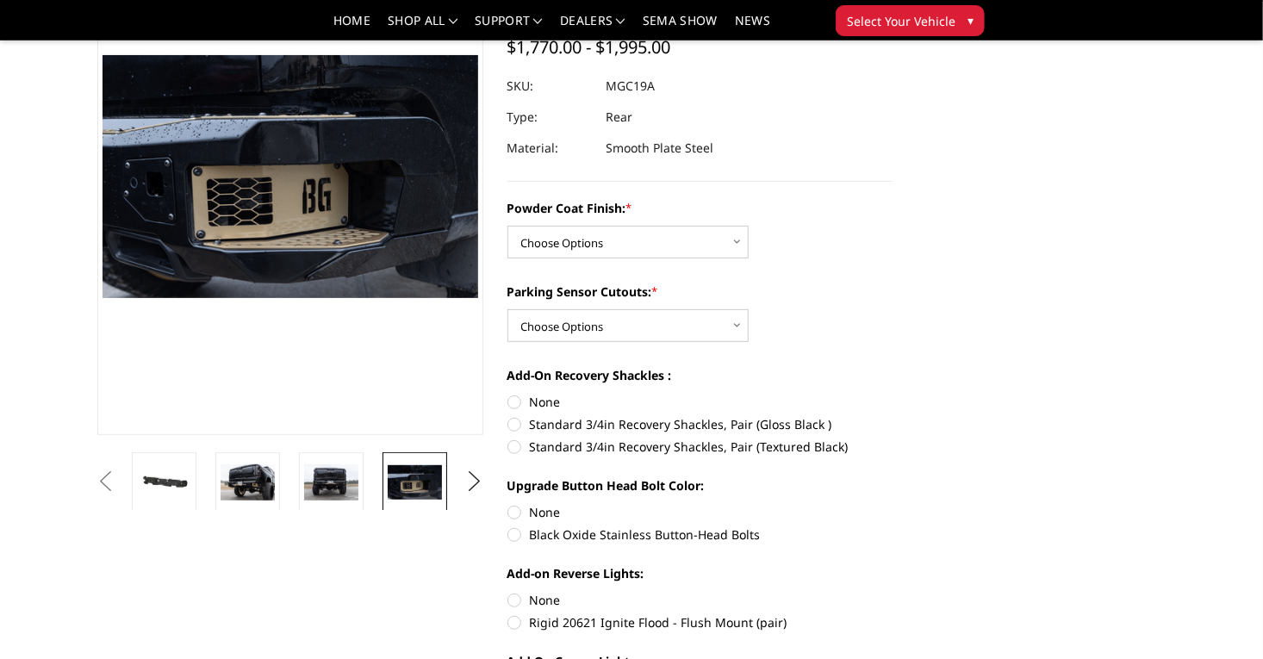
click at [471, 493] on img at bounding box center [498, 482] width 54 height 36
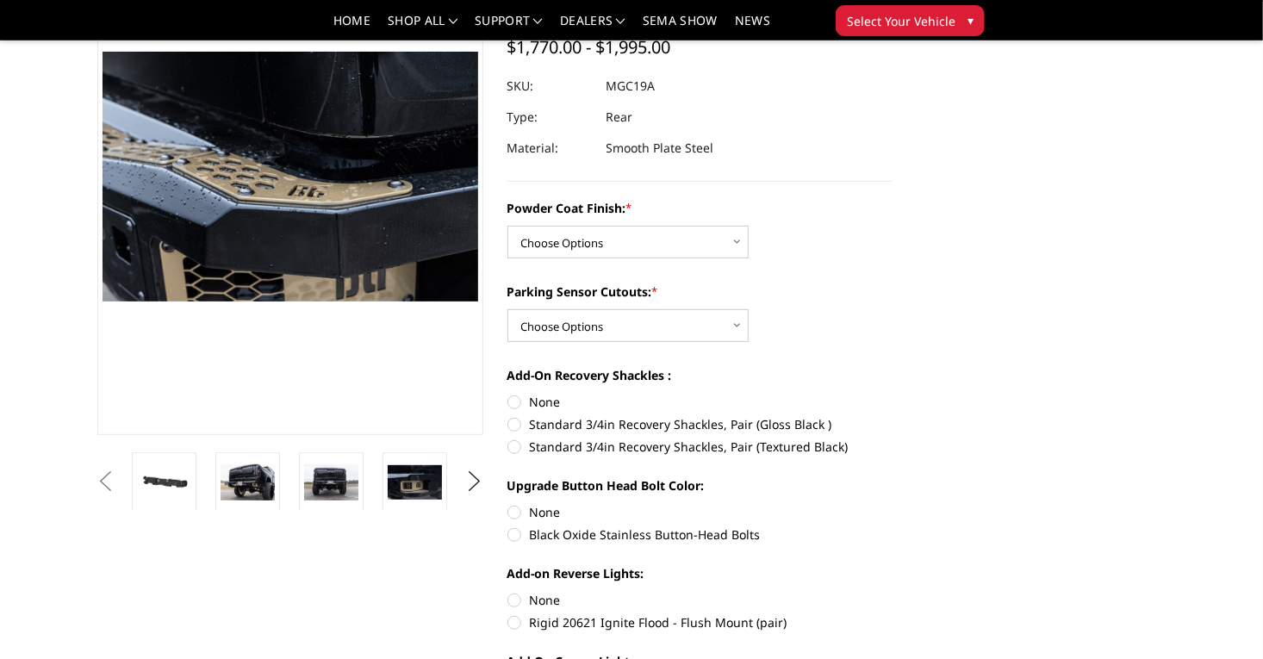
scroll to position [165, 0]
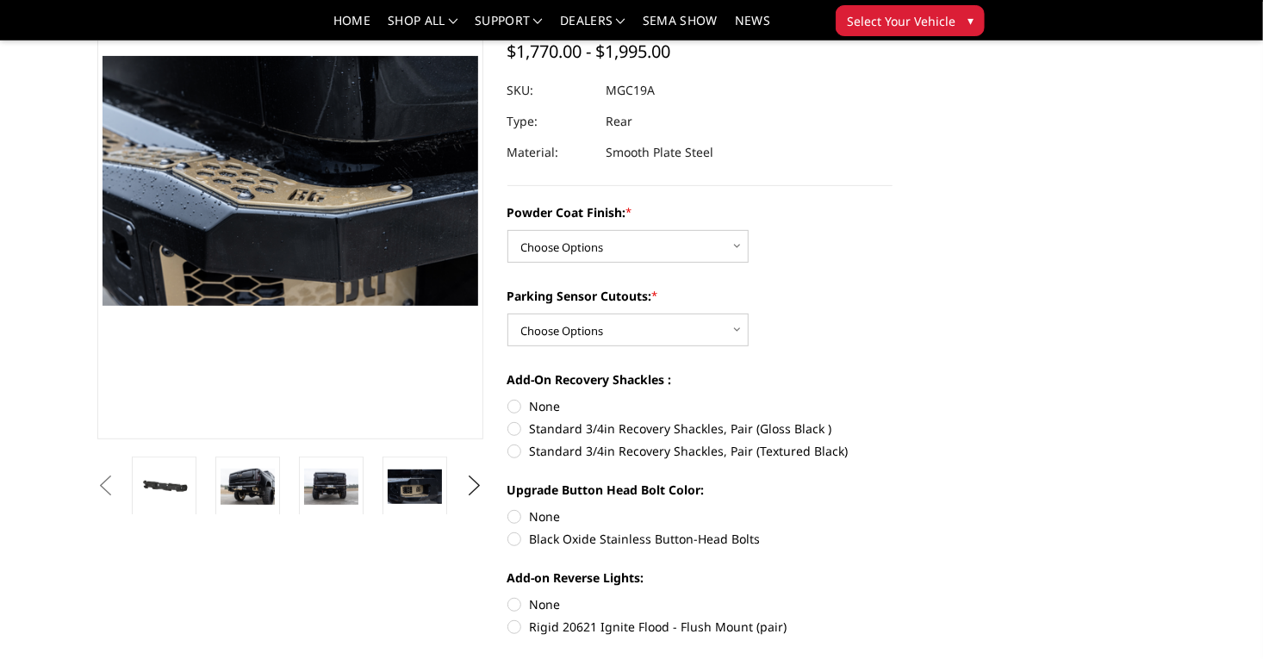
click at [463, 479] on ul "Previous Next" at bounding box center [290, 486] width 394 height 58
drag, startPoint x: 469, startPoint y: 480, endPoint x: 476, endPoint y: 486, distance: 9.2
click at [476, 486] on button "Next" at bounding box center [474, 486] width 26 height 26
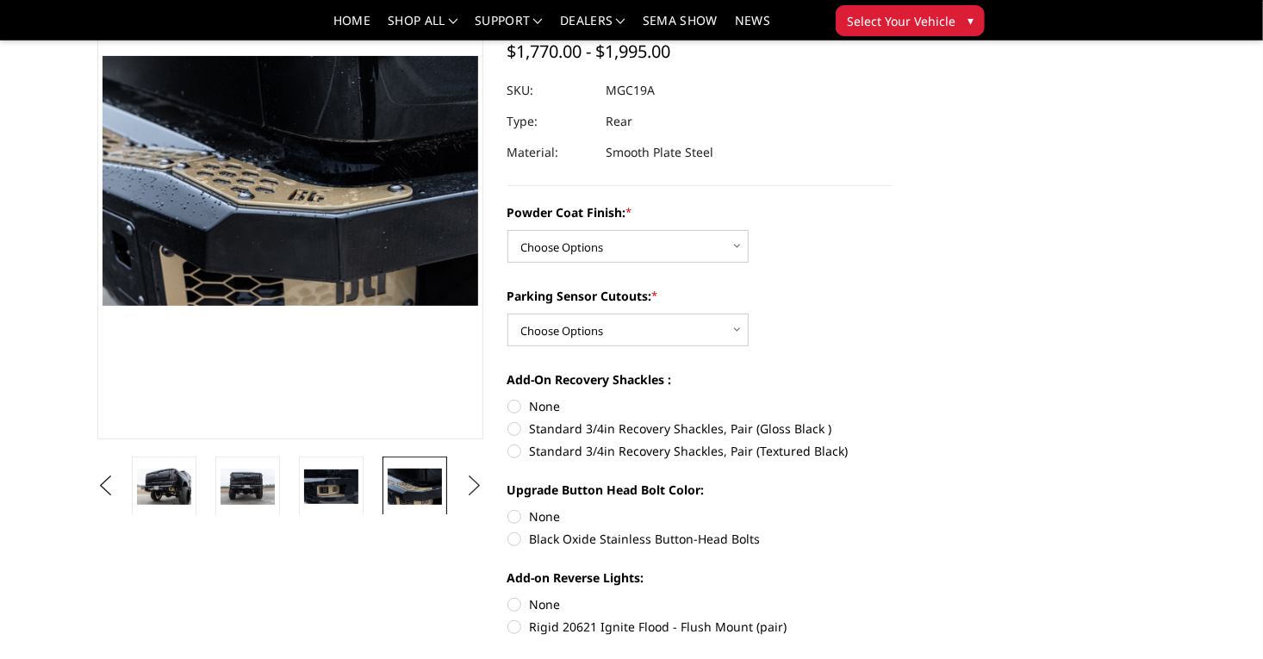
click at [476, 486] on button "Next" at bounding box center [474, 486] width 26 height 26
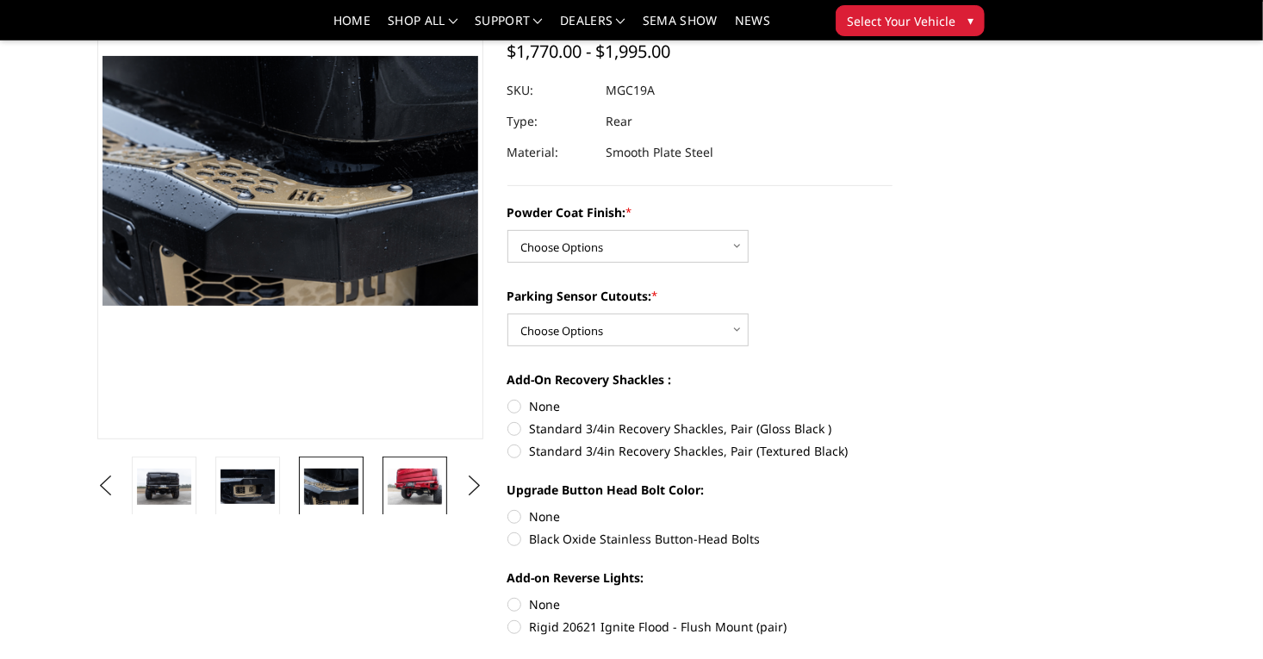
click at [388, 503] on img at bounding box center [415, 487] width 54 height 36
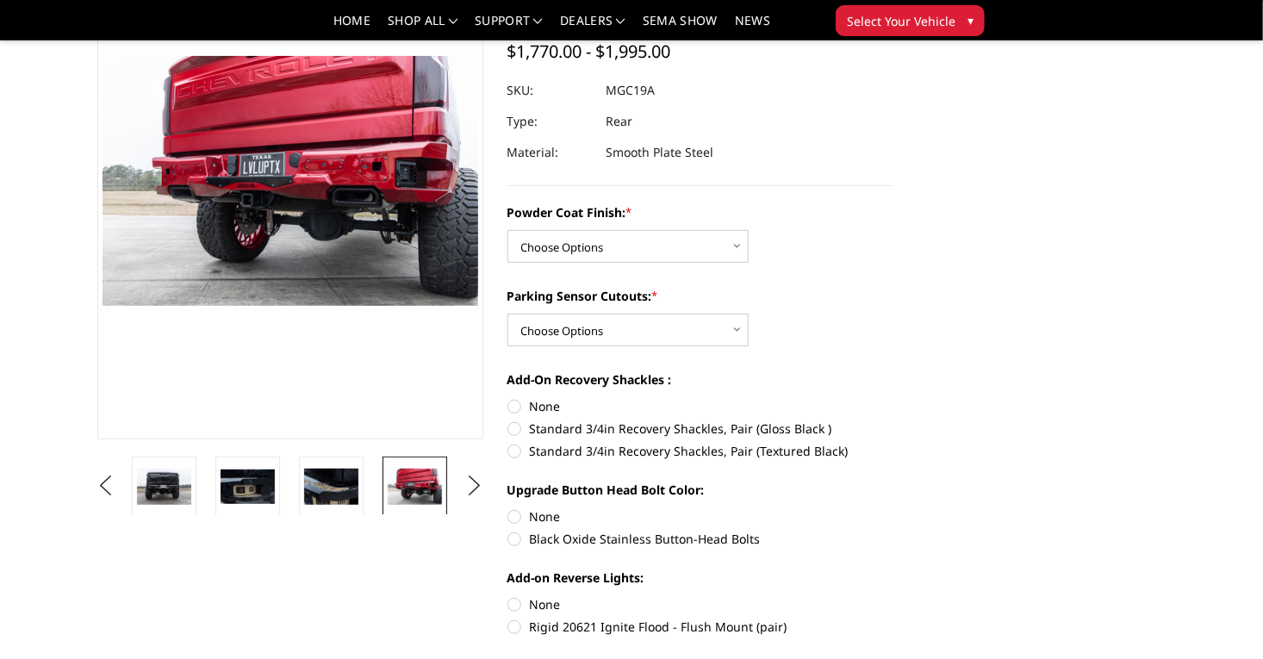
click at [463, 475] on ul "Previous Next" at bounding box center [290, 486] width 394 height 58
click at [471, 482] on img at bounding box center [498, 486] width 54 height 35
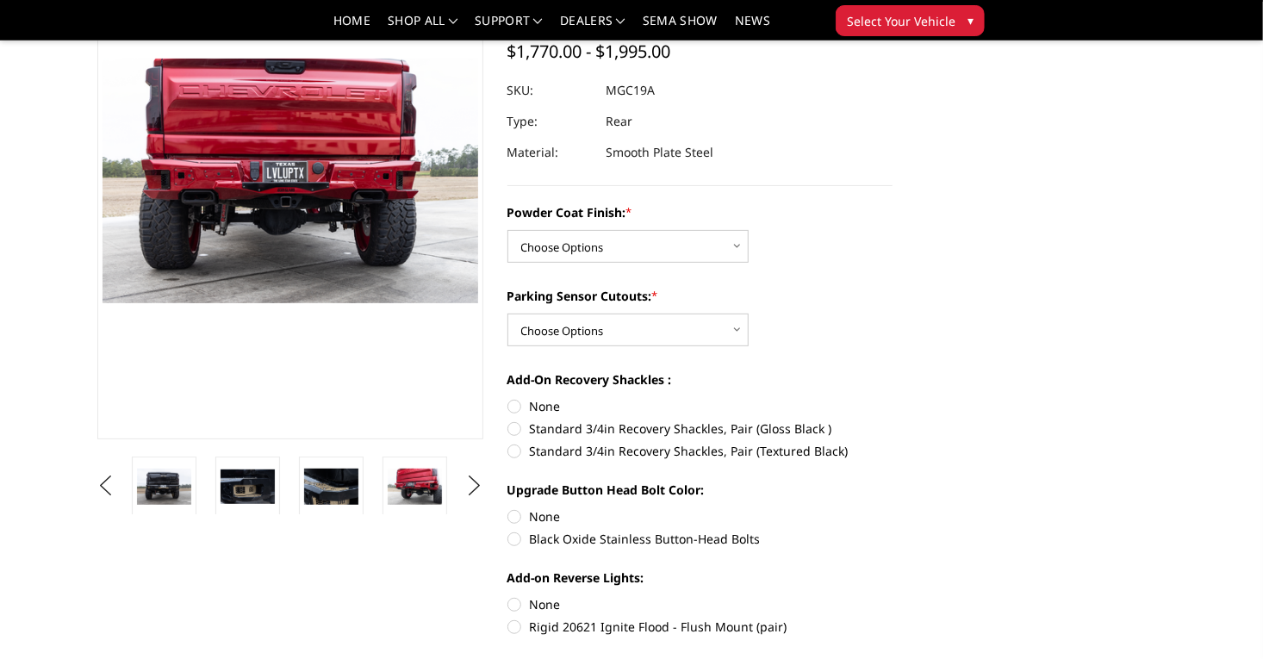
scroll to position [168, 0]
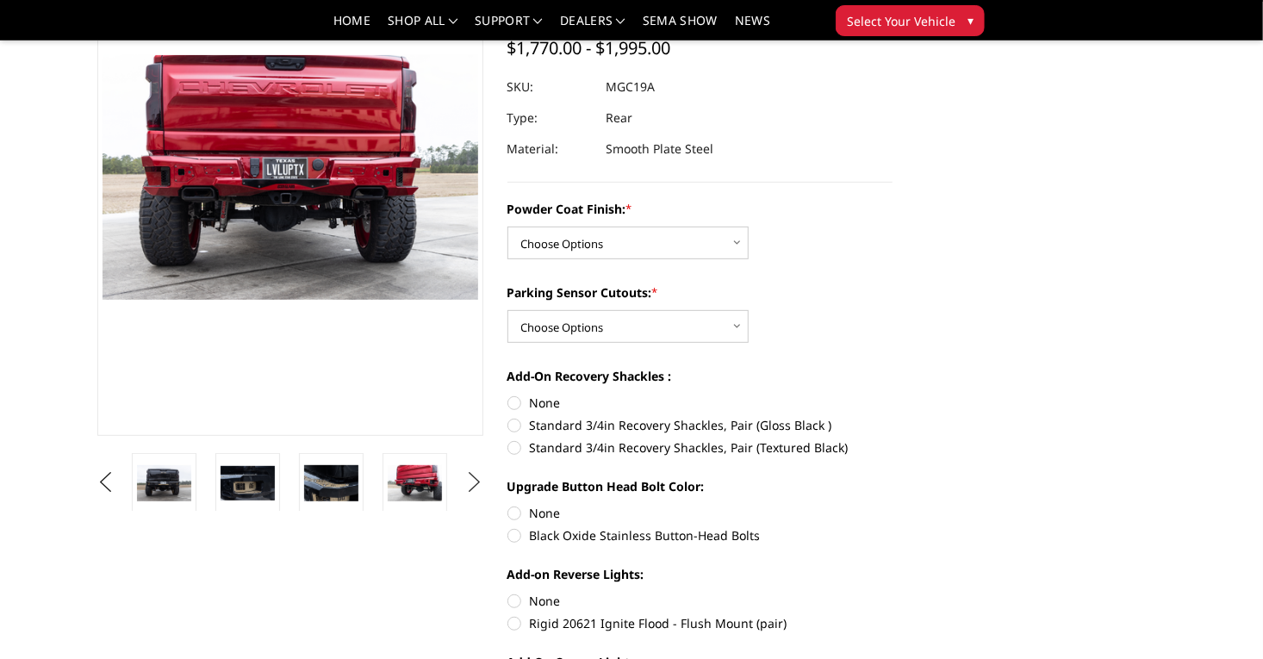
click at [481, 479] on button "Next" at bounding box center [474, 482] width 26 height 26
click at [471, 477] on img at bounding box center [498, 483] width 54 height 37
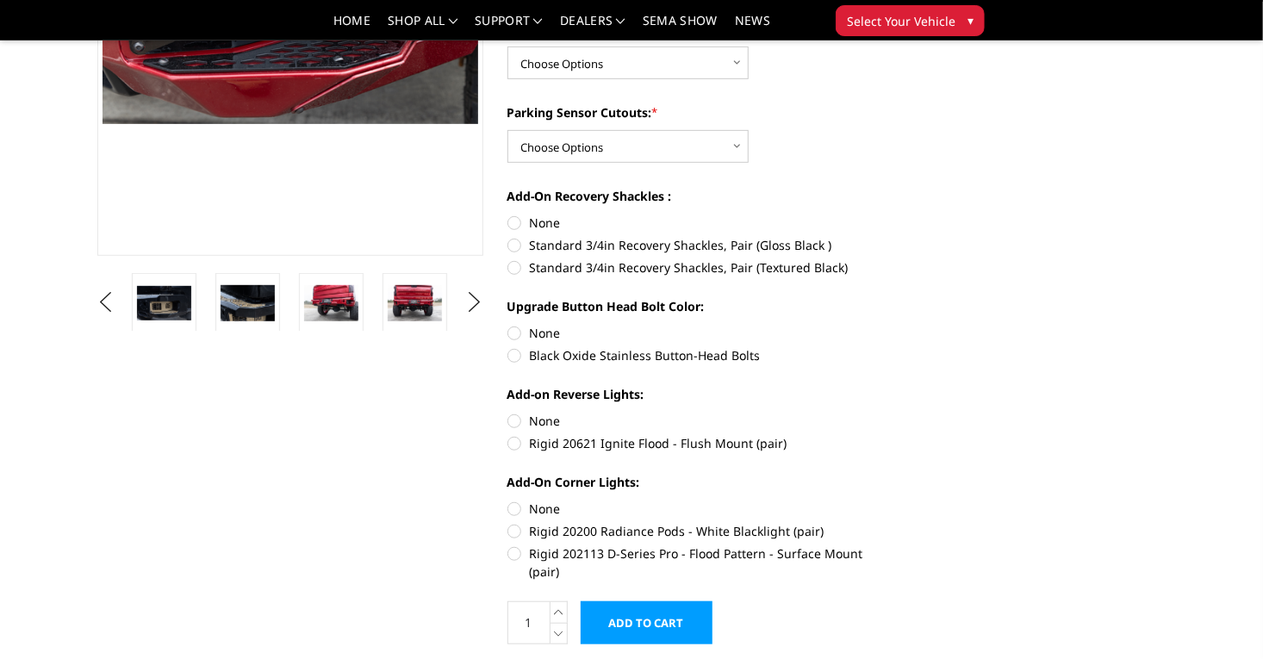
scroll to position [354, 0]
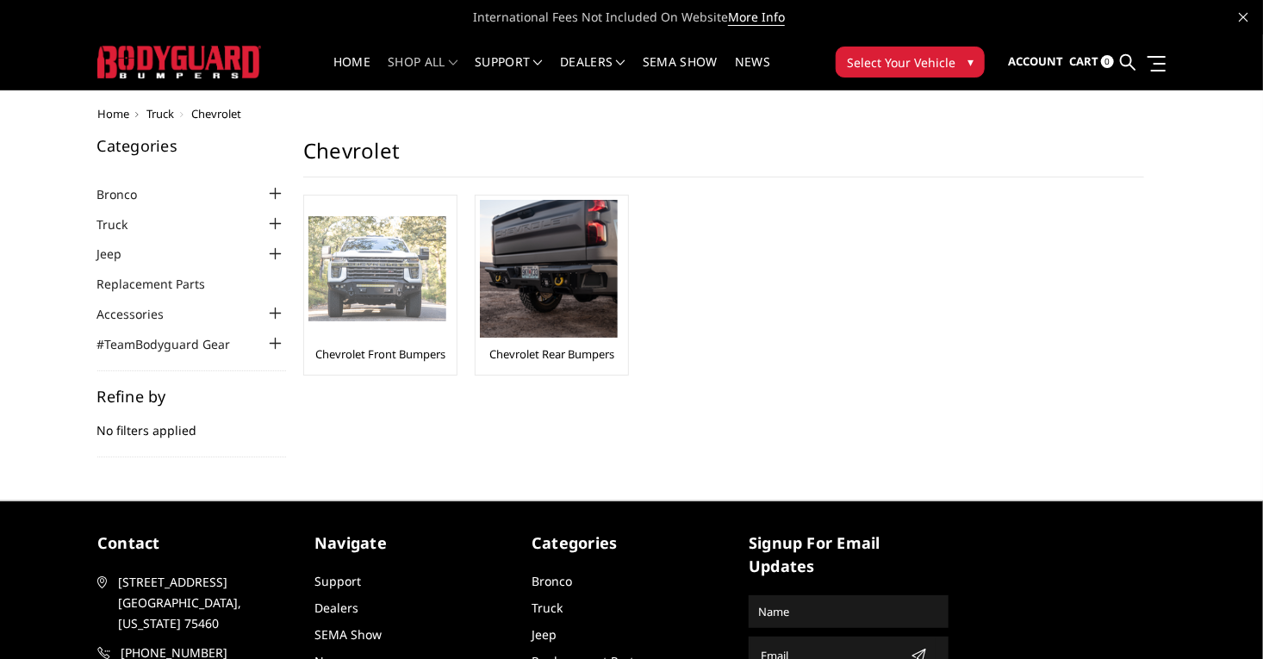
click at [321, 283] on img at bounding box center [377, 269] width 138 height 106
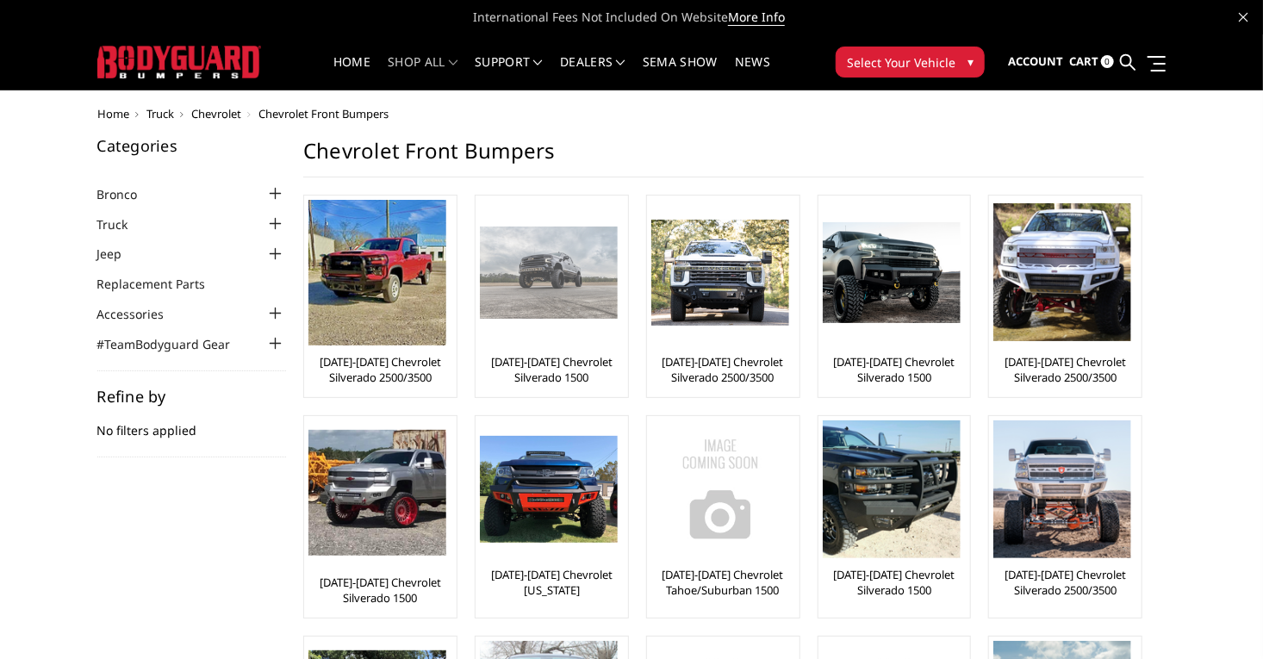
click at [507, 314] on img at bounding box center [549, 272] width 138 height 91
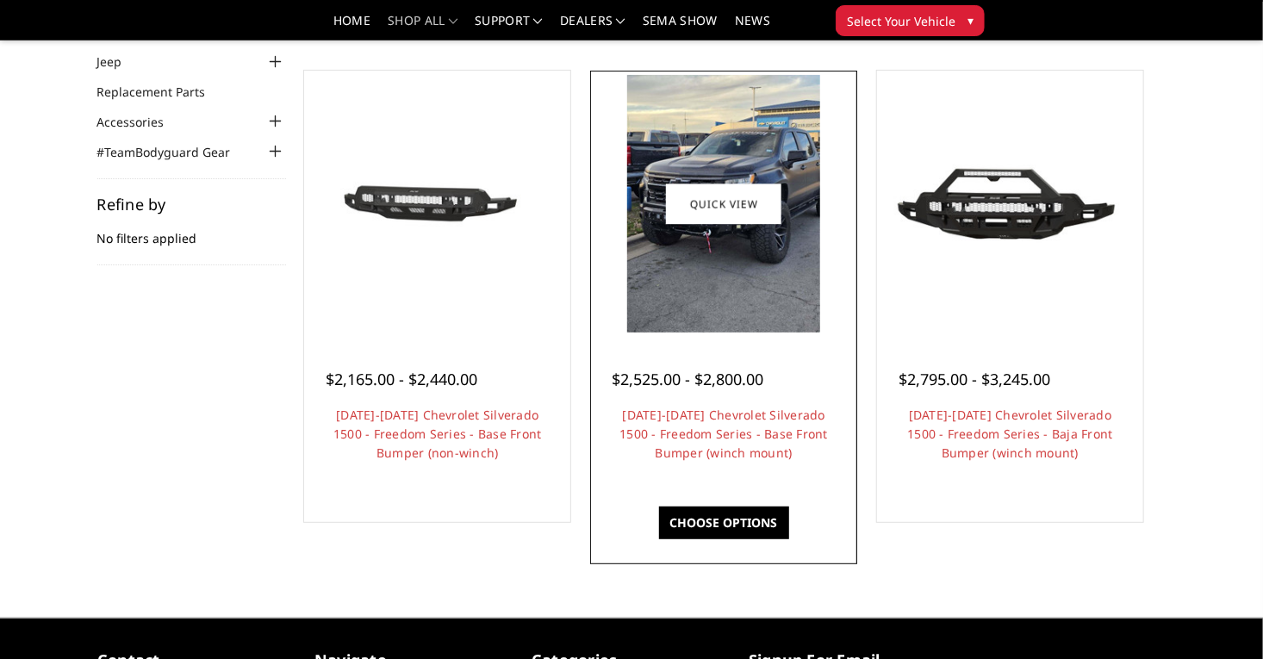
scroll to position [141, 0]
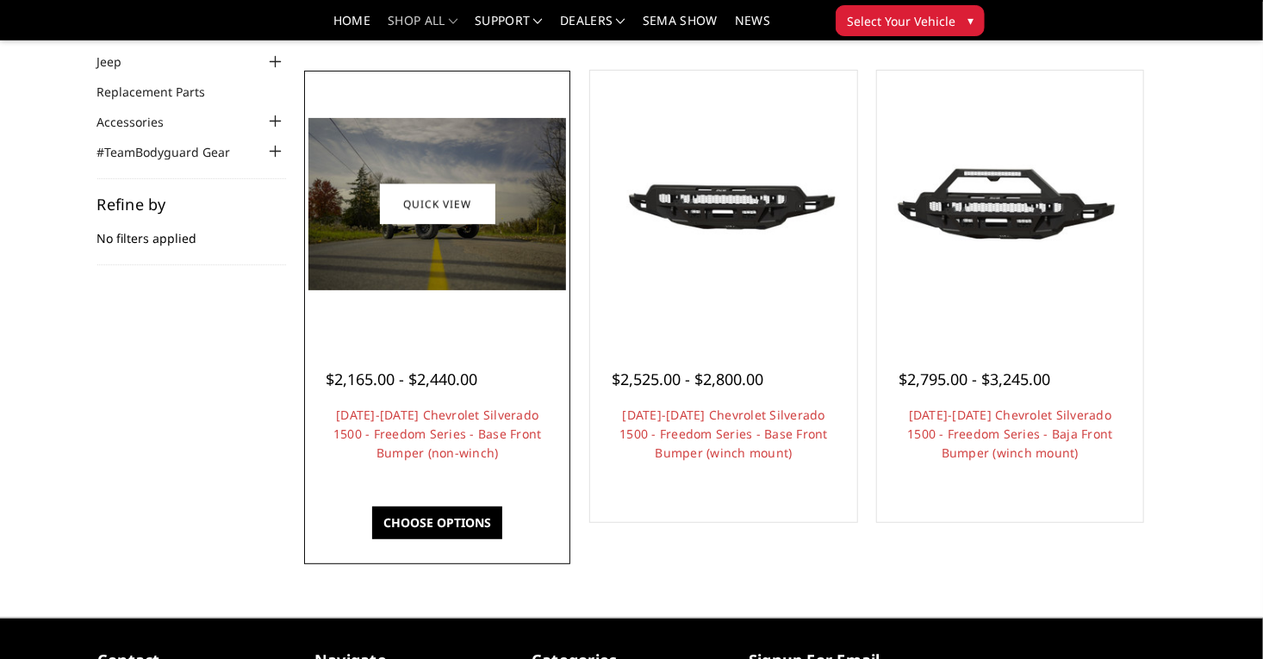
click at [418, 265] on img at bounding box center [437, 204] width 258 height 172
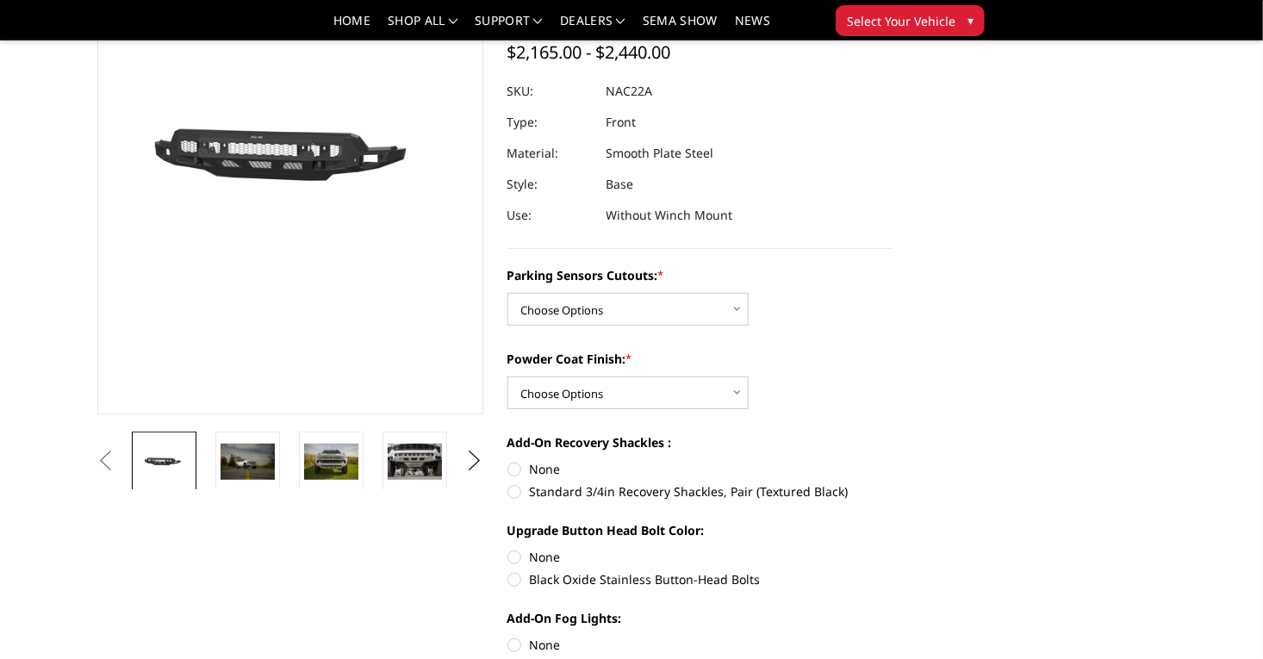
scroll to position [192, 0]
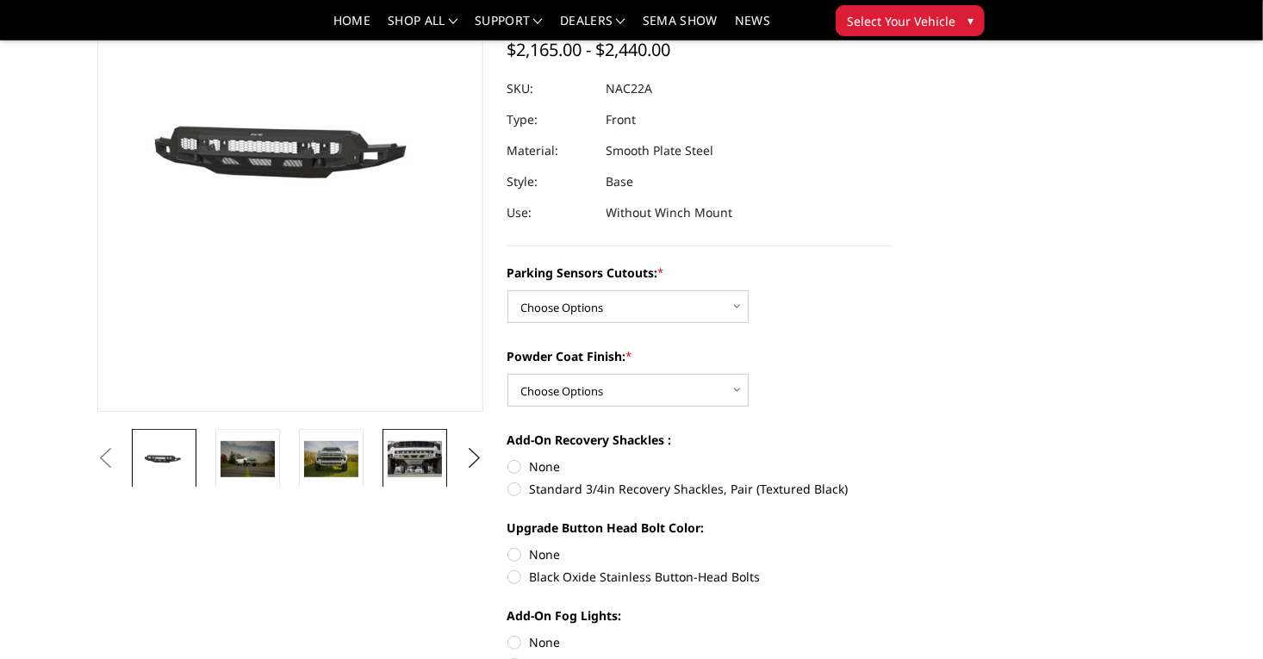
click at [388, 451] on img at bounding box center [415, 459] width 54 height 36
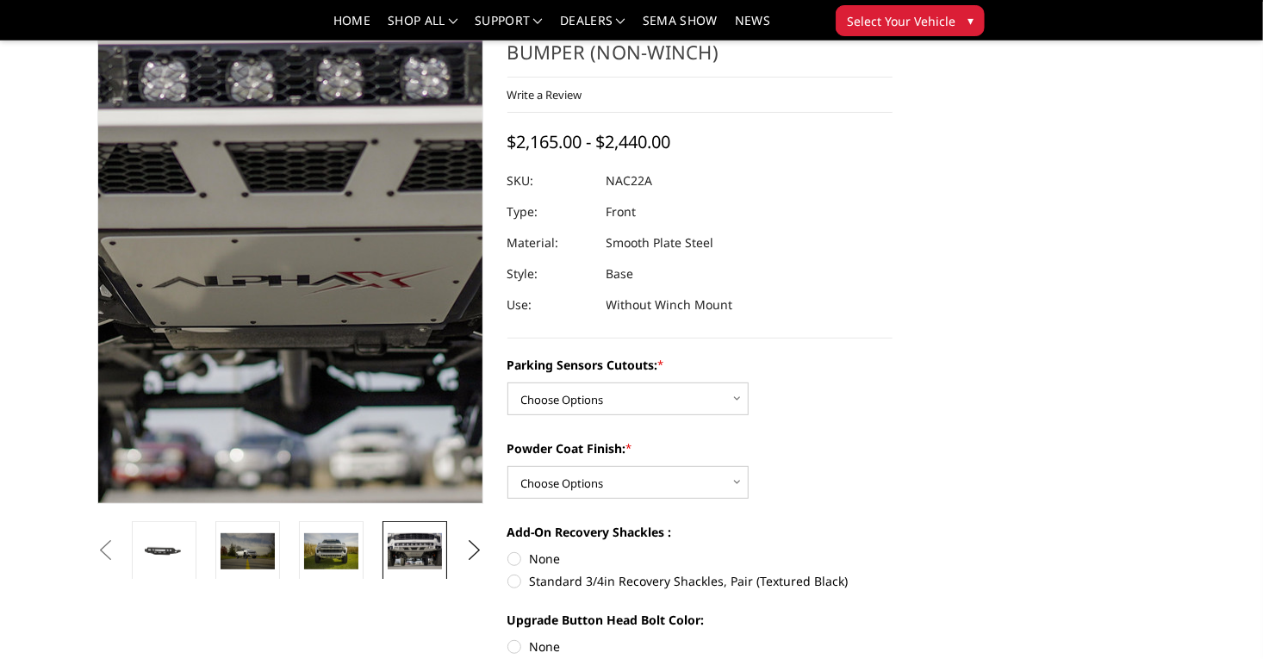
scroll to position [50, 0]
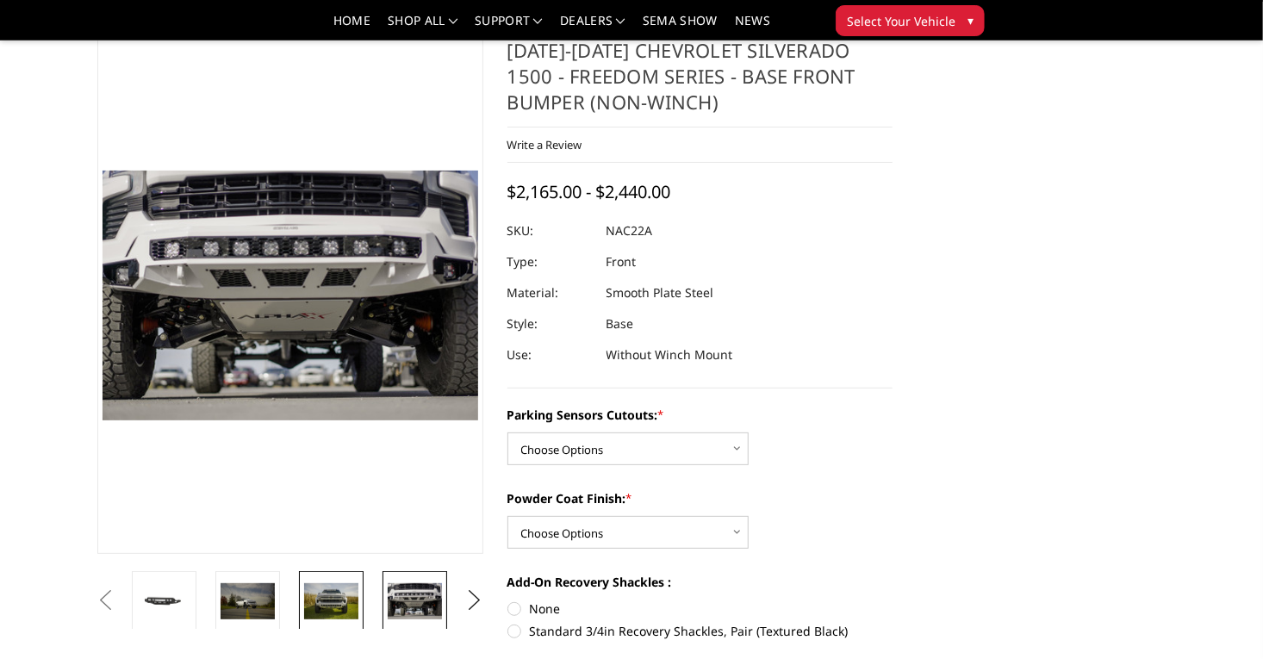
click at [304, 606] on img at bounding box center [331, 601] width 54 height 36
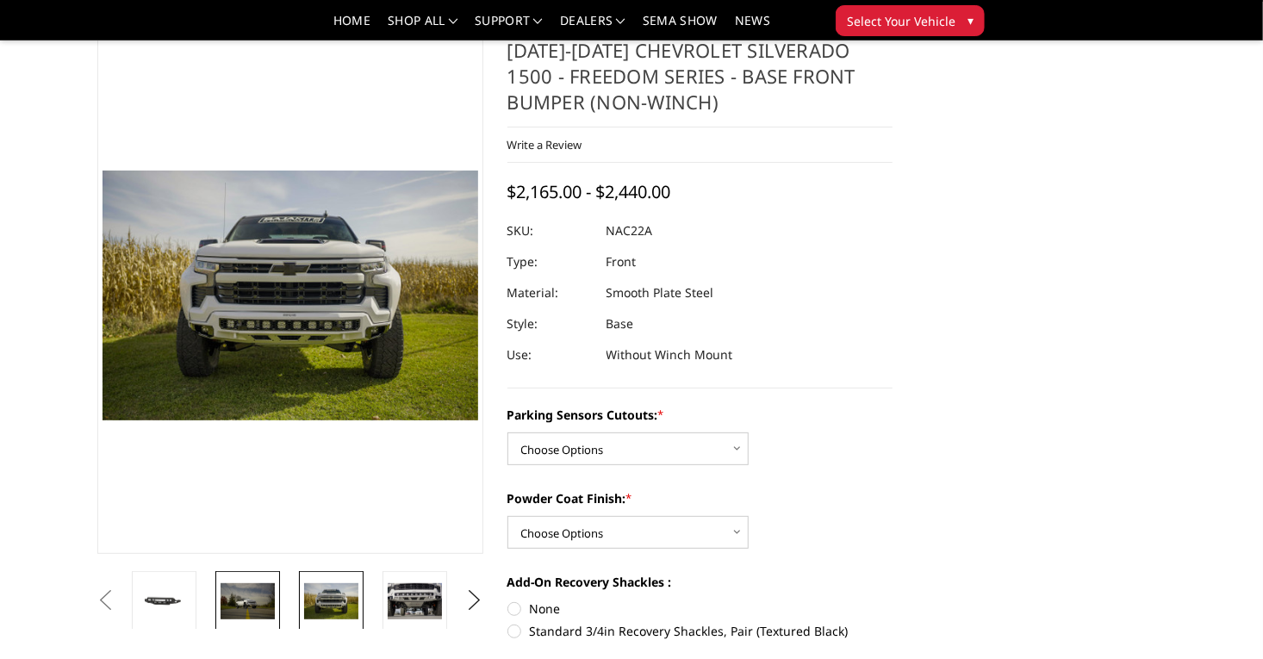
click at [221, 605] on img at bounding box center [248, 601] width 54 height 36
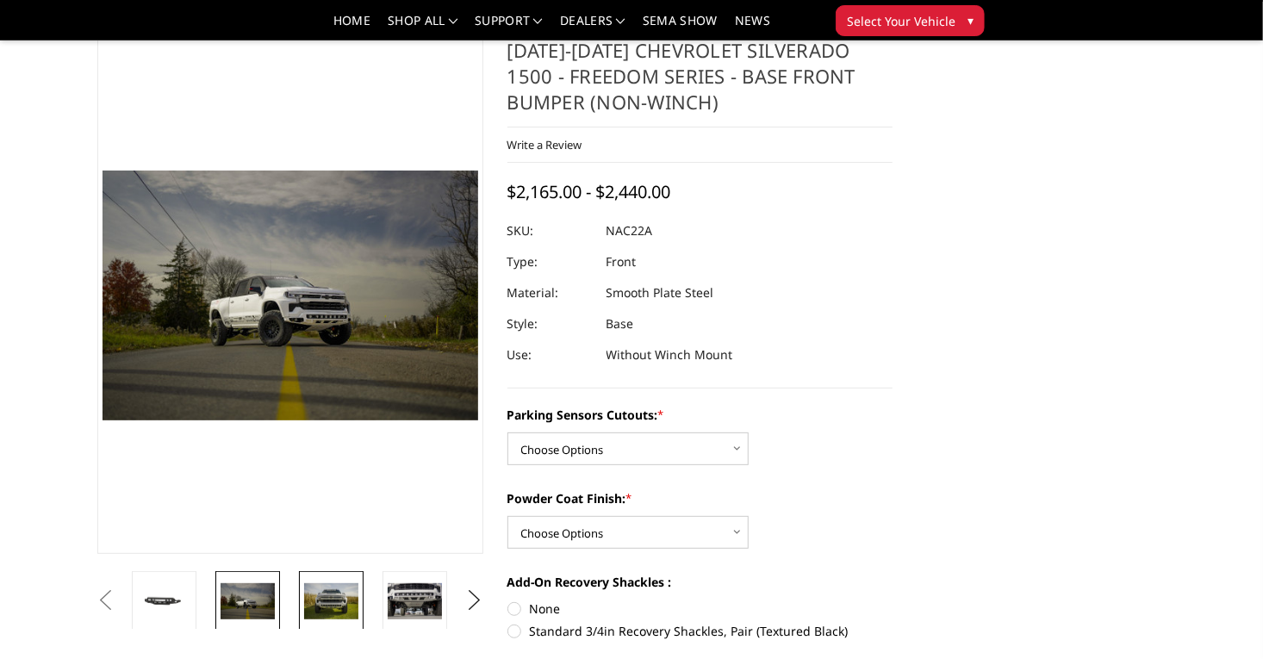
click at [304, 596] on img at bounding box center [331, 601] width 54 height 36
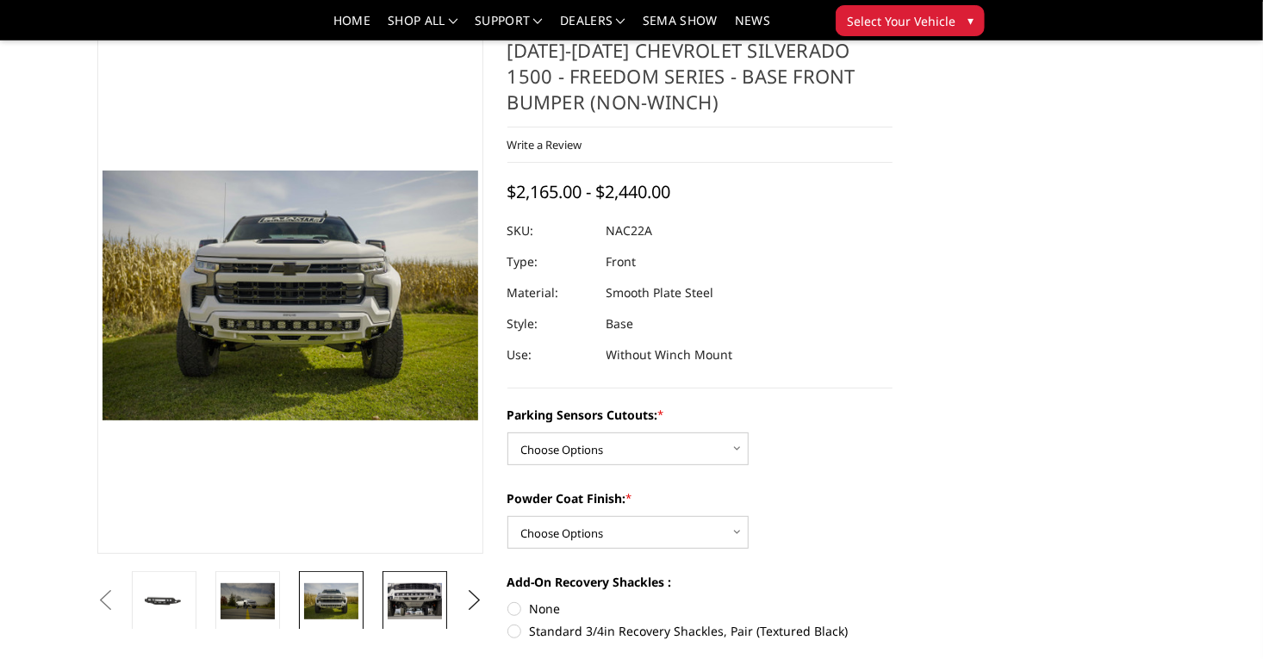
click at [388, 599] on img at bounding box center [415, 601] width 54 height 36
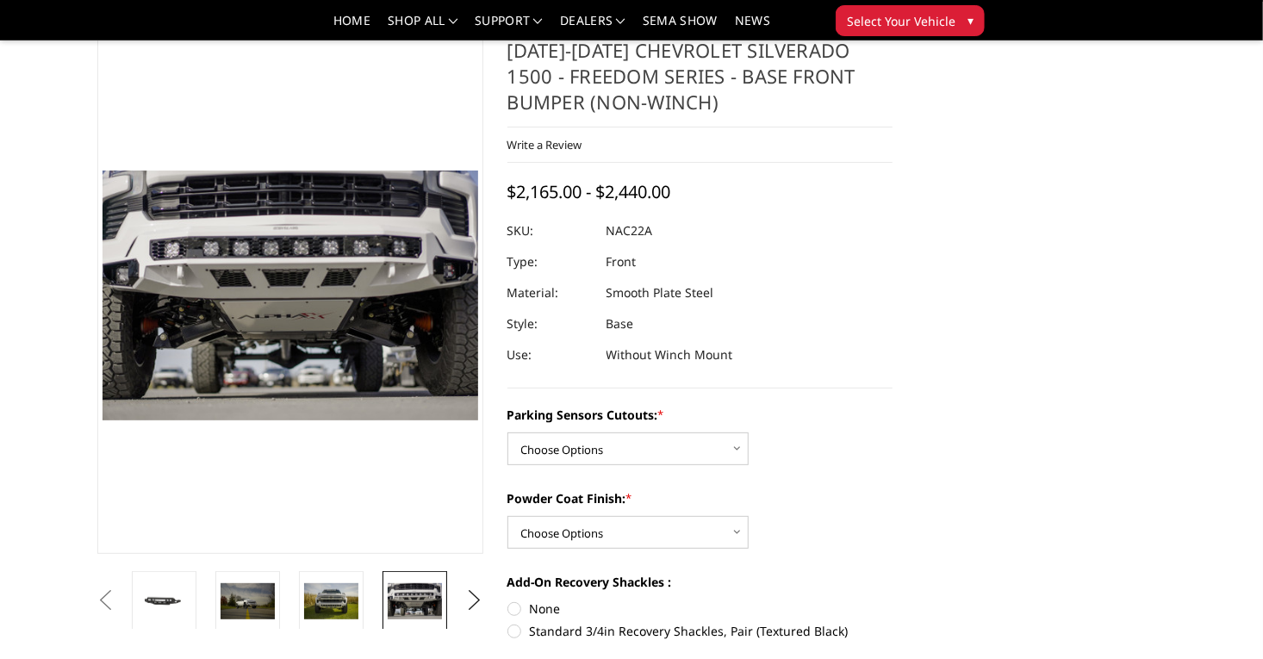
click at [466, 599] on link at bounding box center [498, 601] width 65 height 60
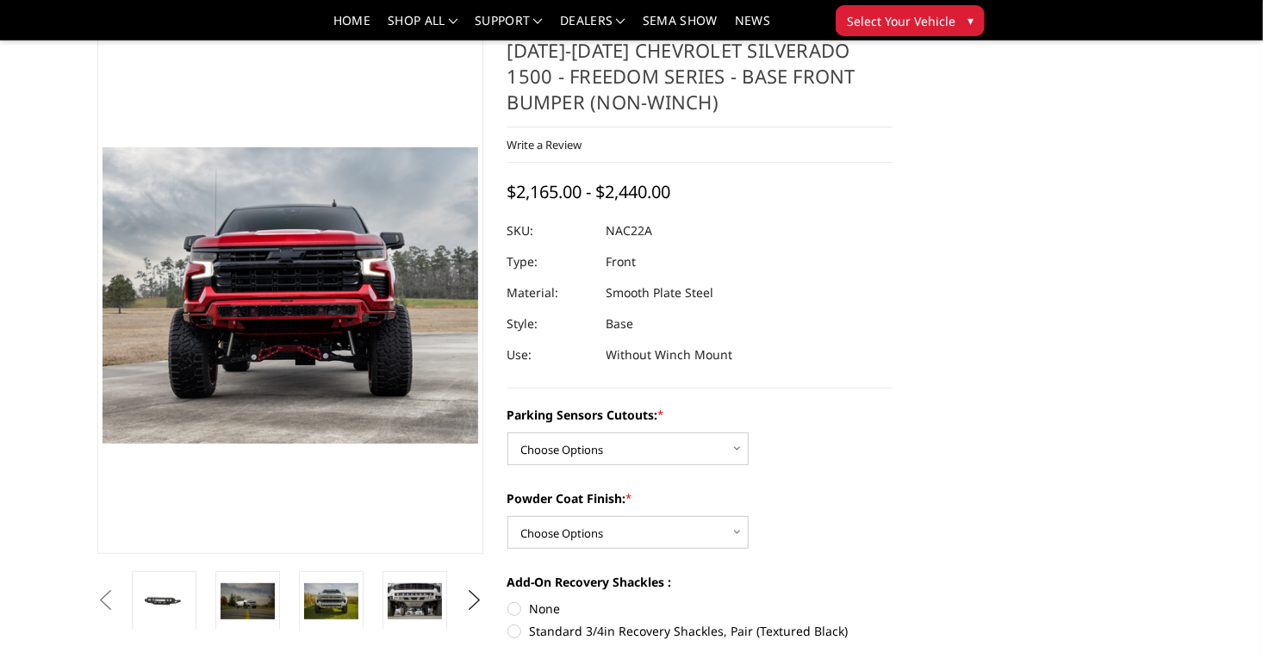
click at [295, 606] on li at bounding box center [337, 600] width 84 height 58
click at [388, 607] on img at bounding box center [415, 601] width 54 height 36
